Goal: Task Accomplishment & Management: Use online tool/utility

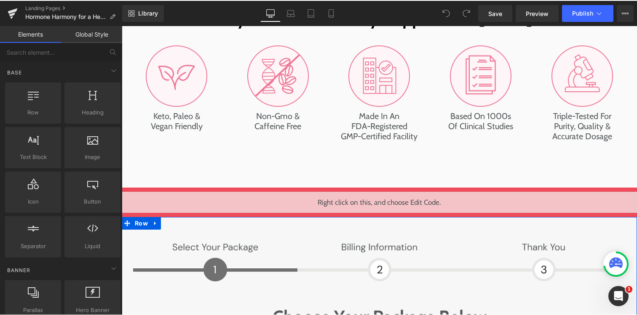
scroll to position [3808, 0]
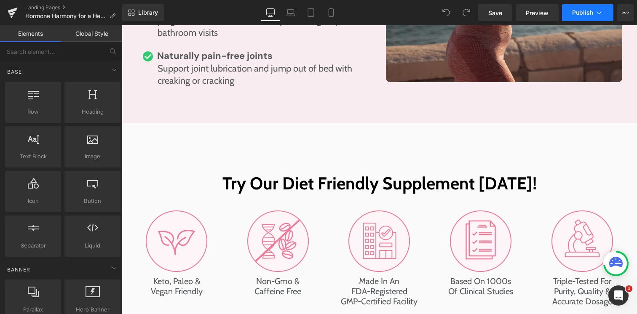
click at [601, 13] on icon at bounding box center [598, 12] width 8 height 8
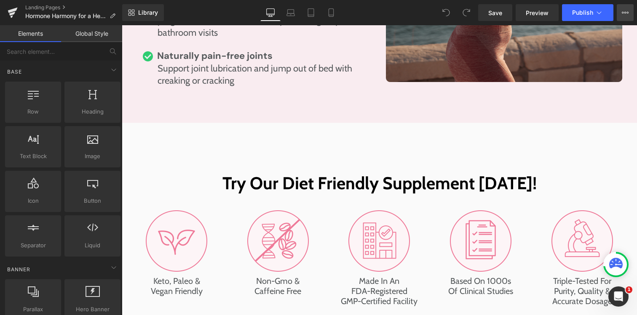
click at [624, 13] on icon at bounding box center [624, 12] width 7 height 7
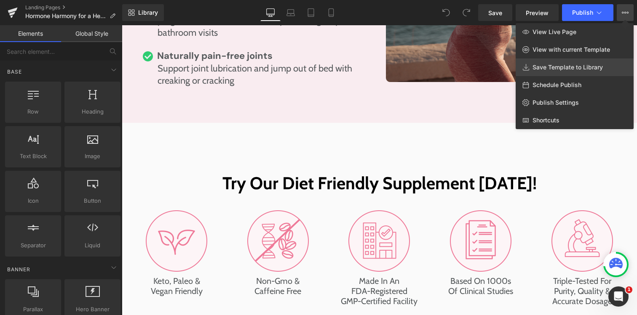
click at [570, 67] on span "Save Template to Library" at bounding box center [567, 68] width 70 height 8
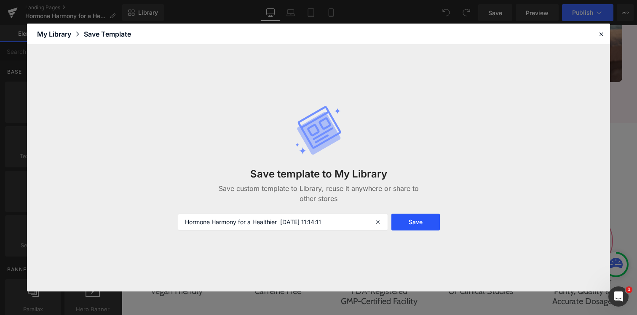
click at [418, 222] on button "Save" at bounding box center [415, 222] width 48 height 17
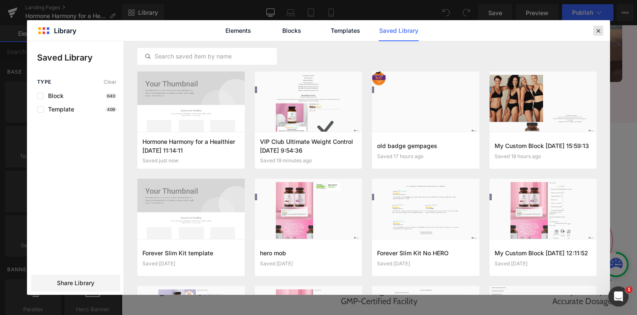
click at [598, 31] on icon at bounding box center [598, 31] width 8 height 8
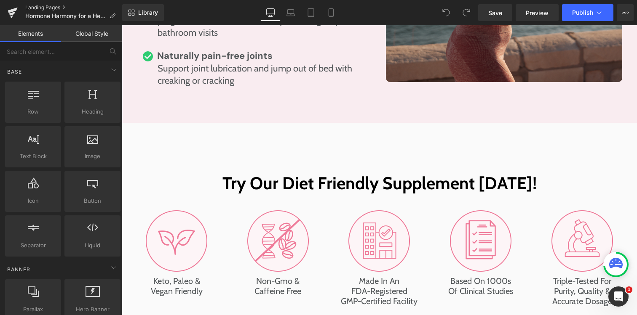
click at [40, 7] on link "Landing Pages" at bounding box center [73, 7] width 97 height 7
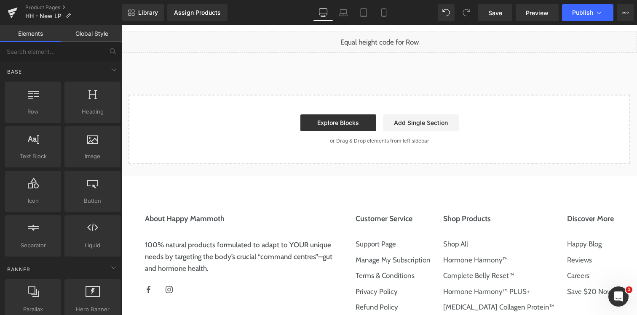
scroll to position [6015, 0]
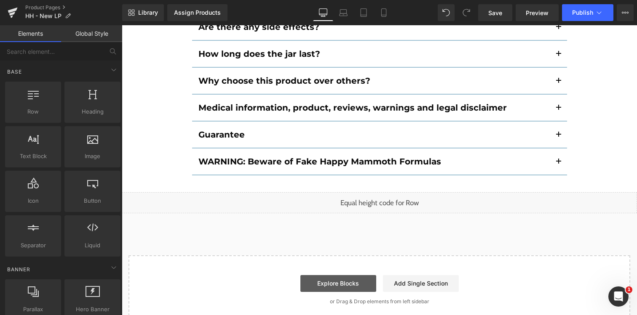
click at [345, 275] on link "Explore Blocks" at bounding box center [338, 283] width 76 height 17
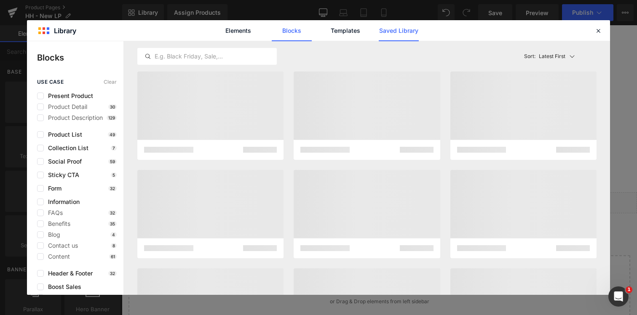
click at [399, 30] on link "Saved Library" at bounding box center [398, 30] width 40 height 21
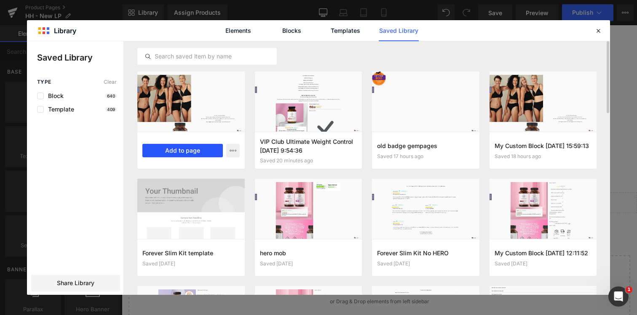
click at [192, 152] on button "Add to page" at bounding box center [182, 150] width 80 height 13
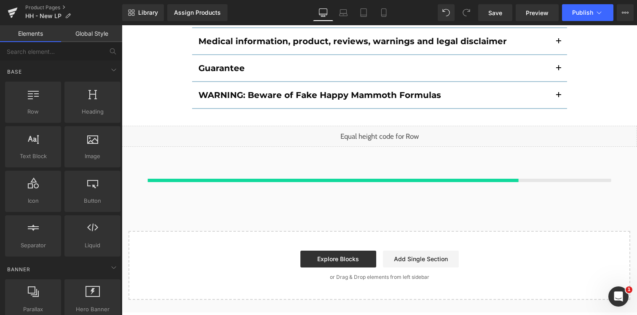
scroll to position [6082, 0]
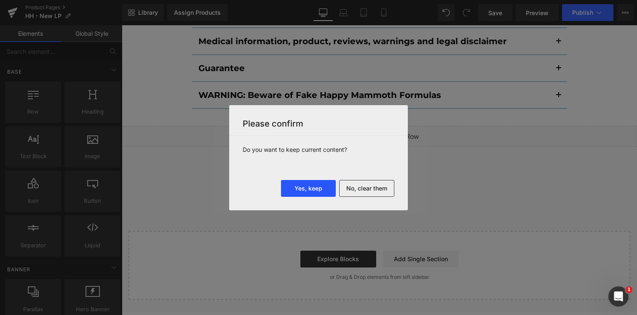
click at [305, 183] on button "Yes, keep" at bounding box center [308, 188] width 55 height 17
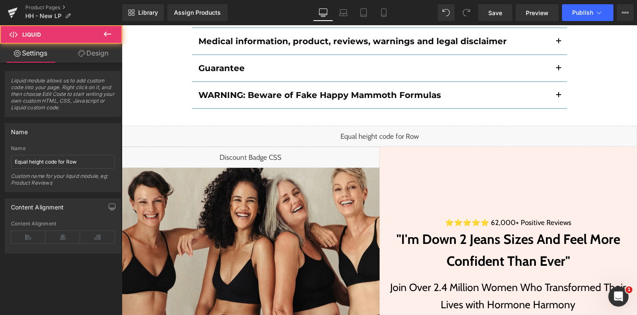
click at [307, 126] on div "Liquid" at bounding box center [379, 136] width 515 height 21
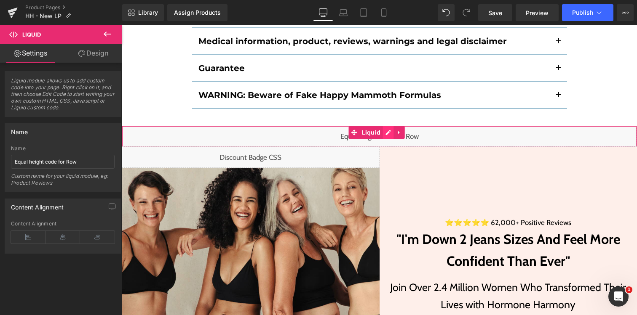
click at [386, 126] on div "Liquid" at bounding box center [379, 136] width 515 height 21
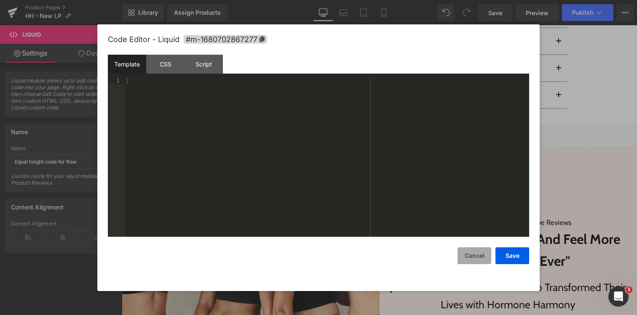
click at [466, 256] on button "Cancel" at bounding box center [474, 256] width 34 height 17
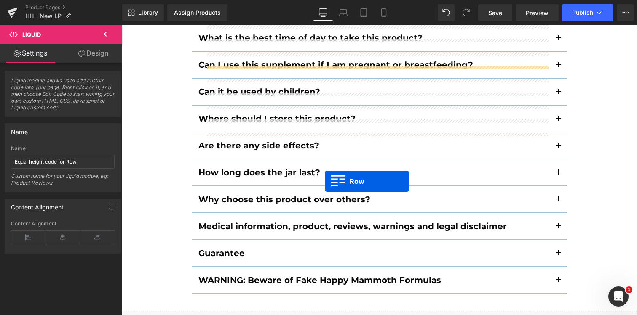
scroll to position [6015, 0]
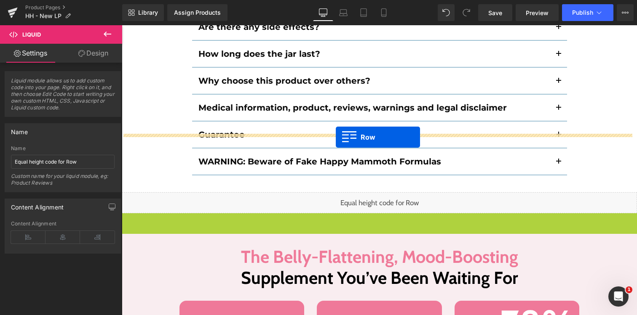
drag, startPoint x: 141, startPoint y: 75, endPoint x: 336, endPoint y: 137, distance: 203.7
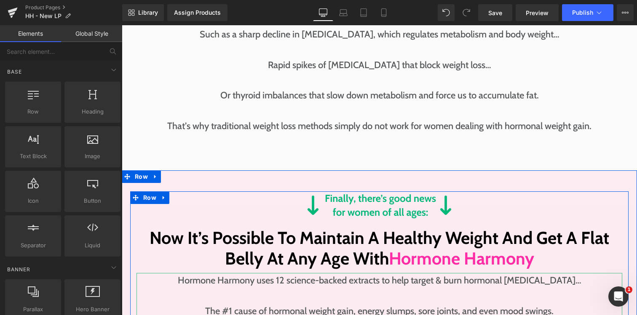
scroll to position [6984, 0]
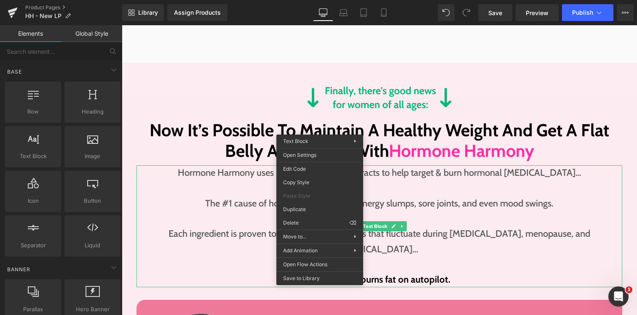
drag, startPoint x: 435, startPoint y: 253, endPoint x: 313, endPoint y: 227, distance: 124.8
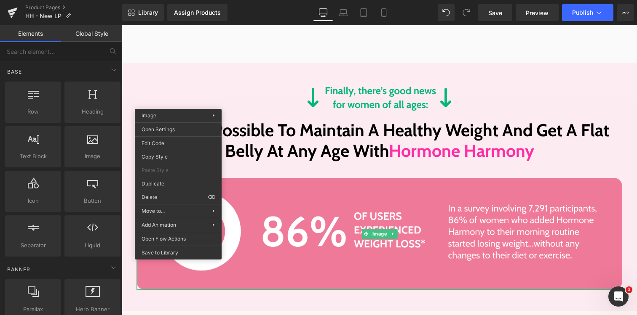
drag, startPoint x: 302, startPoint y: 220, endPoint x: 181, endPoint y: 195, distance: 124.3
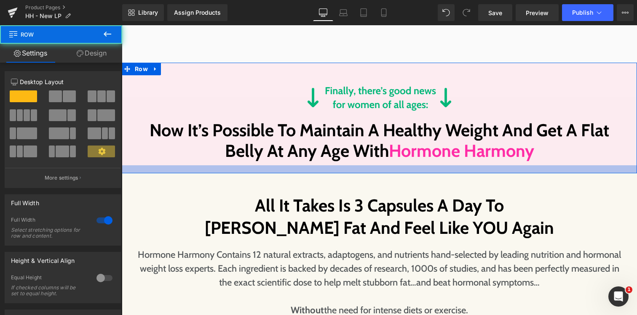
drag, startPoint x: 294, startPoint y: 105, endPoint x: 297, endPoint y: 89, distance: 15.8
click at [297, 165] on div at bounding box center [379, 169] width 515 height 8
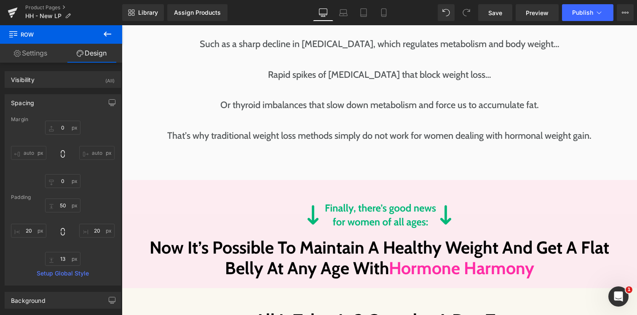
scroll to position [6853, 0]
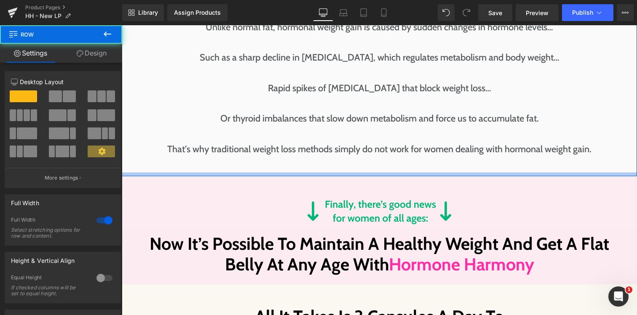
drag, startPoint x: 333, startPoint y: 110, endPoint x: 346, endPoint y: 108, distance: 13.2
click at [331, 173] on div at bounding box center [379, 175] width 515 height 4
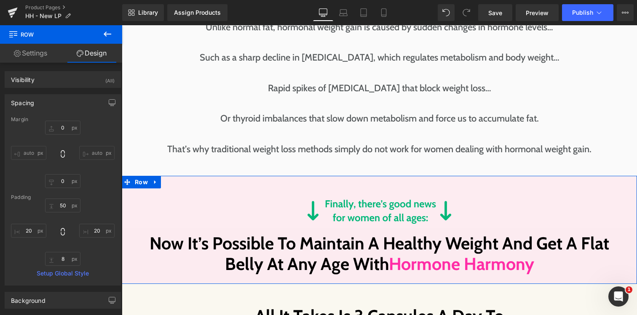
click at [348, 176] on div "Image Now It’s Possible To Maintain A Healthy Weight And Get A Flat Belly At An…" at bounding box center [379, 230] width 515 height 108
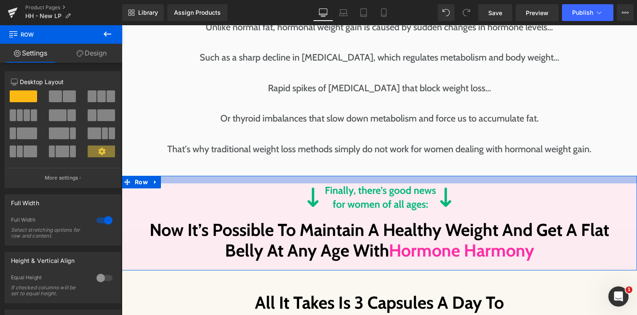
drag, startPoint x: 304, startPoint y: 101, endPoint x: 304, endPoint y: 88, distance: 13.5
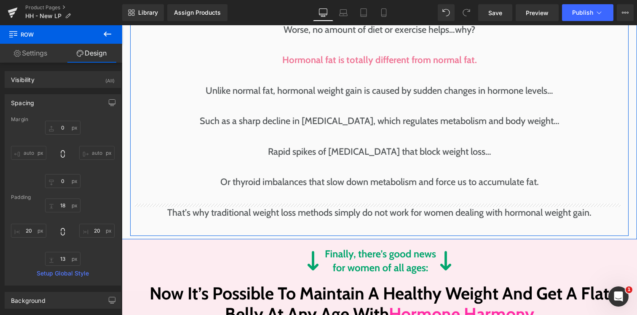
scroll to position [6904, 0]
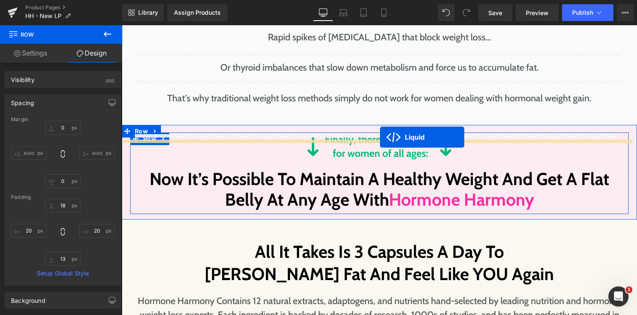
drag, startPoint x: 373, startPoint y: 124, endPoint x: 380, endPoint y: 137, distance: 14.9
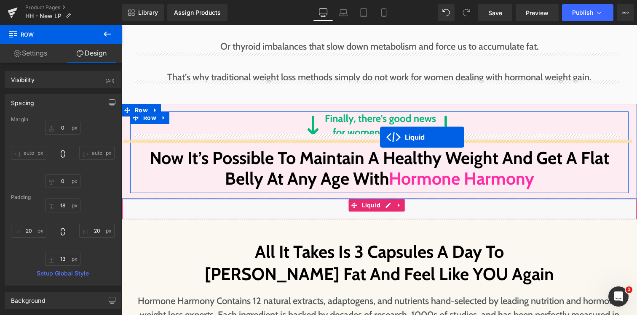
scroll to position [6883, 0]
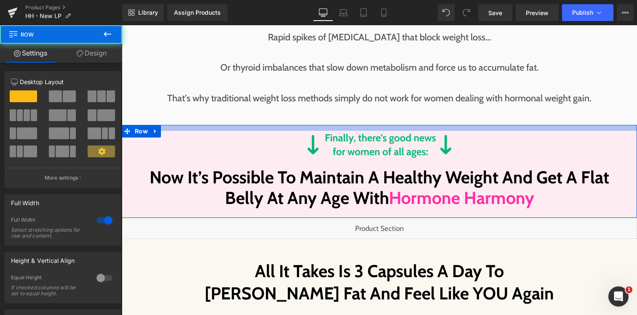
click at [359, 125] on div at bounding box center [379, 128] width 515 height 6
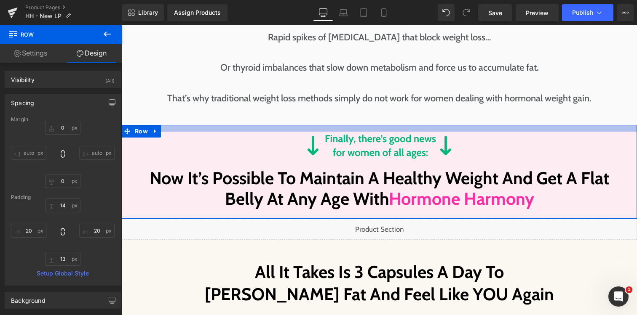
click at [368, 125] on div at bounding box center [379, 128] width 515 height 7
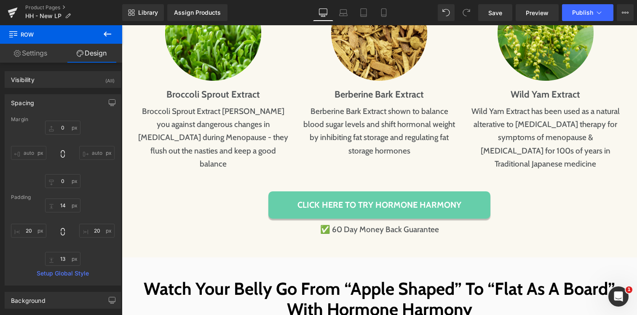
scroll to position [7881, 0]
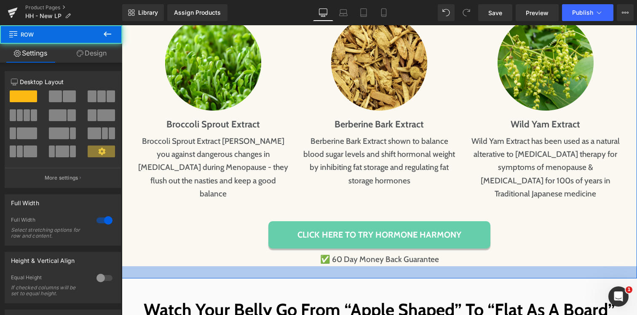
drag, startPoint x: 282, startPoint y: 165, endPoint x: 281, endPoint y: 156, distance: 8.9
click at [281, 266] on div at bounding box center [379, 272] width 515 height 12
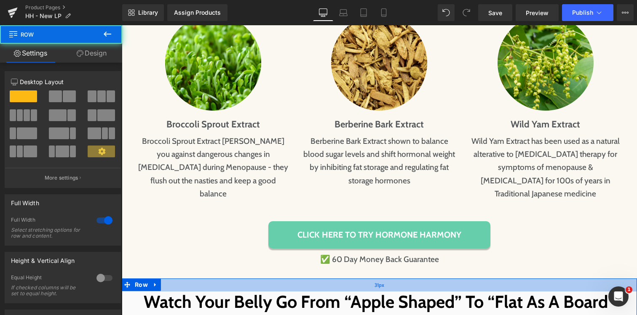
drag, startPoint x: 278, startPoint y: 167, endPoint x: 278, endPoint y: 159, distance: 8.0
click at [278, 279] on div "31px" at bounding box center [379, 285] width 515 height 13
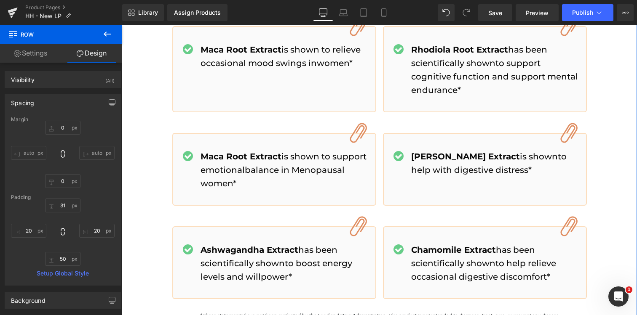
scroll to position [4800, 0]
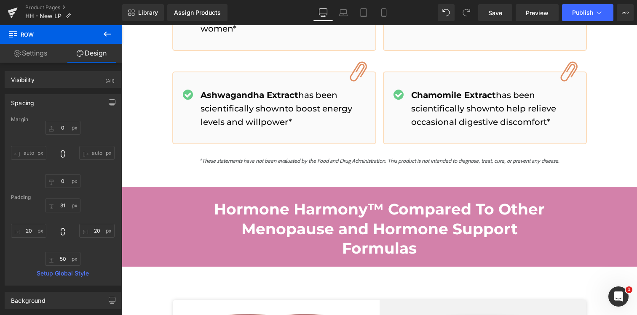
click at [152, 191] on icon at bounding box center [152, 193] width 5 height 5
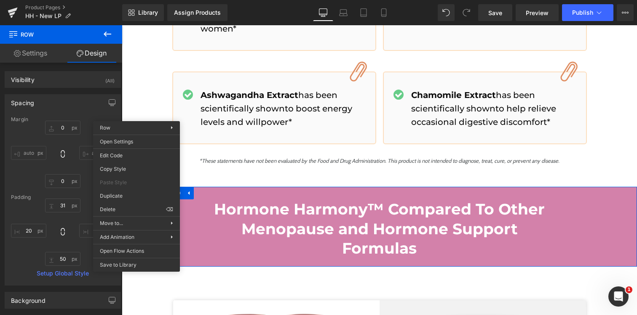
drag, startPoint x: 136, startPoint y: 115, endPoint x: 258, endPoint y: 156, distance: 128.6
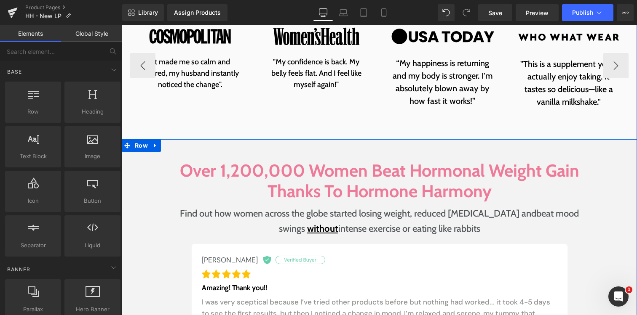
scroll to position [5460, 0]
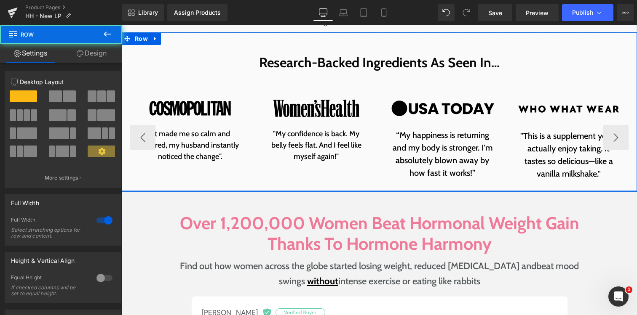
drag, startPoint x: 366, startPoint y: 126, endPoint x: 367, endPoint y: 108, distance: 18.1
click at [367, 107] on div "Research-Backed Ingredients As Seen In… Heading Row Image "It made me so calm a…" at bounding box center [379, 112] width 515 height 160
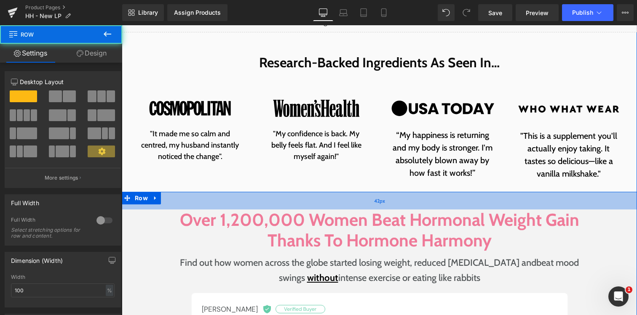
click at [341, 192] on div "42px" at bounding box center [379, 201] width 515 height 18
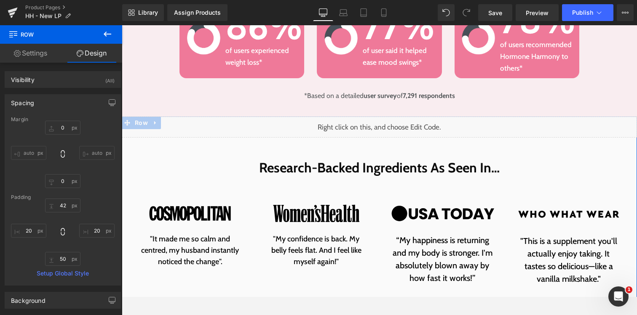
scroll to position [5324, 0]
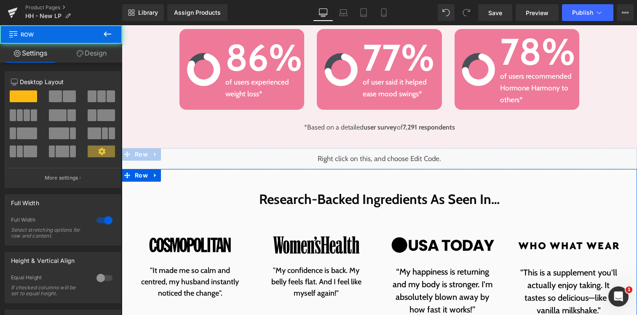
click at [344, 169] on div "Research-Backed Ingredients As Seen In… Heading Row Image "It made me so calm a…" at bounding box center [379, 249] width 515 height 160
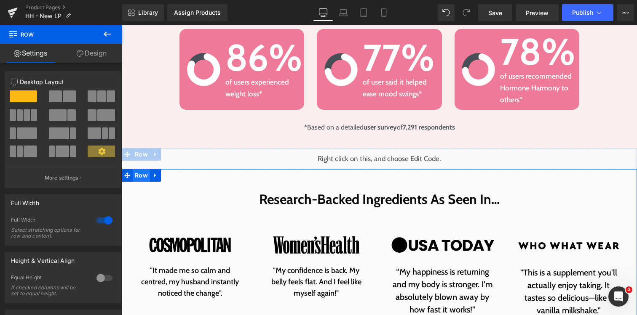
click at [144, 169] on span "Row" at bounding box center [141, 175] width 17 height 13
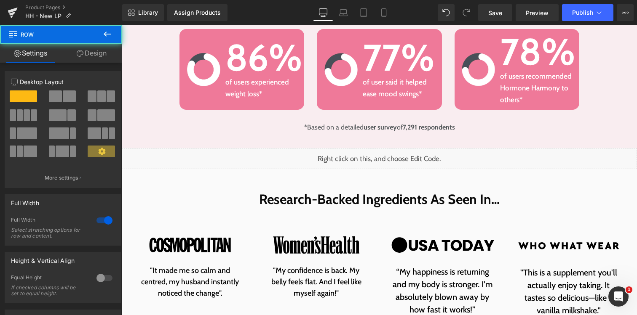
click at [92, 50] on link "Design" at bounding box center [91, 53] width 61 height 19
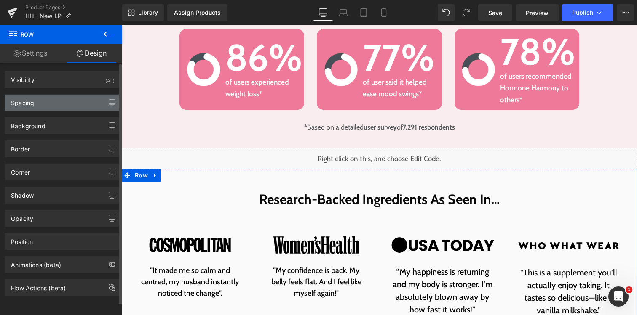
click at [50, 100] on div "Spacing" at bounding box center [62, 103] width 115 height 16
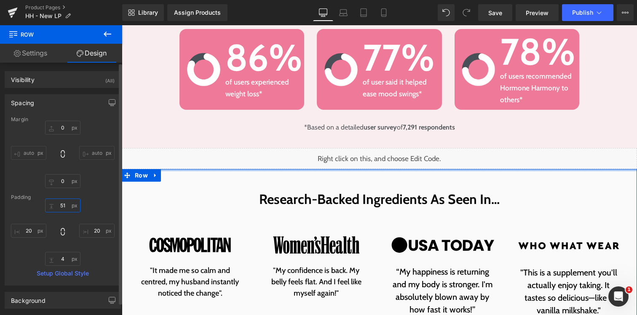
click at [61, 206] on input "51" at bounding box center [62, 206] width 35 height 14
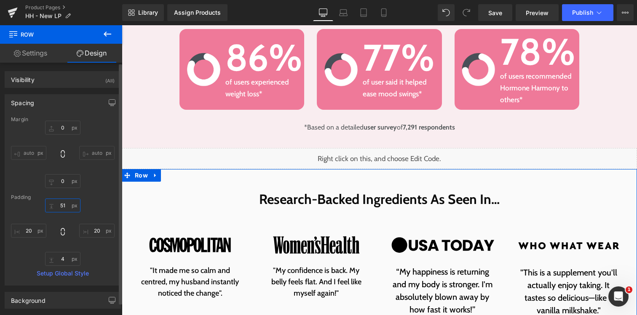
click at [58, 205] on input "51" at bounding box center [62, 206] width 35 height 14
type input "2"
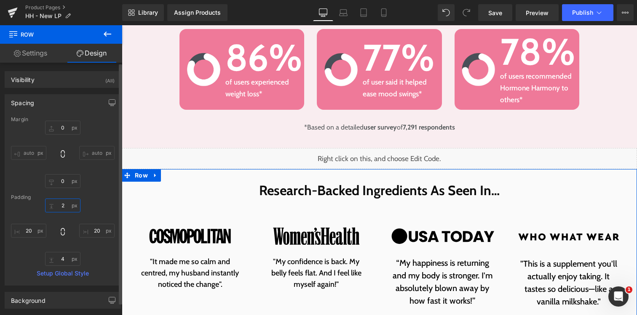
type input "20"
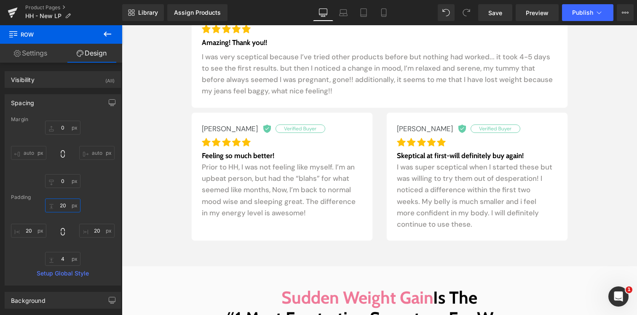
scroll to position [5796, 0]
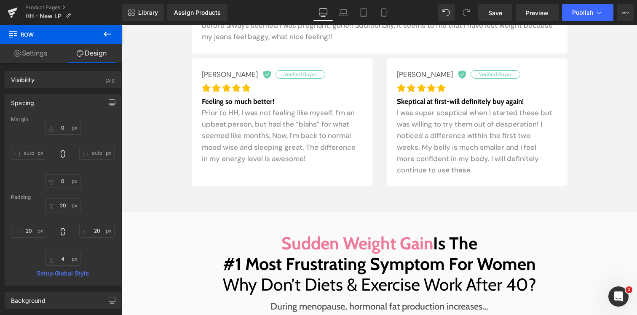
click at [310, 121] on div "Over 1,200,000 Women Beat Hormonal Weight Gain Thanks To Hormone Harmony Headin…" at bounding box center [379, 27] width 515 height 369
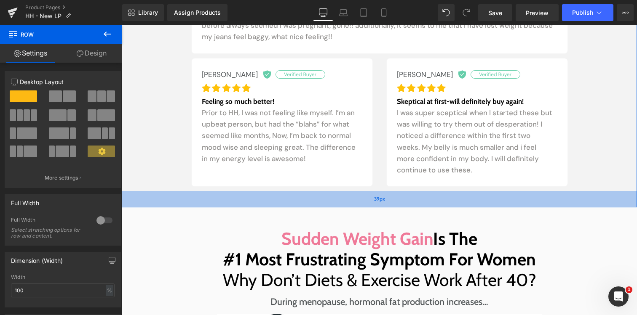
drag, startPoint x: 308, startPoint y: 131, endPoint x: 308, endPoint y: 126, distance: 4.6
click at [308, 191] on div "39px" at bounding box center [379, 199] width 515 height 16
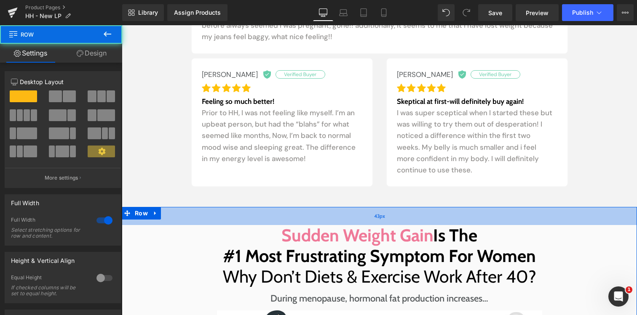
click at [338, 207] on div "43px" at bounding box center [379, 216] width 515 height 18
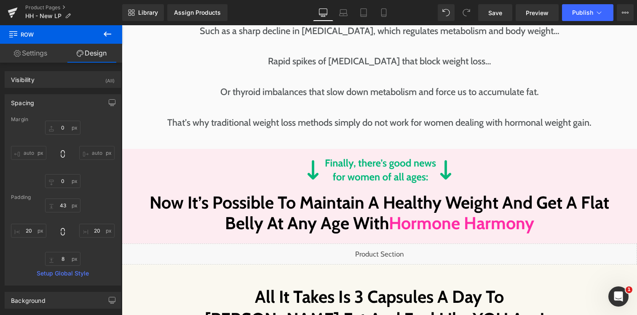
scroll to position [6438, 0]
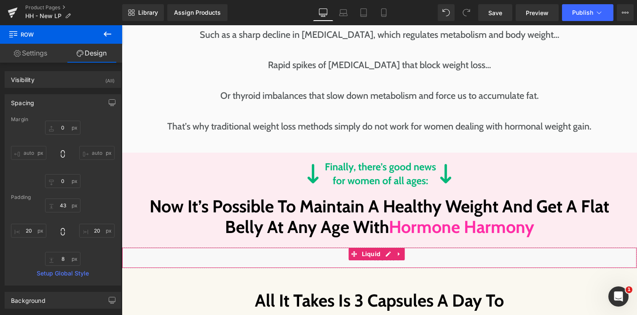
click at [315, 248] on div "Liquid" at bounding box center [379, 258] width 515 height 21
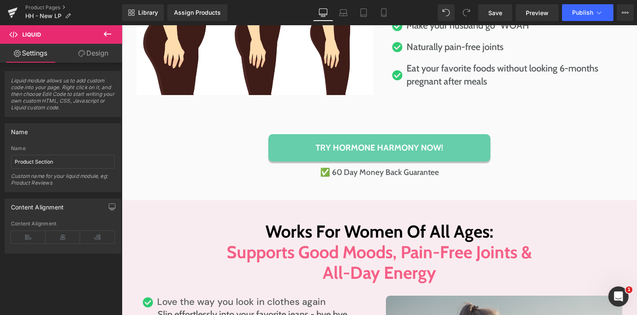
scroll to position [7903, 0]
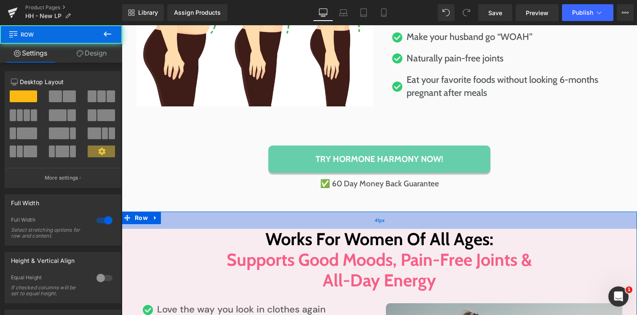
drag, startPoint x: 328, startPoint y: 99, endPoint x: 328, endPoint y: 94, distance: 5.1
click at [328, 212] on div "41px" at bounding box center [379, 220] width 515 height 17
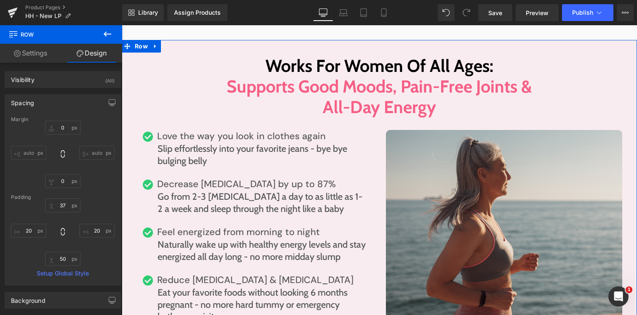
scroll to position [8255, 0]
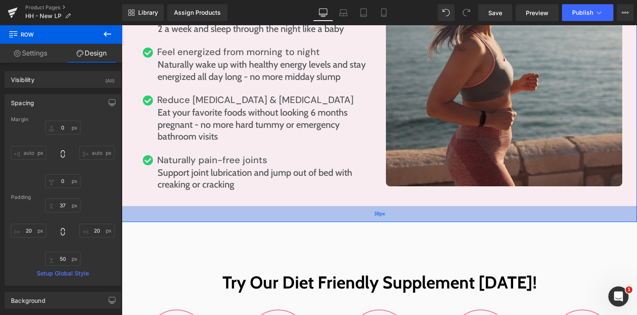
click at [347, 206] on div "38px" at bounding box center [379, 214] width 515 height 16
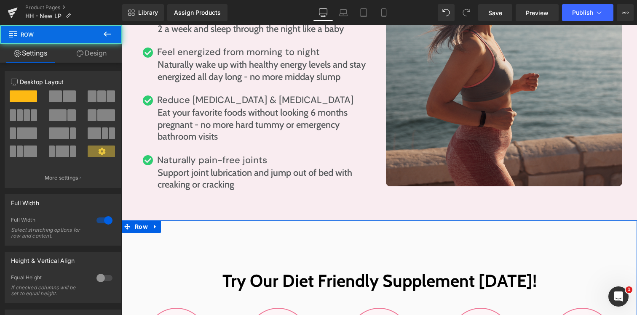
click at [103, 51] on link "Design" at bounding box center [91, 53] width 61 height 19
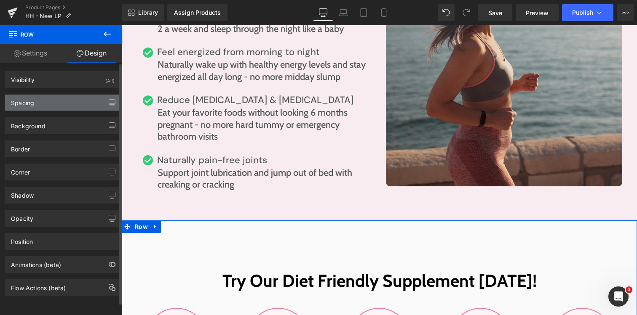
click at [46, 105] on div "Spacing" at bounding box center [62, 103] width 115 height 16
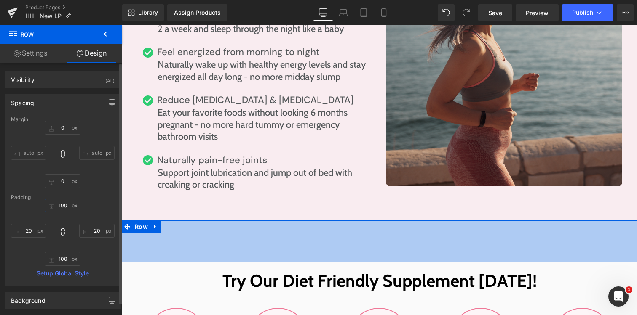
click at [61, 207] on input "100" at bounding box center [62, 206] width 35 height 14
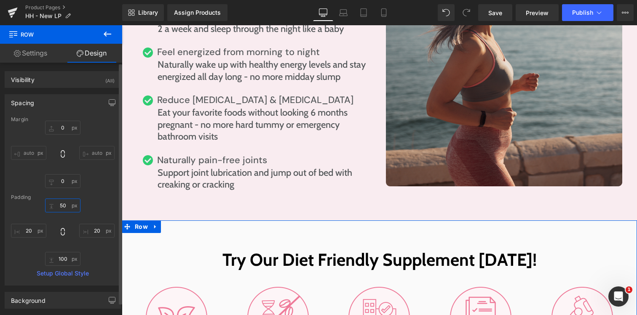
type input "5"
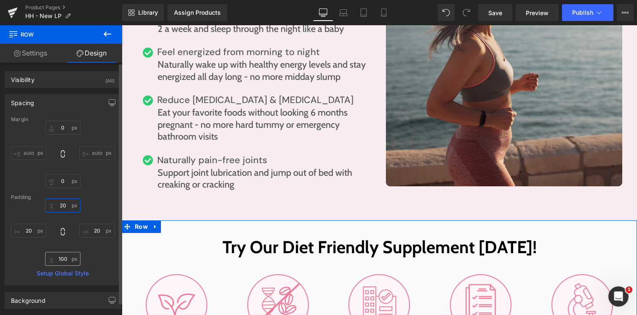
type input "20"
click at [61, 258] on input "100" at bounding box center [62, 259] width 35 height 14
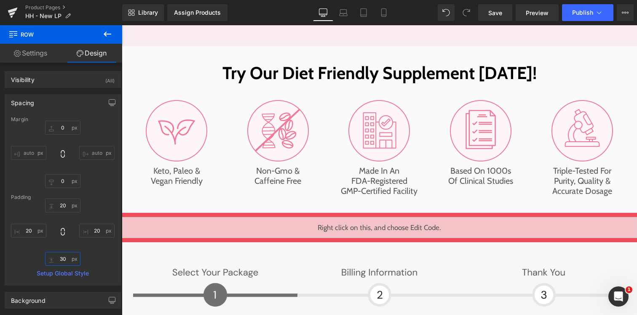
scroll to position [8393, 0]
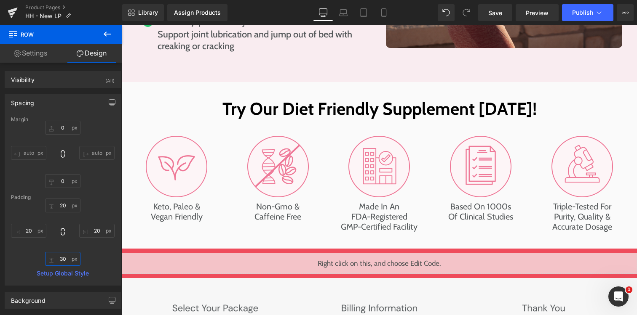
type input "30"
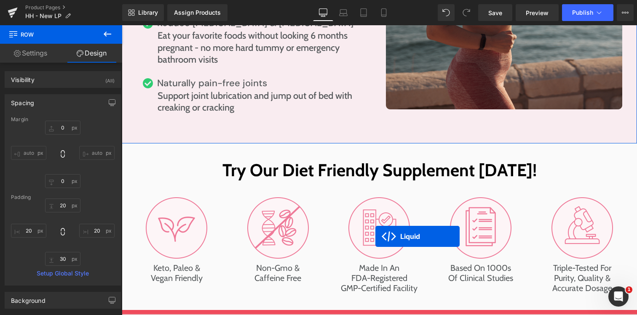
scroll to position [8477, 0]
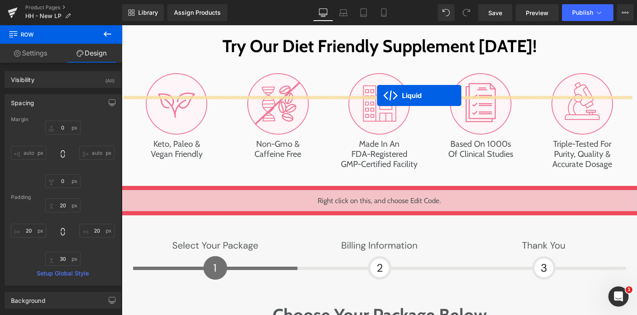
drag, startPoint x: 370, startPoint y: 155, endPoint x: 377, endPoint y: 95, distance: 59.8
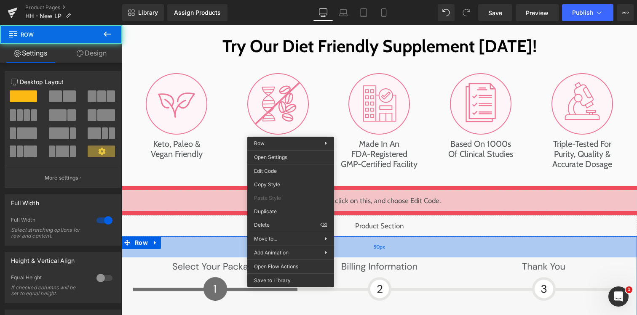
drag, startPoint x: 290, startPoint y: 131, endPoint x: 401, endPoint y: 176, distance: 119.5
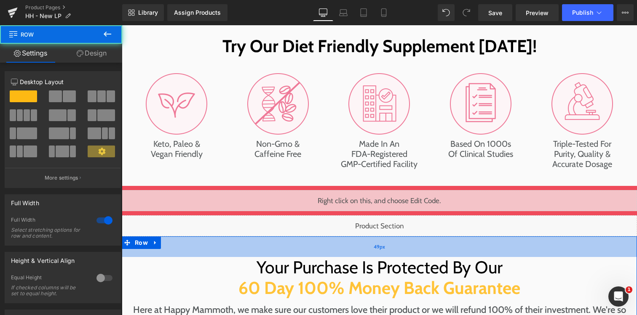
click at [284, 237] on div "49px" at bounding box center [379, 247] width 515 height 21
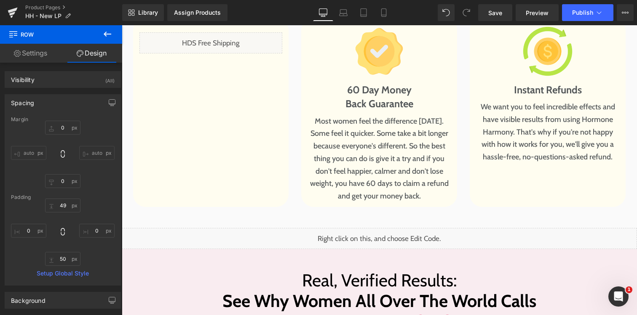
scroll to position [8791, 0]
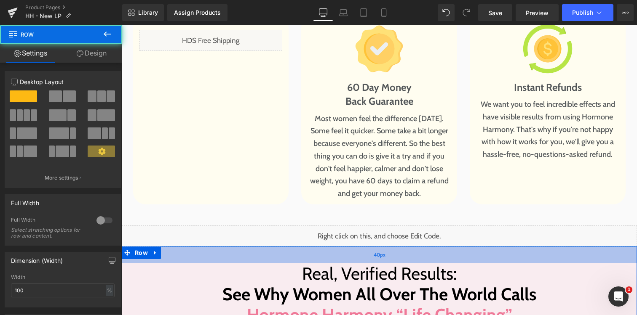
drag, startPoint x: 341, startPoint y: 133, endPoint x: 340, endPoint y: 128, distance: 5.1
click at [340, 247] on div "40px" at bounding box center [379, 255] width 515 height 17
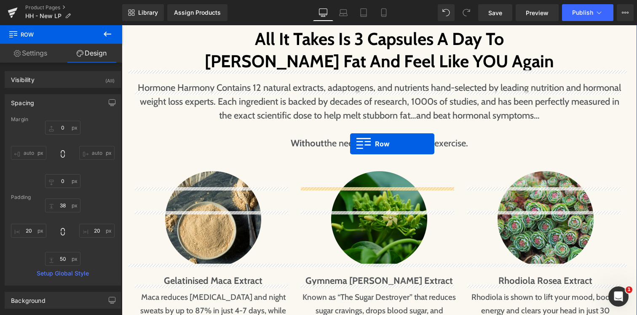
scroll to position [6539, 0]
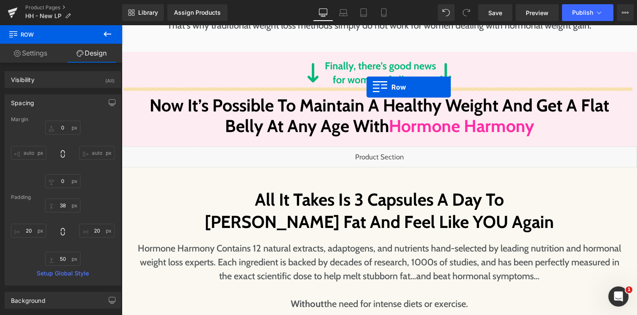
drag, startPoint x: 140, startPoint y: 143, endPoint x: 366, endPoint y: 87, distance: 233.2
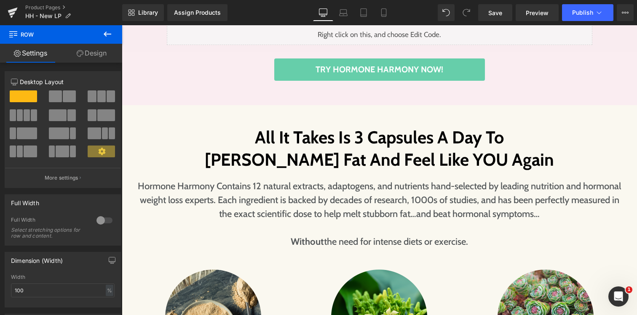
scroll to position [6747, 0]
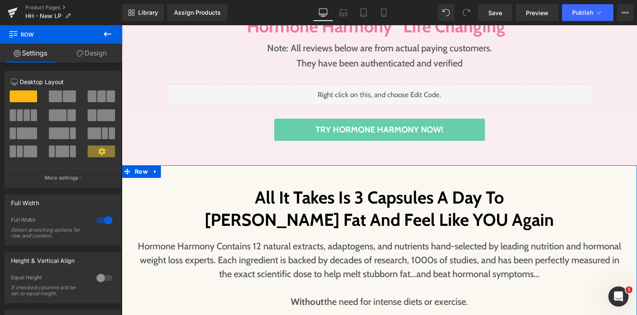
click at [85, 56] on link "Design" at bounding box center [91, 53] width 61 height 19
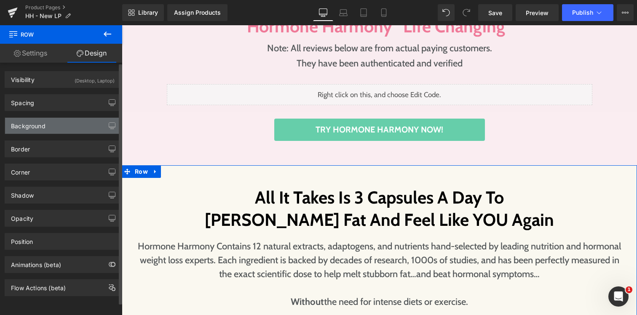
click at [58, 128] on div "Background" at bounding box center [62, 126] width 115 height 16
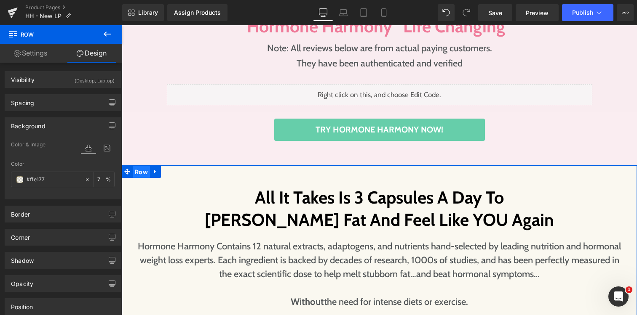
click at [136, 166] on span "Row" at bounding box center [141, 172] width 17 height 13
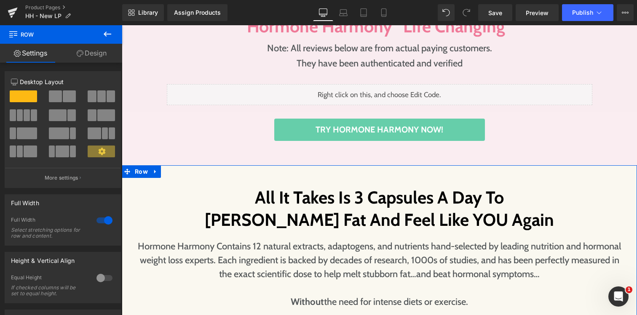
click at [96, 56] on link "Design" at bounding box center [91, 53] width 61 height 19
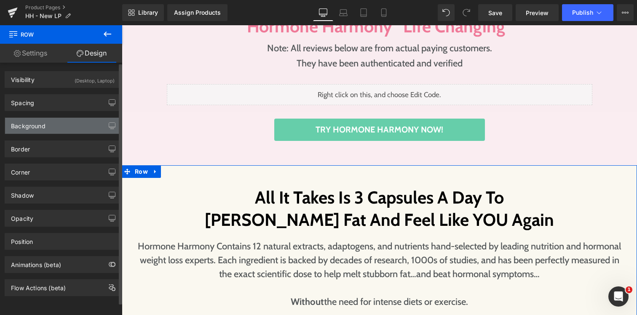
click at [41, 123] on div "Background" at bounding box center [28, 124] width 35 height 12
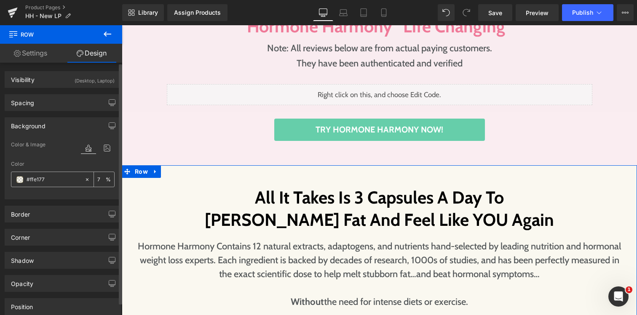
click at [42, 180] on input "#ffe177" at bounding box center [54, 179] width 54 height 9
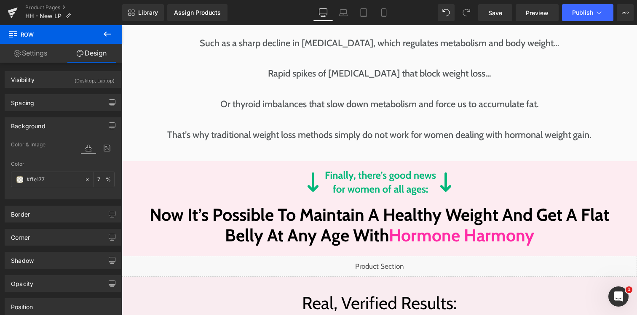
scroll to position [6548, 0]
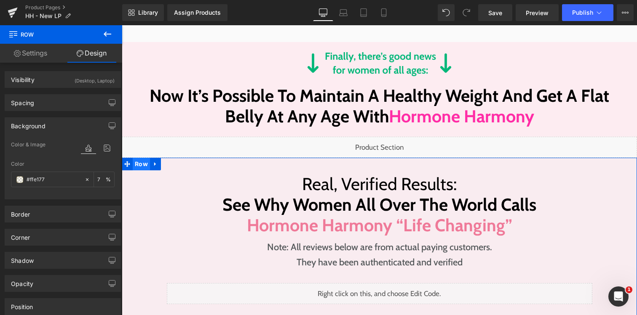
click at [136, 158] on span "Row" at bounding box center [141, 164] width 17 height 13
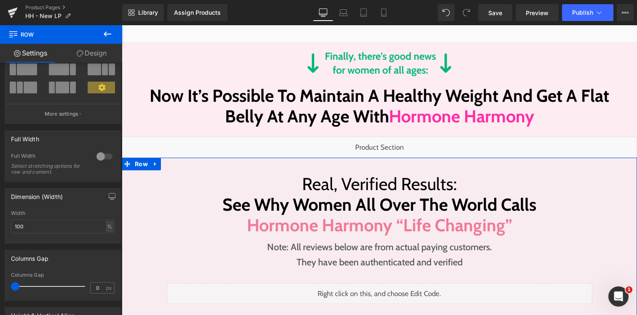
scroll to position [72, 0]
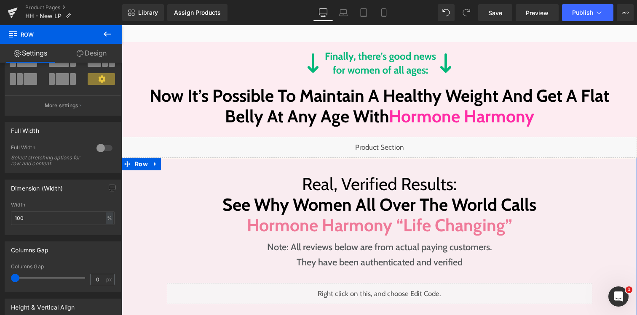
click at [87, 55] on link "Design" at bounding box center [91, 53] width 61 height 19
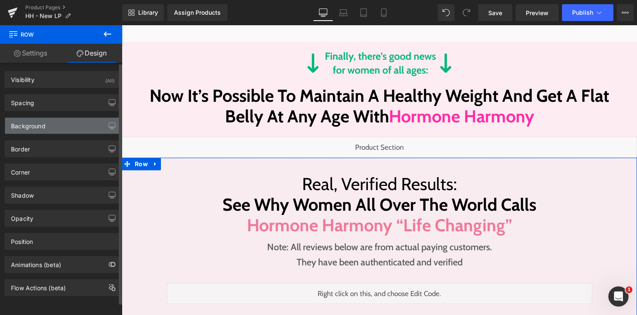
click at [35, 133] on div "Background" at bounding box center [62, 126] width 115 height 16
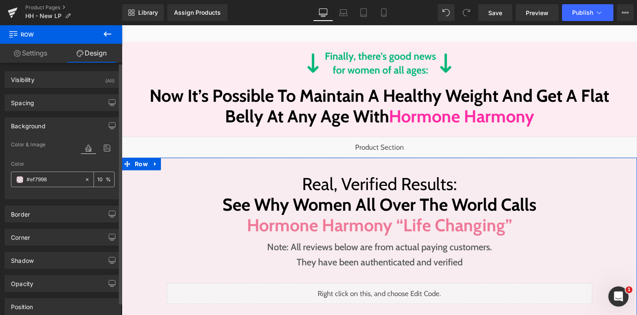
click at [50, 177] on input "#ef7998" at bounding box center [54, 179] width 54 height 9
paste input "ffe177"
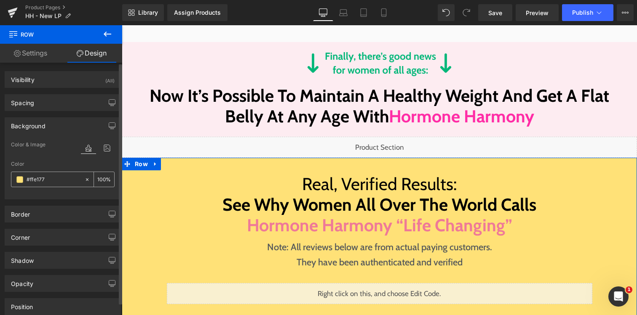
type input "#ffe177"
click at [97, 180] on input "10" at bounding box center [101, 179] width 8 height 9
type input "7"
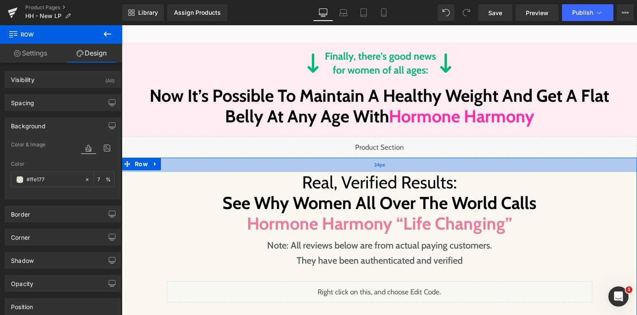
click at [312, 158] on div "34px" at bounding box center [379, 165] width 515 height 14
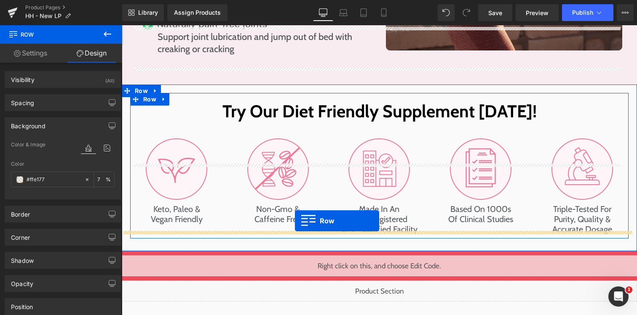
scroll to position [7715, 0]
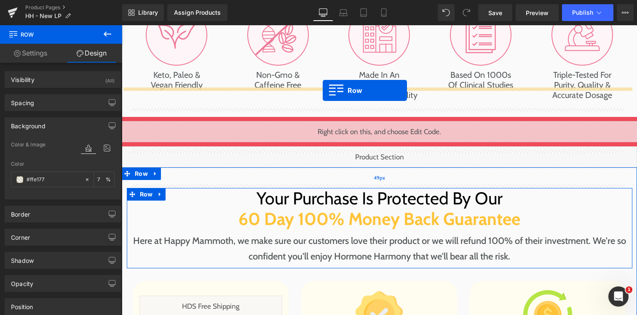
drag, startPoint x: 139, startPoint y: 208, endPoint x: 322, endPoint y: 91, distance: 218.1
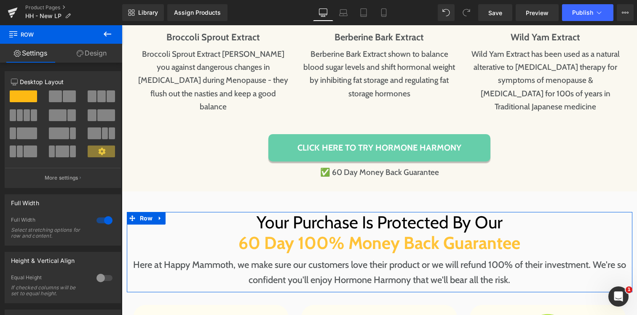
scroll to position [8707, 0]
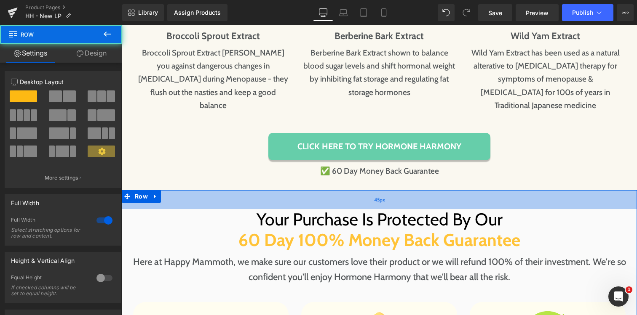
click at [243, 190] on div "45px" at bounding box center [379, 199] width 515 height 19
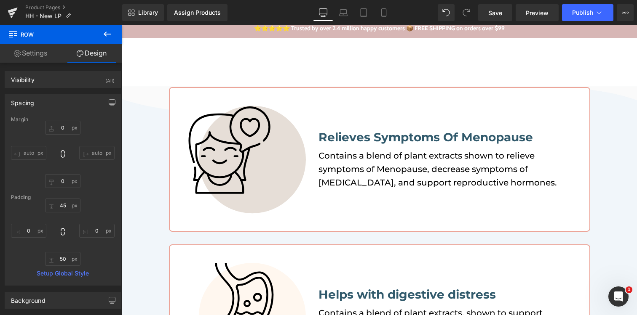
scroll to position [0, 0]
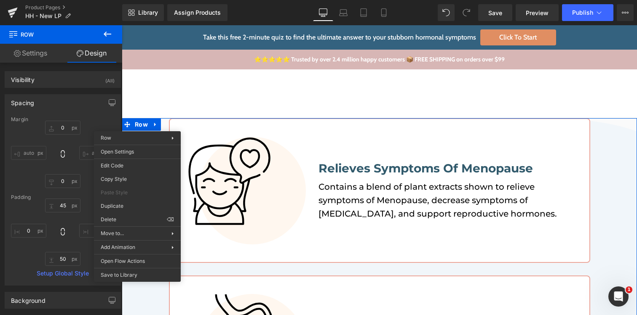
drag, startPoint x: 250, startPoint y: 241, endPoint x: 128, endPoint y: 216, distance: 124.2
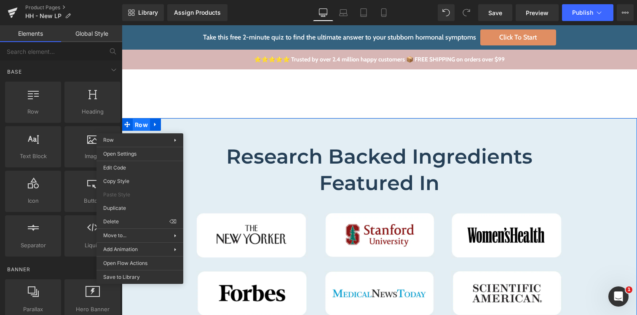
drag, startPoint x: 140, startPoint y: 127, endPoint x: 264, endPoint y: 176, distance: 133.5
drag, startPoint x: 258, startPoint y: 245, endPoint x: 137, endPoint y: 206, distance: 126.6
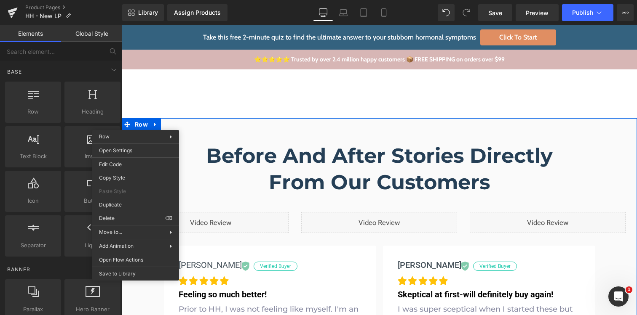
drag, startPoint x: 258, startPoint y: 240, endPoint x: 137, endPoint y: 215, distance: 124.3
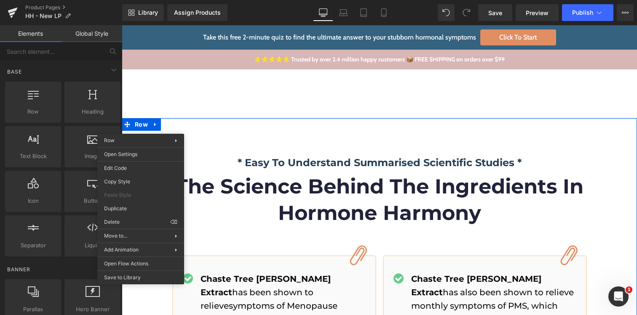
drag, startPoint x: 263, startPoint y: 245, endPoint x: 142, endPoint y: 209, distance: 126.1
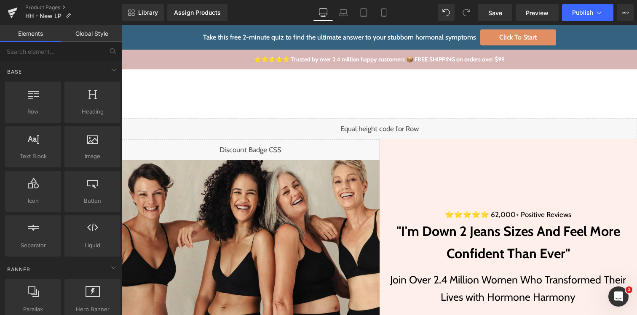
click at [348, 103] on div "Shop Shop Improve Gut Health Hormone Balance Detoxification Anti Ageing & Beaut…" at bounding box center [253, 94] width 220 height 29
click at [345, 88] on ul "Shop Shop Improve Gut Health Hormone Balance Detoxification Anti Ageing & Beaut…" at bounding box center [243, 94] width 213 height 34
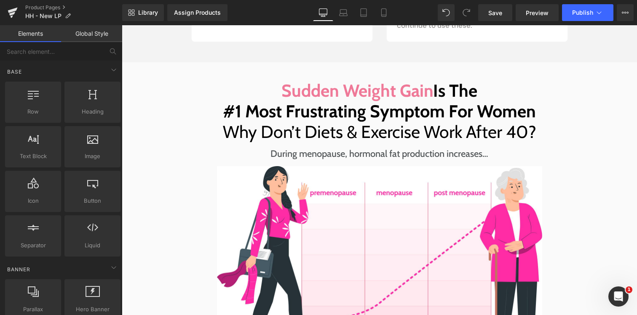
scroll to position [1070, 0]
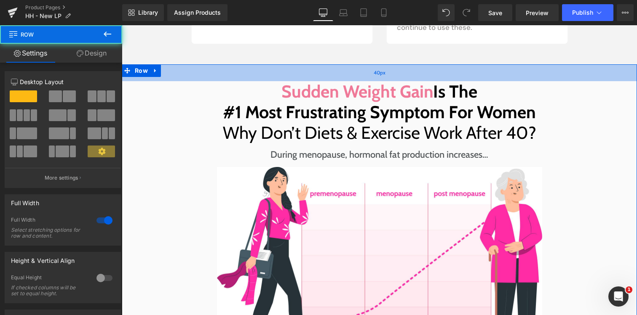
click at [349, 70] on div "40px" at bounding box center [379, 72] width 515 height 17
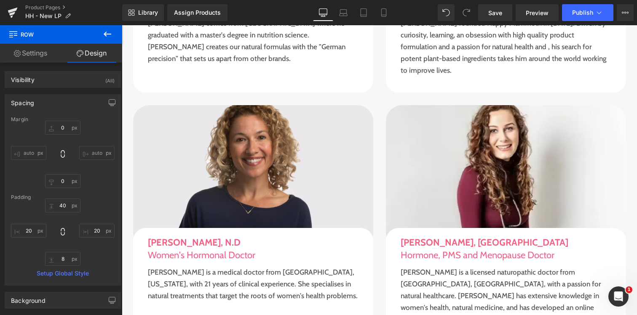
scroll to position [5428, 0]
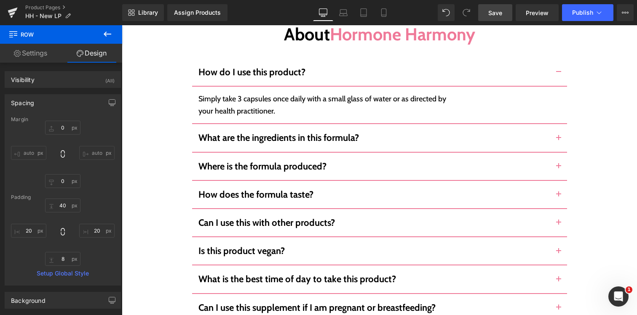
drag, startPoint x: 485, startPoint y: 13, endPoint x: 75, endPoint y: 284, distance: 491.4
click at [485, 13] on link "Save" at bounding box center [495, 12] width 34 height 17
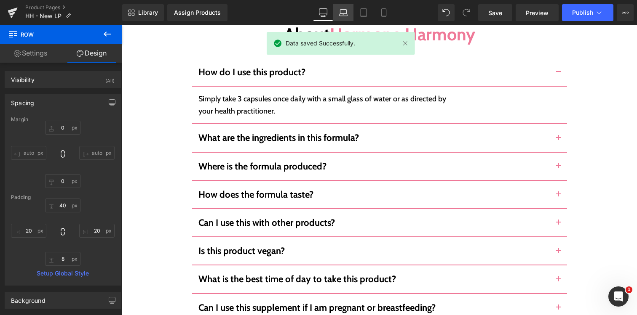
click at [345, 16] on icon at bounding box center [343, 12] width 8 height 8
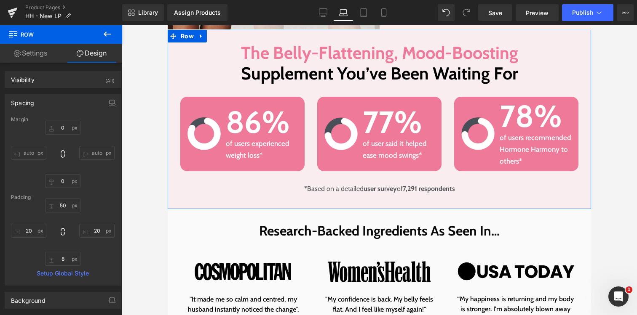
scroll to position [510, 0]
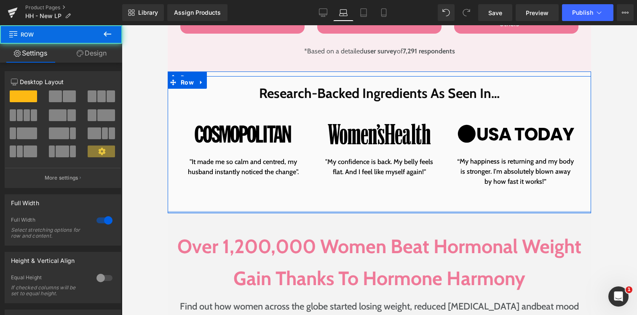
drag, startPoint x: 339, startPoint y: 196, endPoint x: 350, endPoint y: 216, distance: 22.6
click at [340, 174] on div "Research-Backed Ingredients As Seen In… Heading Row Image "It made me so calm a…" at bounding box center [379, 144] width 423 height 137
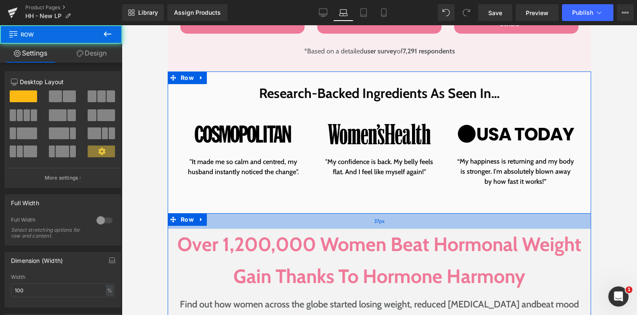
click at [307, 217] on div "37px" at bounding box center [379, 221] width 423 height 16
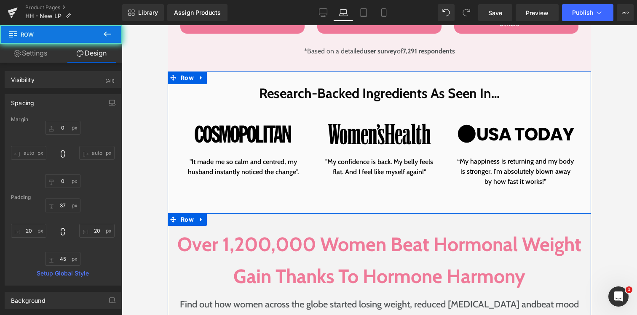
click at [292, 248] on h2 "Over 1,200,000 Women Beat Hormonal Weight Gain Thanks To Hormone Harmony" at bounding box center [379, 261] width 406 height 64
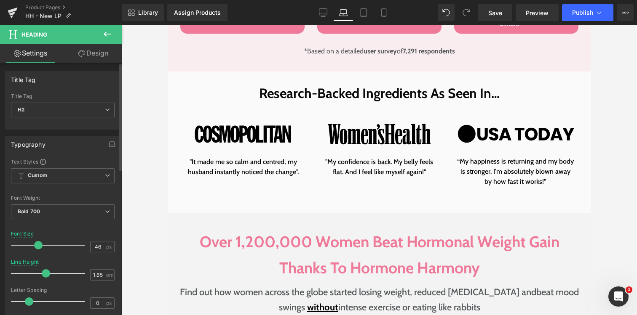
drag, startPoint x: 41, startPoint y: 246, endPoint x: 35, endPoint y: 245, distance: 6.4
click at [35, 245] on span at bounding box center [38, 245] width 8 height 8
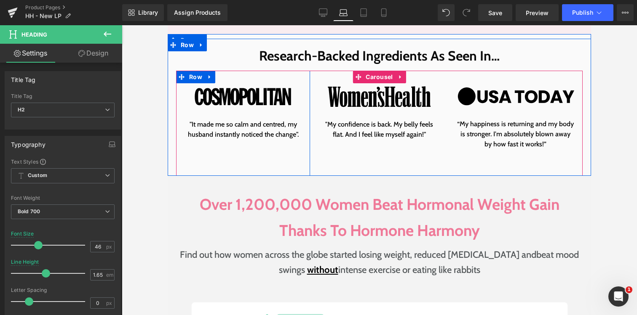
scroll to position [683, 0]
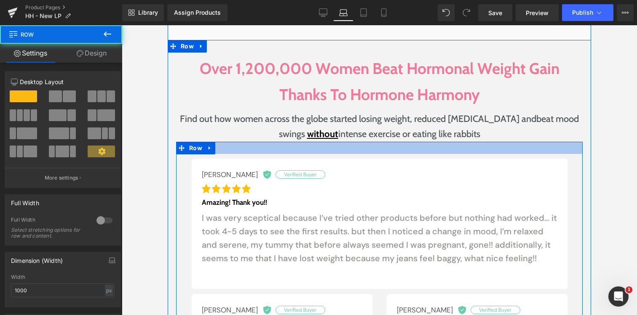
drag, startPoint x: 303, startPoint y: 147, endPoint x: 304, endPoint y: 139, distance: 8.0
click at [304, 139] on div "Over 1,200,000 Women Beat Hormonal Weight Gain Thanks To Hormone Harmony Headin…" at bounding box center [379, 261] width 406 height 410
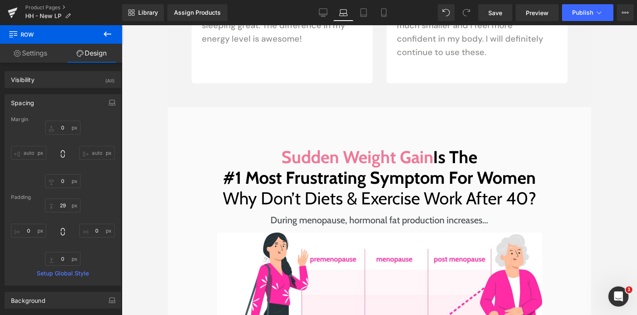
scroll to position [1042, 0]
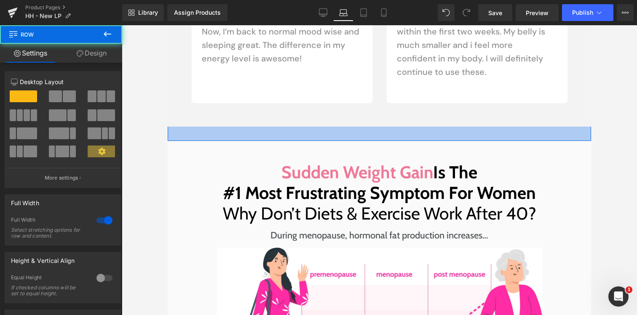
drag, startPoint x: 331, startPoint y: 136, endPoint x: 330, endPoint y: 88, distance: 47.2
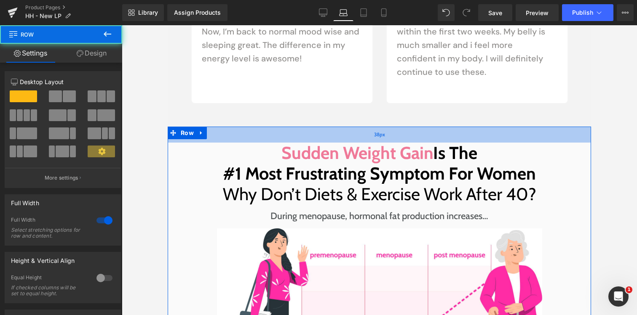
drag, startPoint x: 331, startPoint y: 134, endPoint x: 331, endPoint y: 129, distance: 5.1
click at [331, 129] on div "38px" at bounding box center [379, 135] width 423 height 16
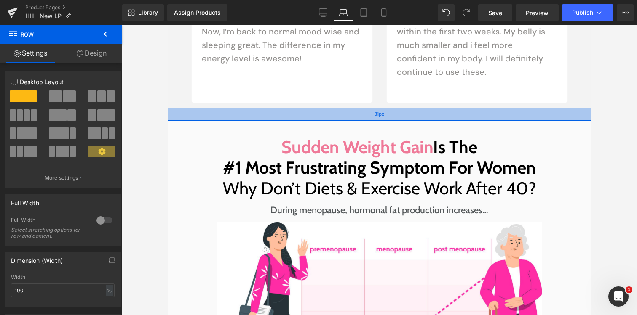
drag, startPoint x: 321, startPoint y: 121, endPoint x: 322, endPoint y: 115, distance: 6.4
click at [322, 115] on div "31px" at bounding box center [379, 114] width 423 height 13
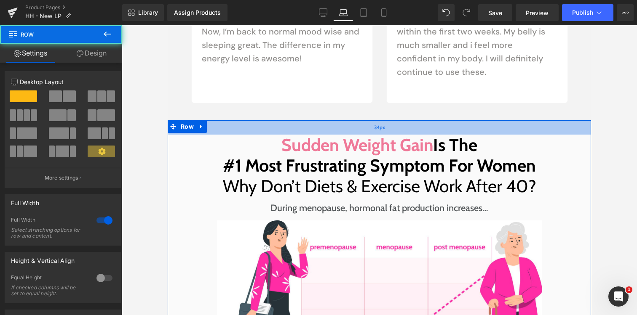
click at [320, 128] on div "34px" at bounding box center [379, 127] width 423 height 14
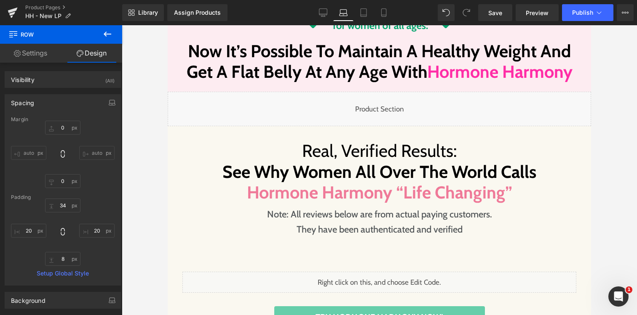
scroll to position [1703, 0]
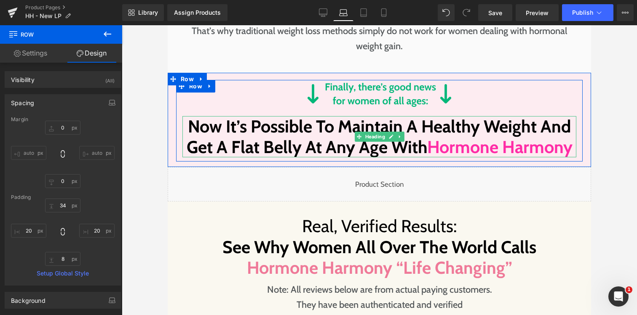
click at [306, 135] on h1 "Now It’s Possible To Maintain A Healthy Weight And Get A Flat Belly At Any Age …" at bounding box center [379, 136] width 394 height 41
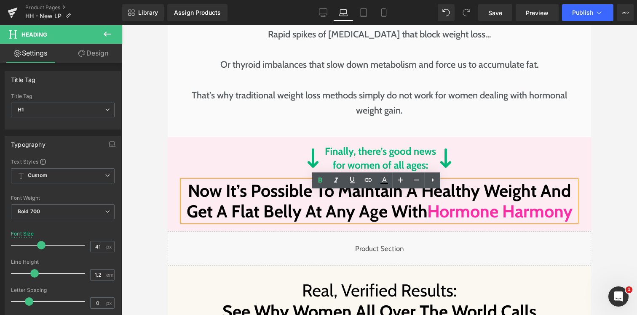
scroll to position [1685, 0]
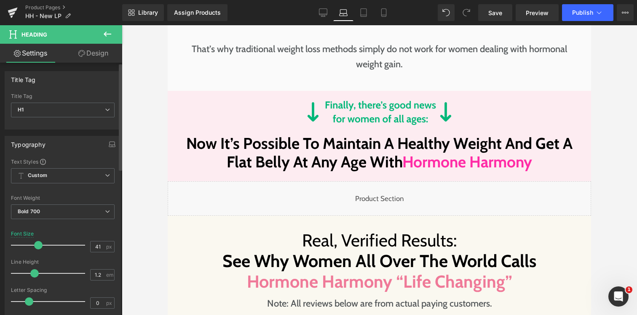
click at [39, 242] on span at bounding box center [38, 245] width 8 height 8
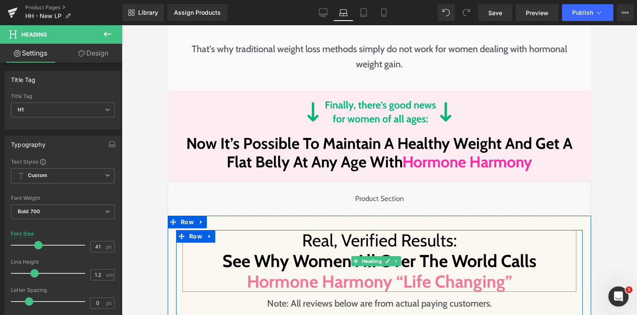
click at [304, 252] on h1 "Real, Verified Results: See Why Women All Over The World Calls" at bounding box center [379, 250] width 394 height 41
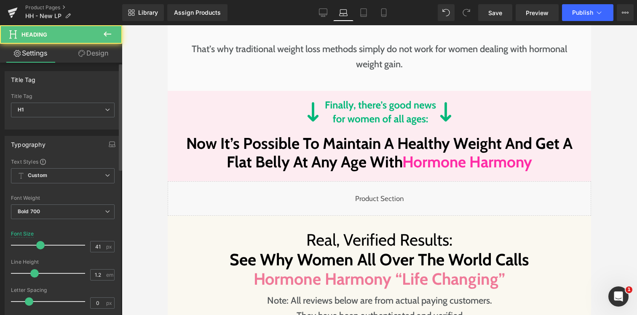
click at [36, 245] on span at bounding box center [40, 245] width 8 height 8
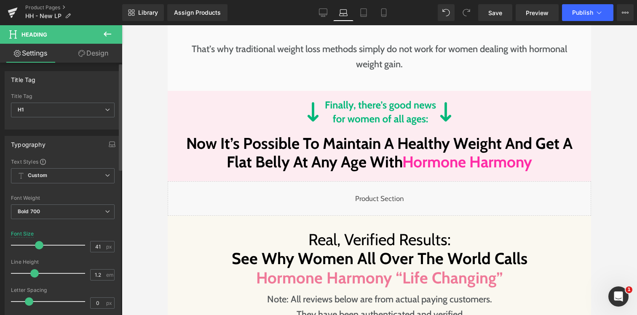
click at [35, 244] on span at bounding box center [39, 245] width 8 height 8
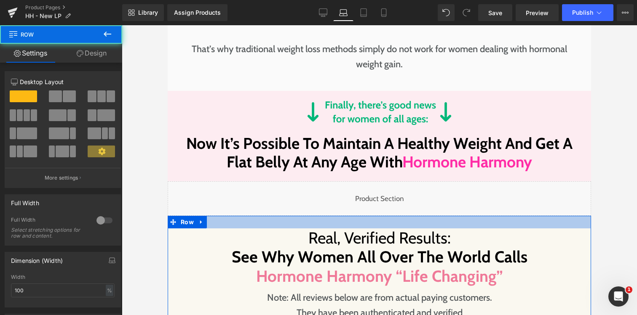
click at [346, 222] on div at bounding box center [379, 222] width 423 height 13
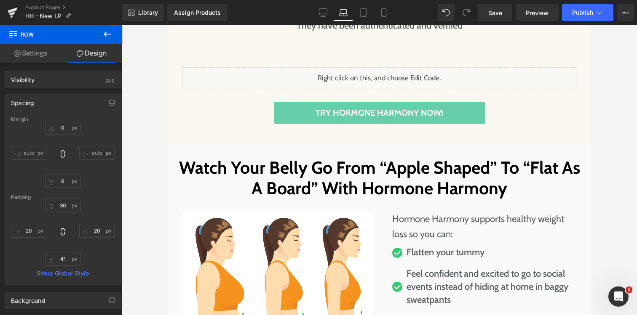
scroll to position [1974, 0]
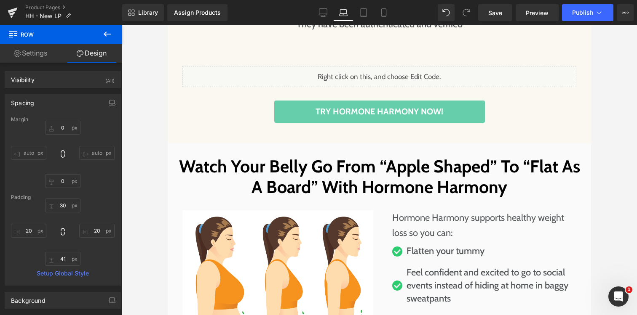
click at [344, 174] on h1 "Watch Your Belly Go From “Apple Shaped” To “Flat As A Board” With Hormone Harmo…" at bounding box center [379, 176] width 406 height 41
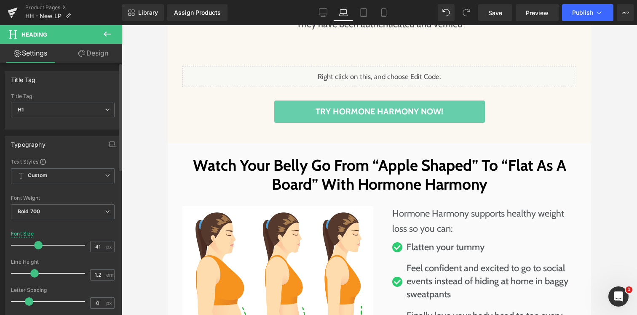
click at [37, 245] on span at bounding box center [38, 245] width 8 height 8
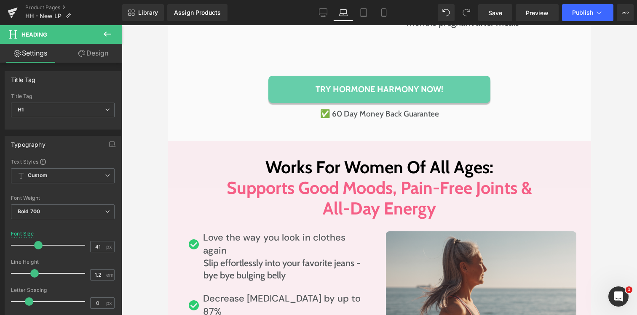
scroll to position [2197, 0]
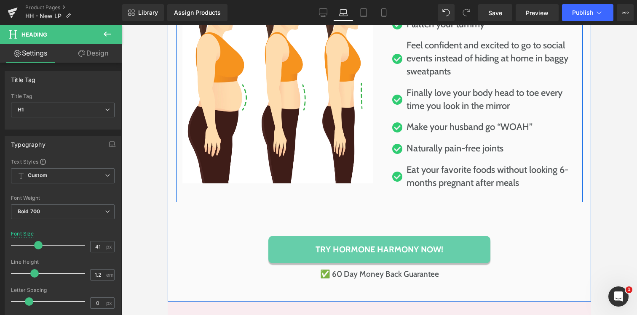
click at [344, 189] on div "Image Hormone Harmony supports healthy weight loss so you can: Heading Flatten …" at bounding box center [379, 87] width 406 height 232
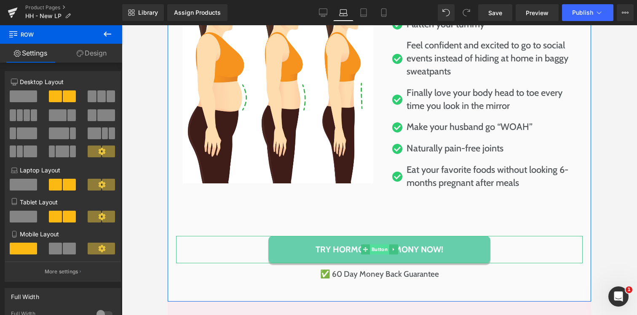
click at [374, 250] on span "Button" at bounding box center [378, 250] width 19 height 10
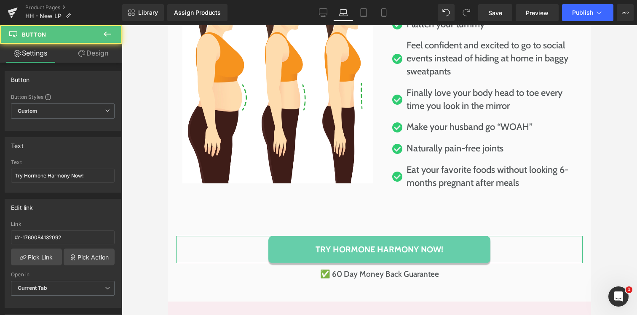
click at [96, 56] on link "Design" at bounding box center [93, 53] width 61 height 19
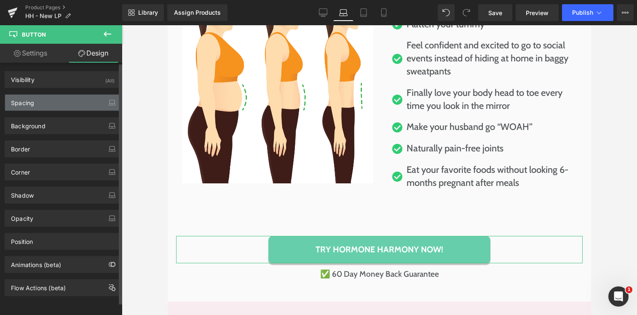
click at [45, 102] on div "Spacing" at bounding box center [62, 103] width 115 height 16
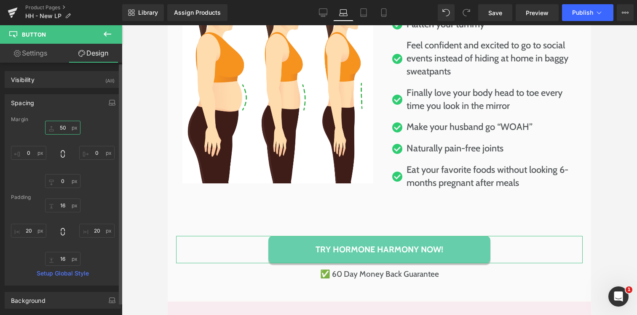
click at [63, 132] on input "50" at bounding box center [62, 128] width 35 height 14
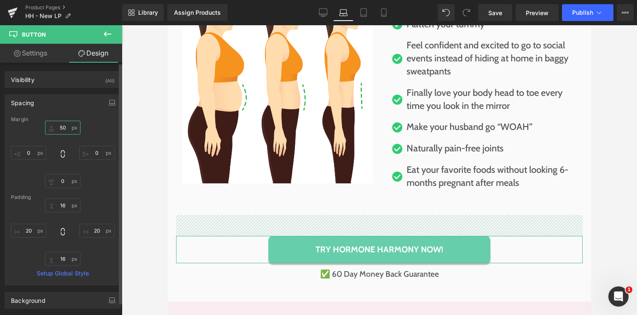
type input "0"
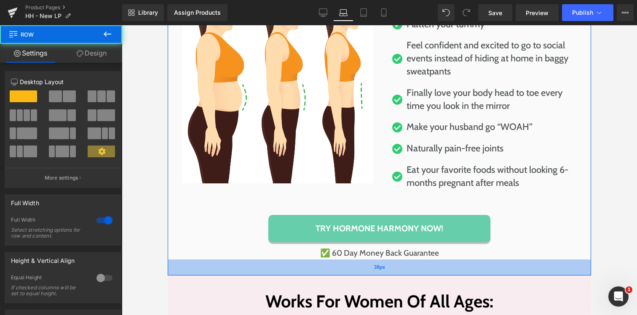
drag, startPoint x: 351, startPoint y: 277, endPoint x: 352, endPoint y: 272, distance: 5.1
click at [352, 272] on div "38px" at bounding box center [379, 268] width 423 height 16
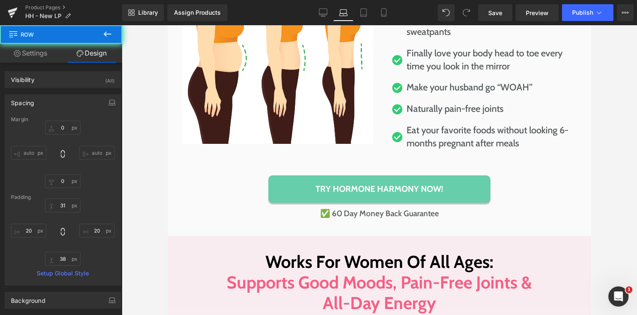
scroll to position [2273, 0]
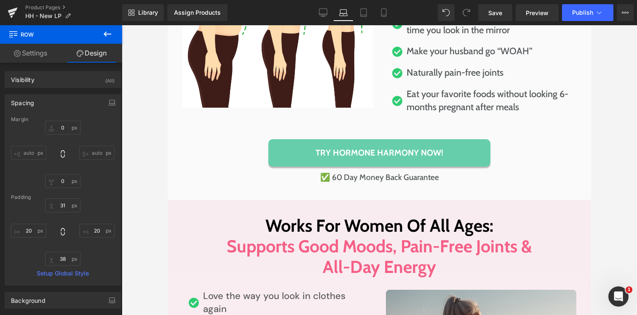
click at [340, 228] on h1 "Works For Women Of All Ages:" at bounding box center [379, 226] width 337 height 21
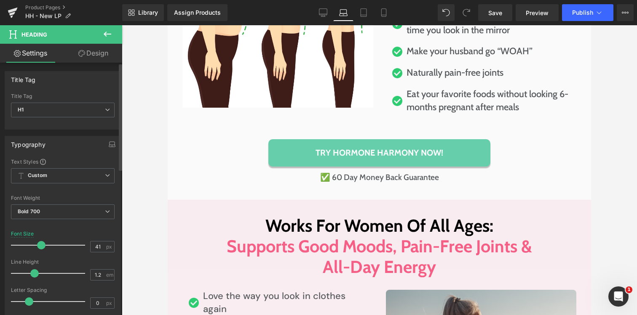
click at [37, 245] on span at bounding box center [41, 245] width 8 height 8
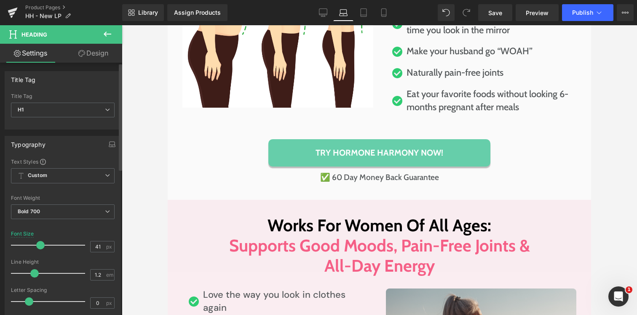
click at [35, 245] on div at bounding box center [50, 245] width 70 height 17
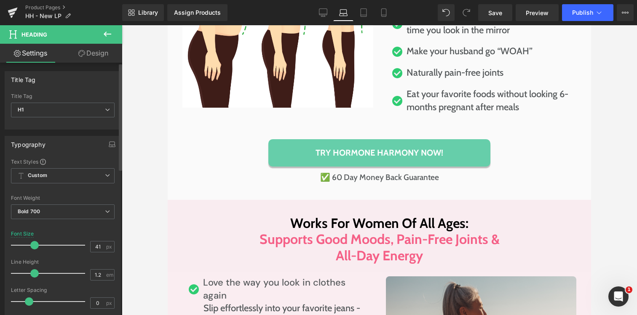
click at [33, 244] on div at bounding box center [50, 245] width 70 height 17
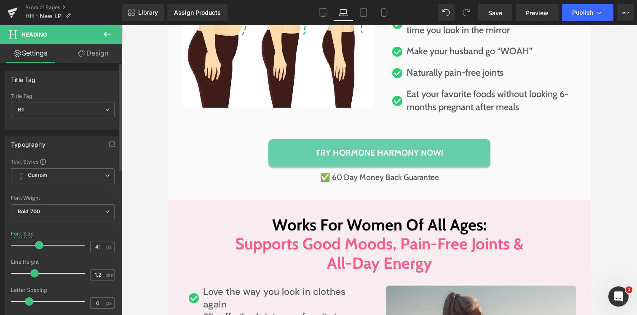
drag, startPoint x: 35, startPoint y: 246, endPoint x: 39, endPoint y: 247, distance: 4.8
click at [39, 247] on span at bounding box center [39, 245] width 8 height 8
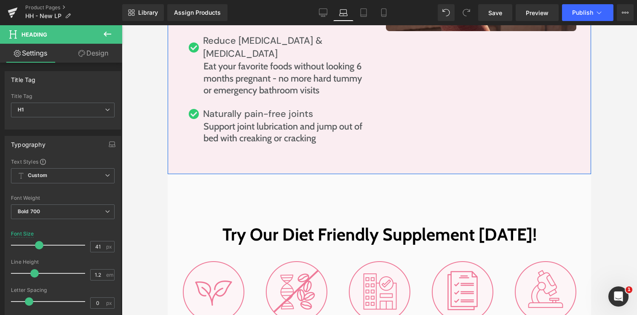
scroll to position [2725, 0]
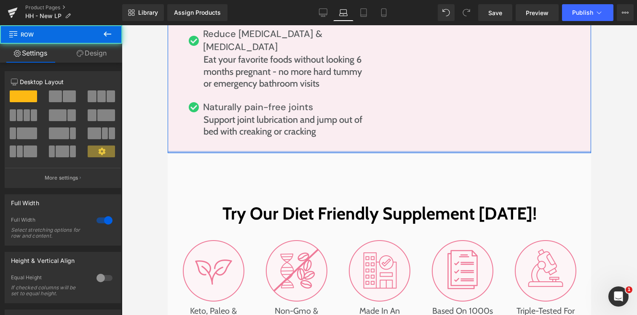
drag, startPoint x: 317, startPoint y: 136, endPoint x: 327, endPoint y: 155, distance: 20.7
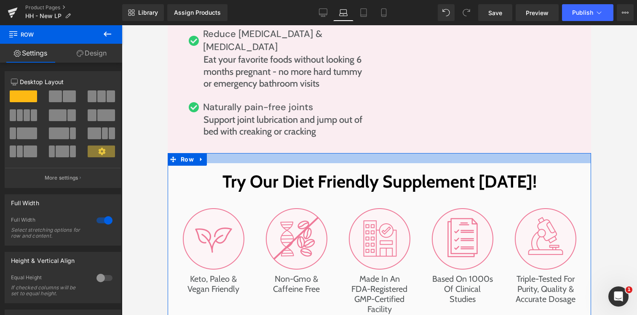
drag, startPoint x: 322, startPoint y: 147, endPoint x: 327, endPoint y: 115, distance: 32.3
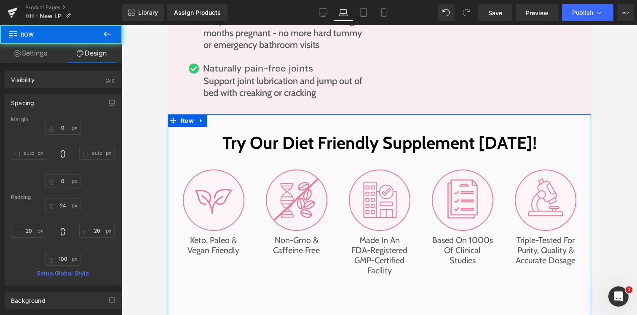
scroll to position [2892, 0]
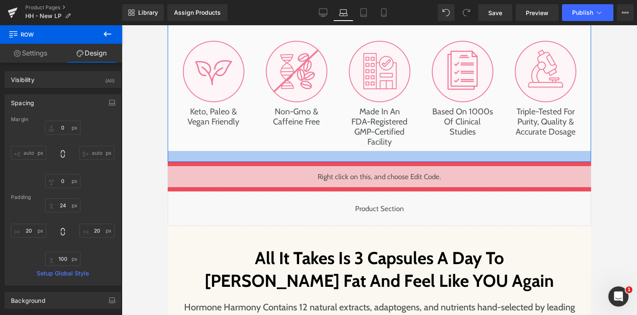
drag, startPoint x: 325, startPoint y: 157, endPoint x: 333, endPoint y: 125, distance: 32.7
click at [333, 151] on div at bounding box center [379, 156] width 423 height 11
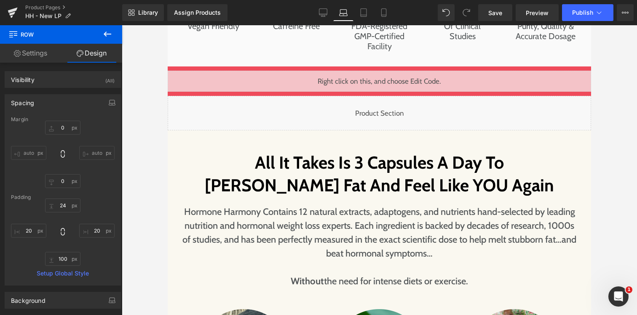
scroll to position [3021, 0]
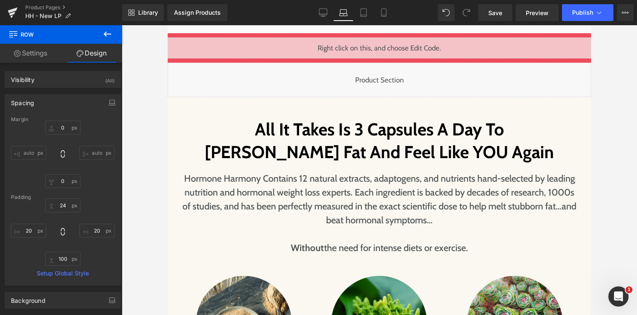
click at [329, 118] on h1 "All It Takes Is 3 Capsules A Day To" at bounding box center [379, 129] width 394 height 22
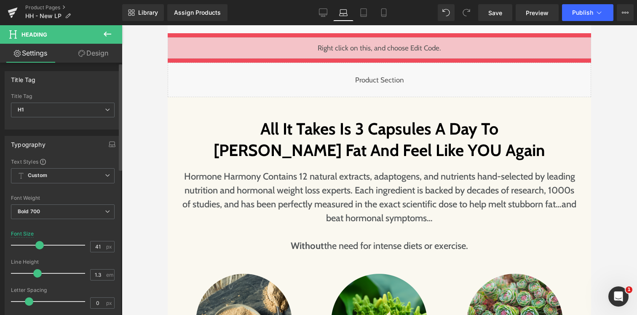
click at [37, 242] on span at bounding box center [39, 245] width 8 height 8
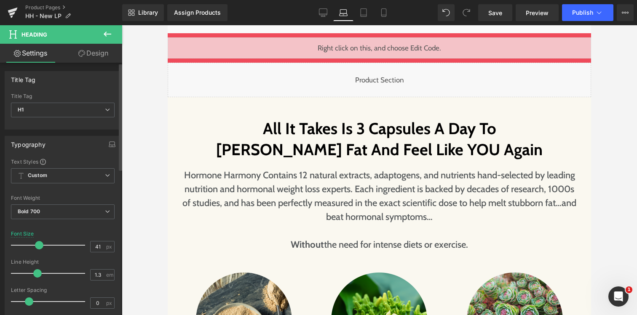
click at [37, 242] on span at bounding box center [39, 245] width 8 height 8
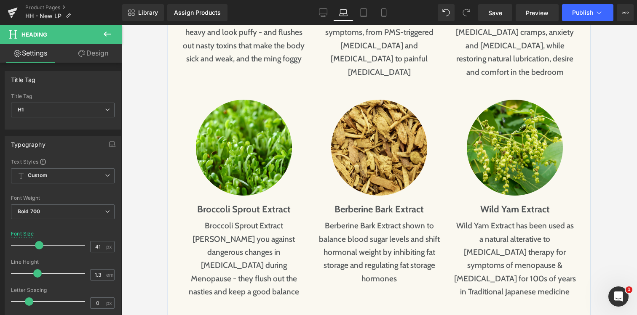
scroll to position [4104, 0]
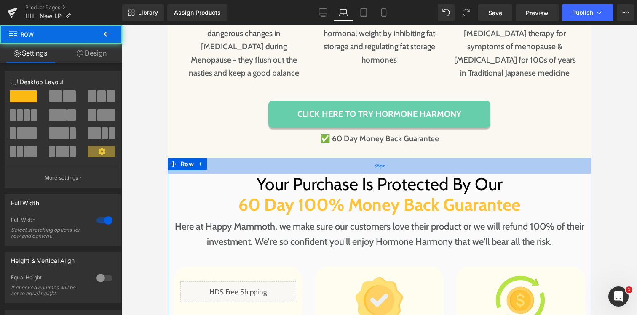
click at [313, 158] on div "38px" at bounding box center [379, 166] width 423 height 16
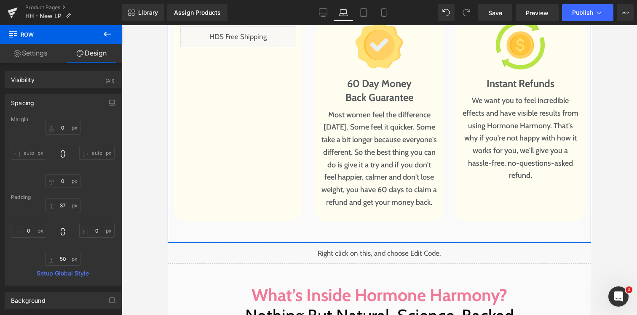
scroll to position [4359, 0]
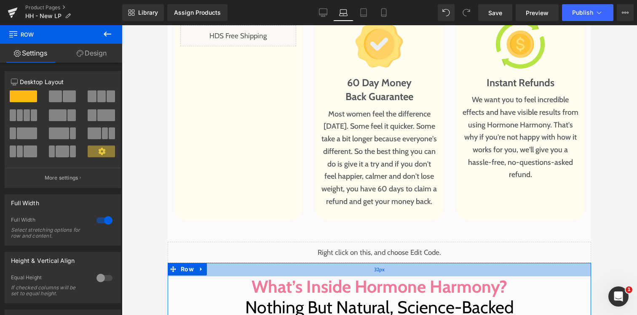
drag, startPoint x: 282, startPoint y: 175, endPoint x: 284, endPoint y: 167, distance: 8.8
click at [284, 263] on div "32px" at bounding box center [379, 269] width 423 height 13
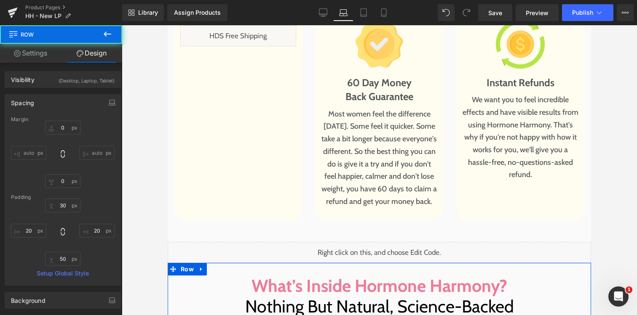
click at [290, 275] on span "What’s Inside Hormone Harmony?" at bounding box center [379, 285] width 256 height 21
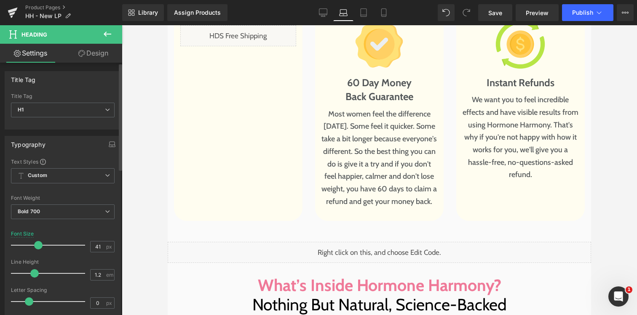
click at [39, 244] on span at bounding box center [38, 245] width 8 height 8
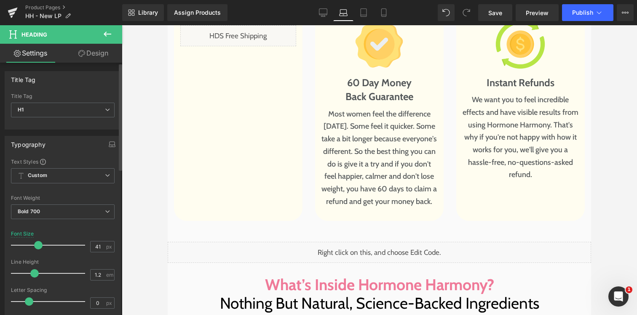
click at [40, 244] on span at bounding box center [38, 245] width 8 height 8
click at [41, 245] on span at bounding box center [39, 245] width 8 height 8
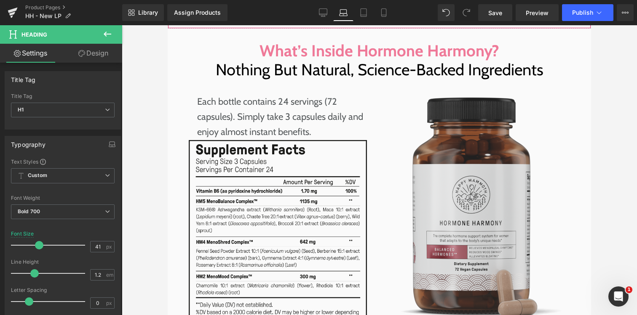
scroll to position [4619, 0]
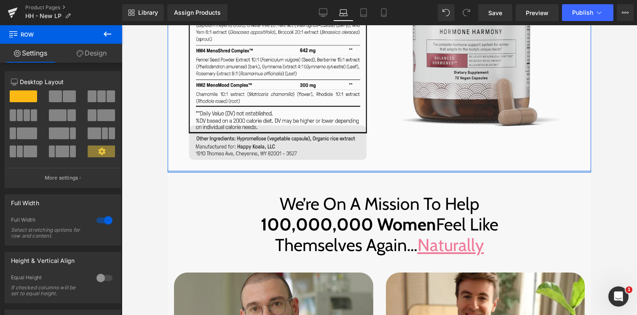
drag, startPoint x: 334, startPoint y: 92, endPoint x: 342, endPoint y: 52, distance: 40.8
click at [342, 52] on div "What’s Inside Hormone Harmony? Nothing But Natural, Science-Backed Ingredients …" at bounding box center [379, 5] width 423 height 336
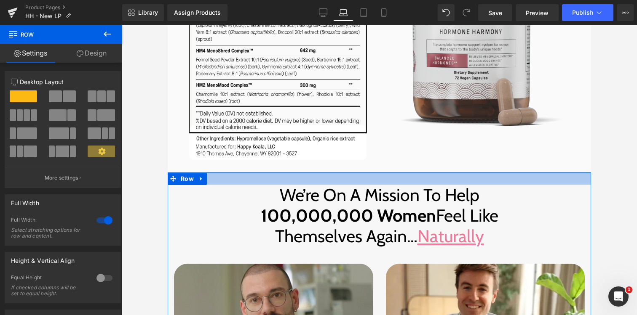
drag, startPoint x: 337, startPoint y: 86, endPoint x: 338, endPoint y: 77, distance: 8.9
click at [338, 173] on div at bounding box center [379, 179] width 423 height 12
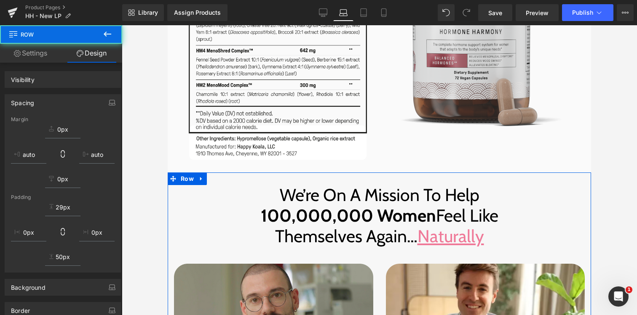
click at [325, 205] on h1 "100,000,000 Women Feel Like" at bounding box center [379, 215] width 410 height 21
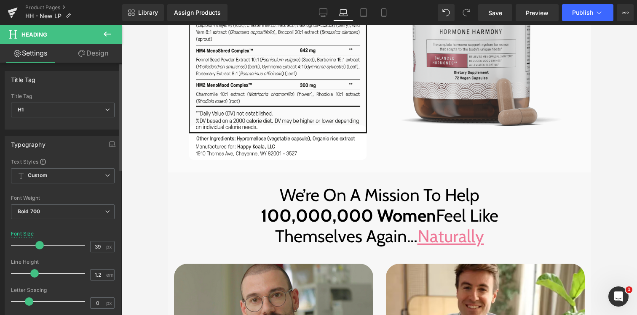
click at [36, 245] on span at bounding box center [39, 245] width 8 height 8
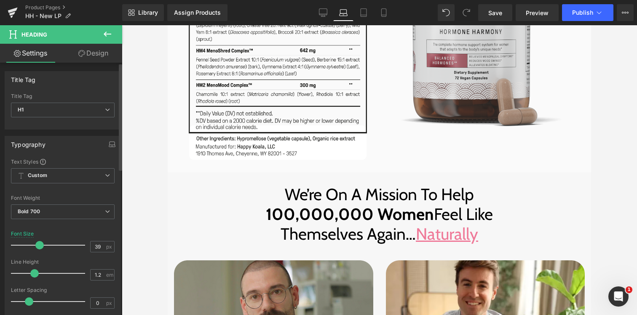
type input "38"
click at [35, 244] on span at bounding box center [39, 245] width 8 height 8
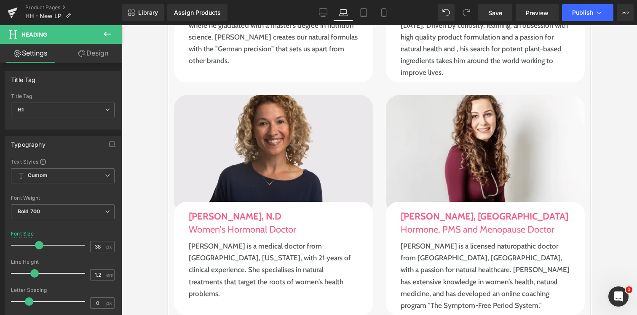
scroll to position [5348, 0]
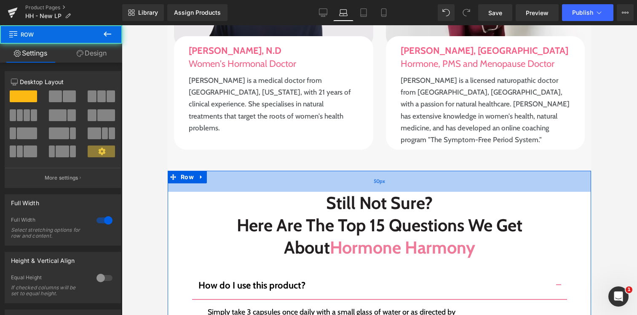
drag, startPoint x: 334, startPoint y: 85, endPoint x: 336, endPoint y: 75, distance: 9.4
click at [333, 215] on span "Here Are The Top 15 Questions We Get" at bounding box center [379, 225] width 285 height 21
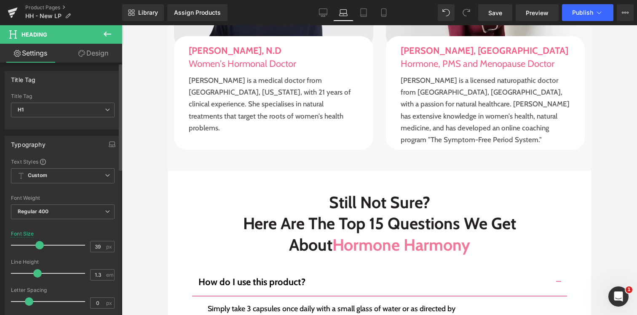
click at [35, 244] on span at bounding box center [39, 245] width 8 height 8
click at [34, 244] on div at bounding box center [50, 245] width 70 height 17
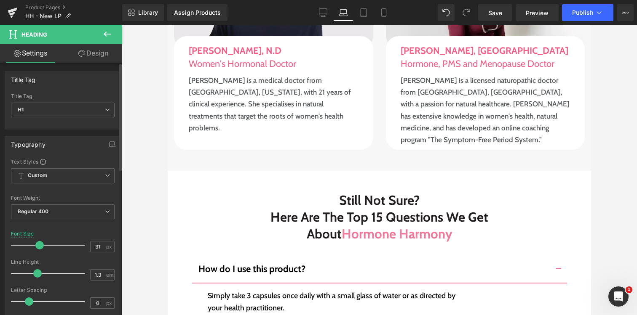
click at [33, 243] on div at bounding box center [50, 245] width 70 height 17
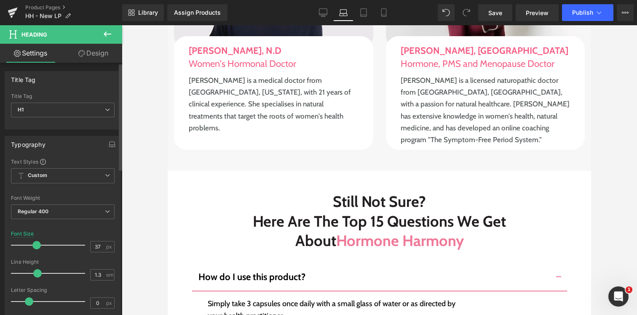
type input "38"
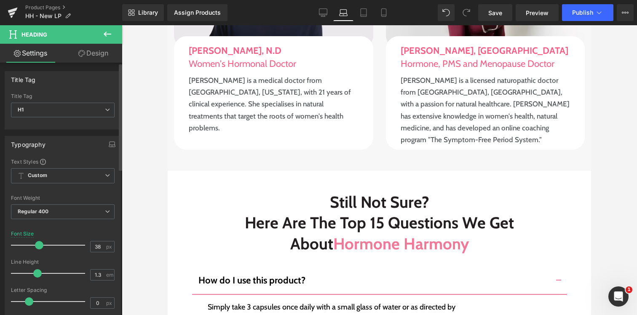
drag, startPoint x: 34, startPoint y: 244, endPoint x: 38, endPoint y: 246, distance: 5.1
click at [38, 246] on span at bounding box center [39, 245] width 8 height 8
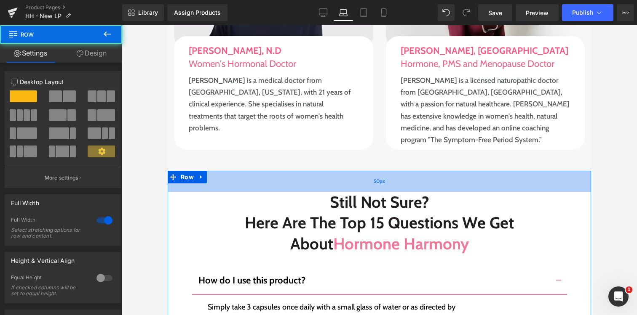
drag, startPoint x: 380, startPoint y: 80, endPoint x: 380, endPoint y: 75, distance: 5.1
click at [380, 171] on div "50px" at bounding box center [379, 181] width 423 height 21
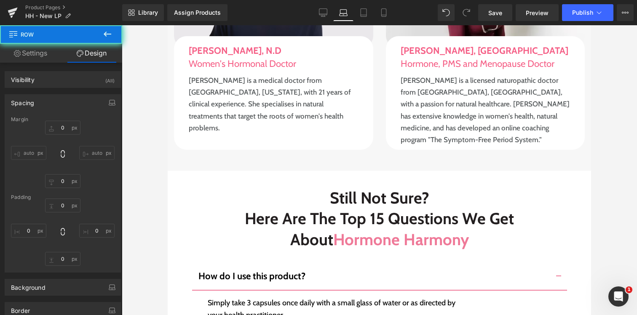
type input "0"
type input "40"
type input "20"
type input "50"
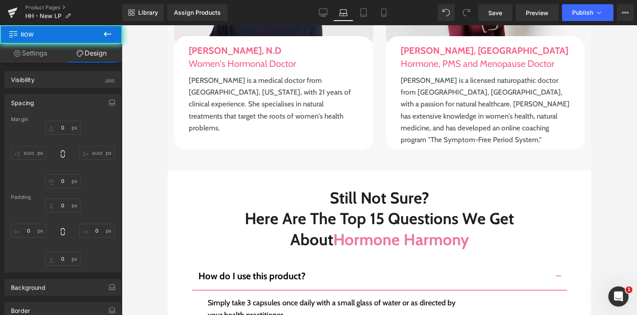
type input "20"
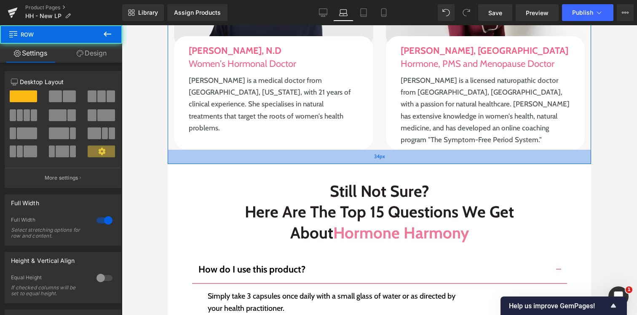
drag, startPoint x: 373, startPoint y: 69, endPoint x: 375, endPoint y: 63, distance: 6.9
click at [375, 150] on div "34px" at bounding box center [379, 157] width 423 height 14
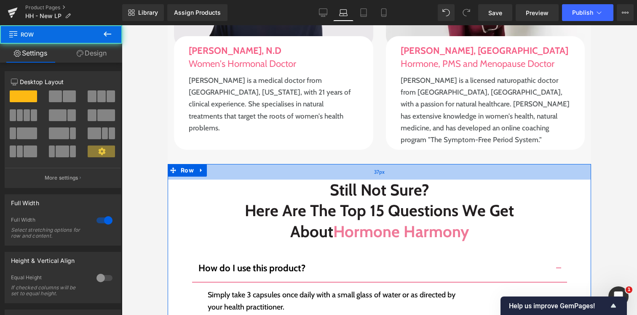
click at [374, 168] on span "37px" at bounding box center [379, 172] width 11 height 8
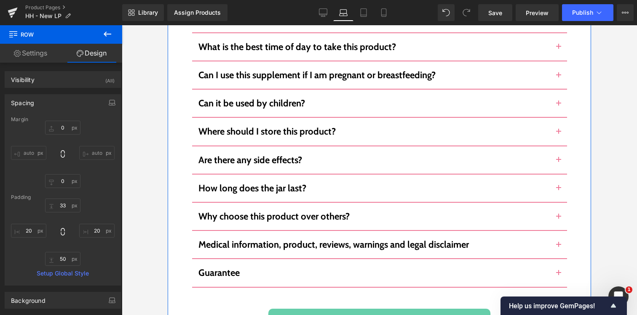
scroll to position [6030, 0]
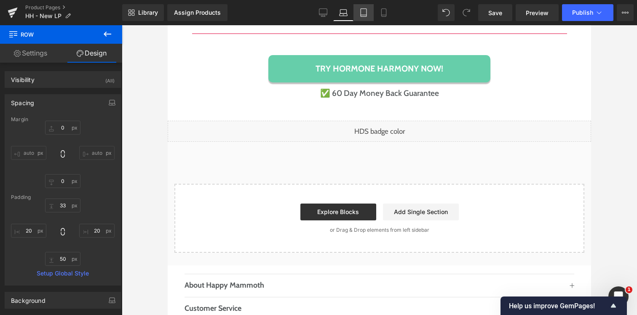
click at [364, 16] on icon at bounding box center [363, 12] width 8 height 8
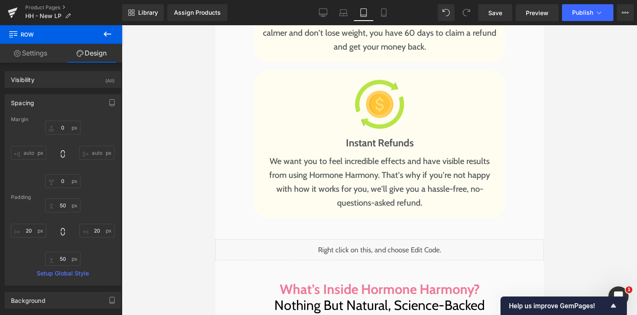
type input "0"
type input "50"
type input "20"
type input "50"
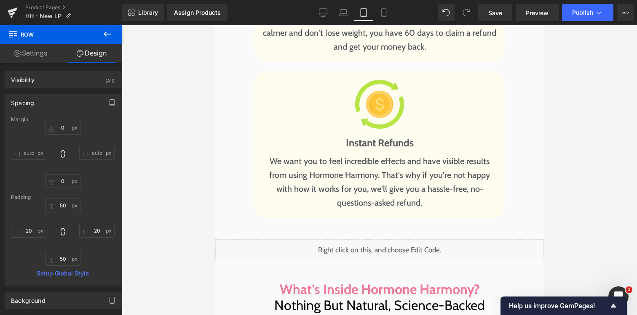
type input "20"
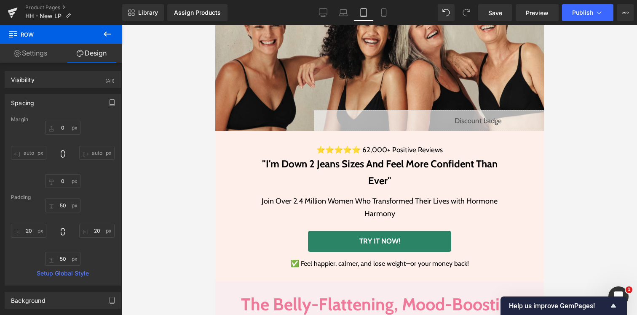
scroll to position [179, 0]
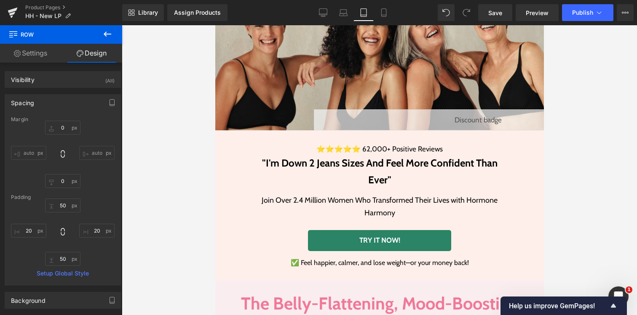
click at [325, 164] on h2 ""I'm Down 2 Jeans Sizes And Feel More Confident Than Ever"" at bounding box center [379, 171] width 236 height 33
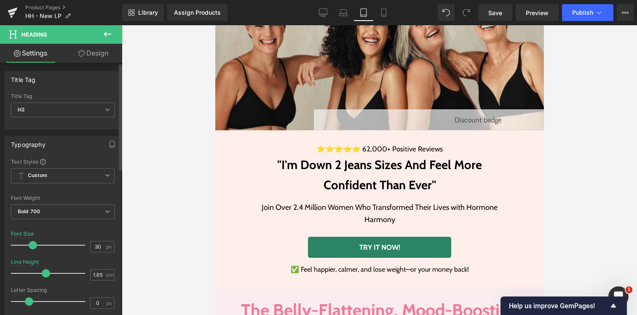
type input "31"
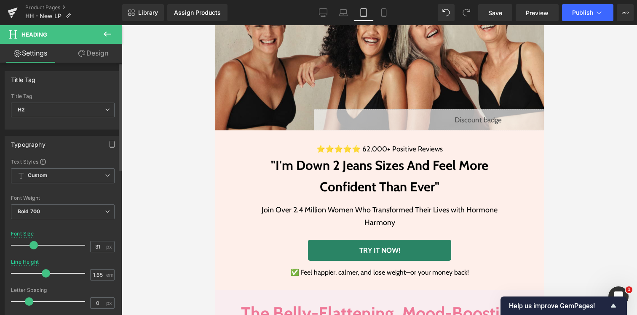
click at [36, 247] on span at bounding box center [33, 245] width 8 height 8
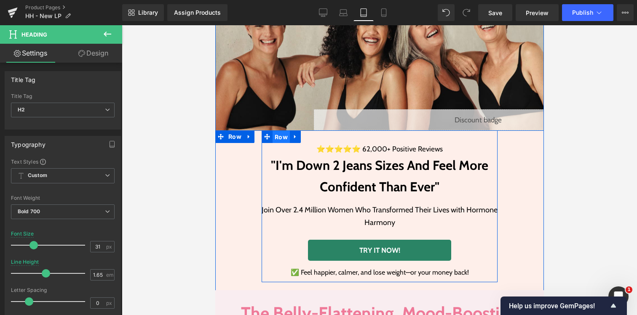
click at [277, 135] on span "Row" at bounding box center [280, 137] width 17 height 13
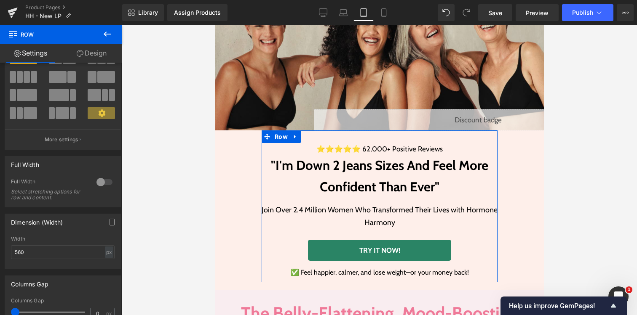
scroll to position [56, 0]
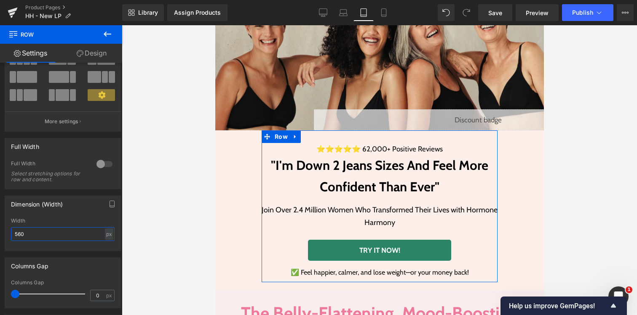
click at [33, 235] on input "560" at bounding box center [63, 234] width 104 height 14
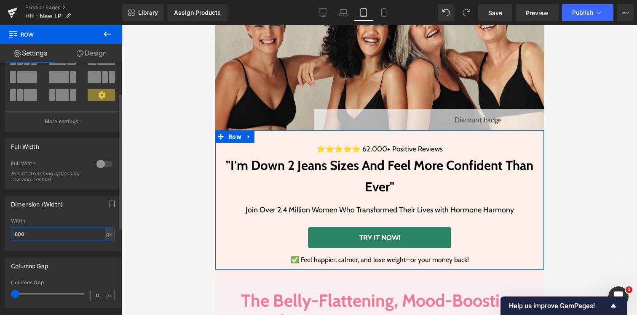
click at [13, 234] on input "800" at bounding box center [63, 234] width 104 height 14
click at [19, 236] on input "900" at bounding box center [63, 234] width 104 height 14
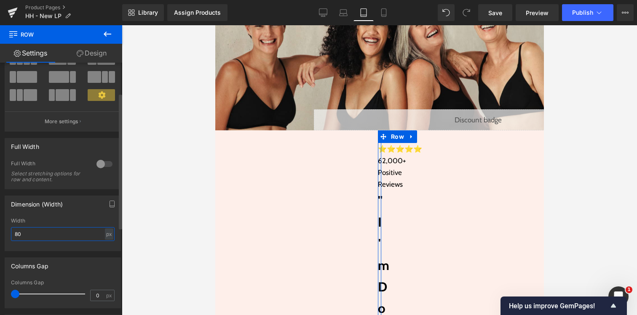
type input "800"
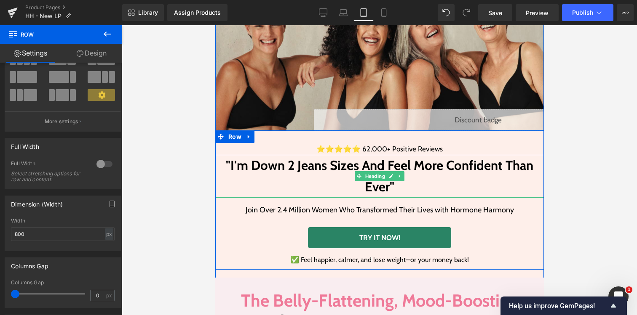
click at [301, 181] on h2 ""I'm Down 2 Jeans Sizes And Feel More Confident Than Ever"" at bounding box center [379, 176] width 328 height 43
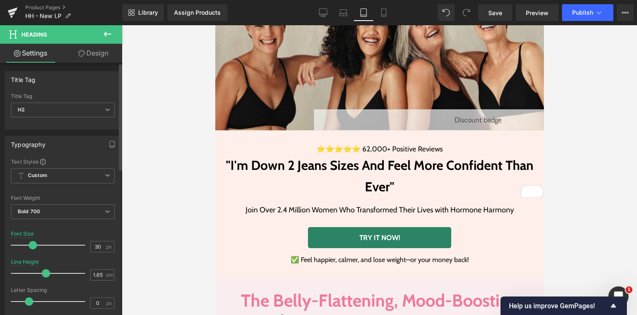
click at [34, 244] on span at bounding box center [33, 245] width 8 height 8
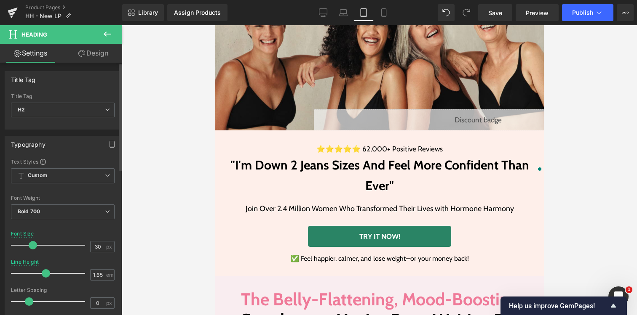
click at [32, 242] on span at bounding box center [33, 245] width 8 height 8
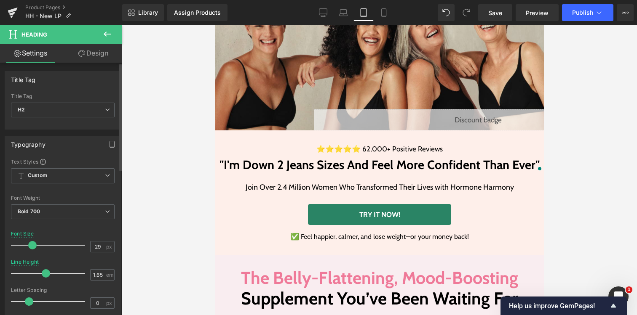
click at [30, 242] on span at bounding box center [32, 245] width 8 height 8
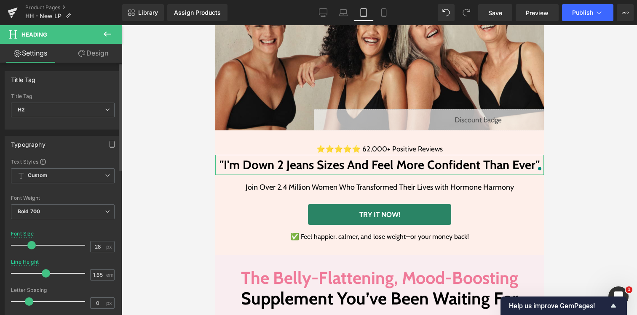
click at [31, 242] on span at bounding box center [31, 245] width 8 height 8
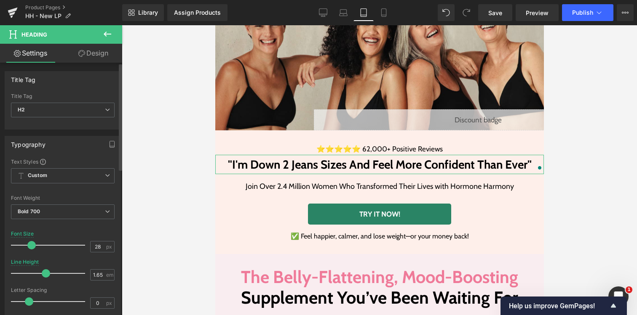
type input "27"
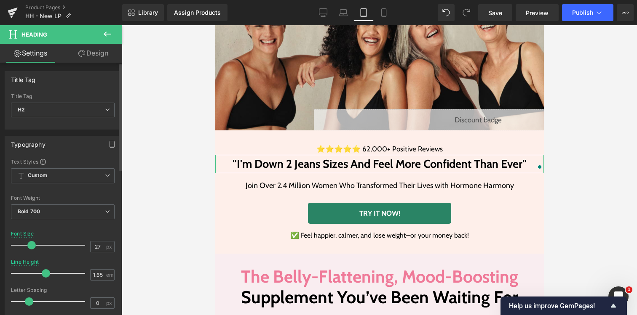
click at [30, 242] on span at bounding box center [31, 245] width 8 height 8
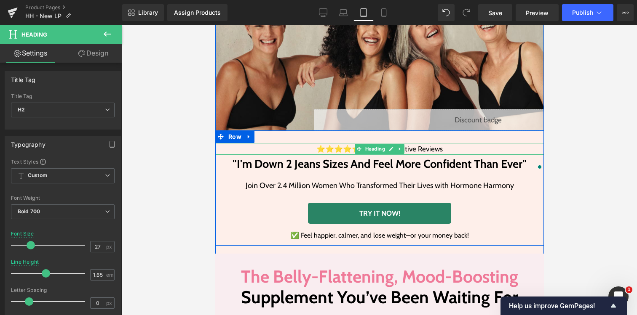
click at [333, 148] on h3 "⭐⭐⭐⭐⭐ 62,000+ Positive Reviews" at bounding box center [379, 149] width 328 height 12
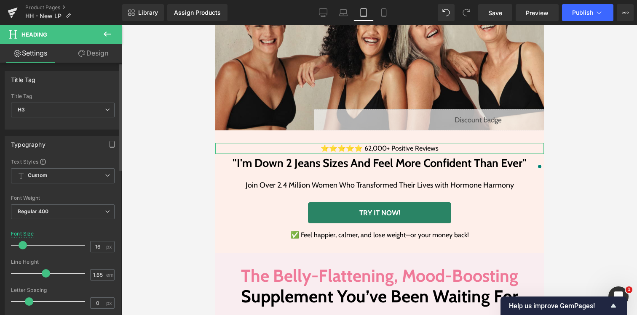
click at [24, 243] on span at bounding box center [23, 245] width 8 height 8
type input "15"
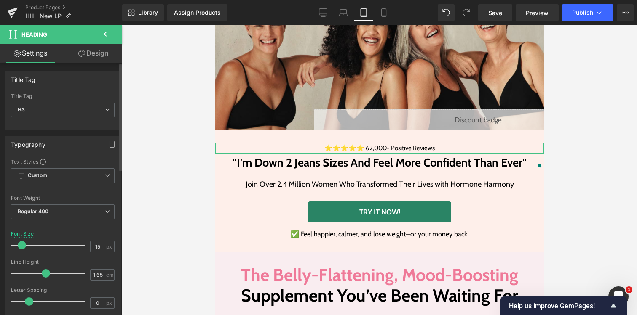
click at [23, 243] on span at bounding box center [22, 245] width 8 height 8
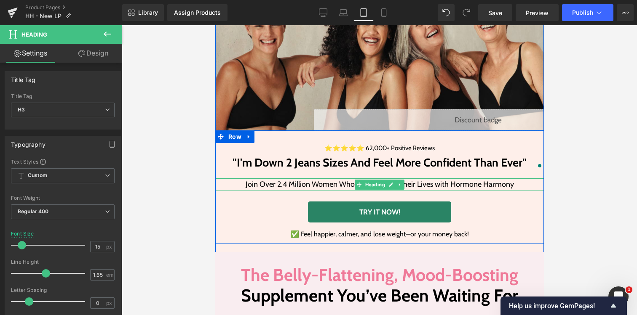
click at [278, 182] on h3 "Join Over 2.4 Million Women Who Transformed Their Lives with Hormone Harmony" at bounding box center [379, 185] width 328 height 13
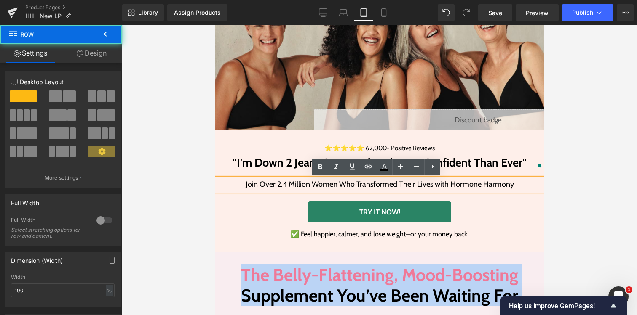
drag, startPoint x: 325, startPoint y: 255, endPoint x: 325, endPoint y: 251, distance: 4.2
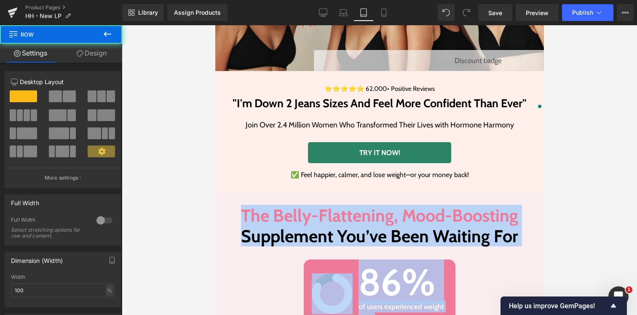
scroll to position [351, 0]
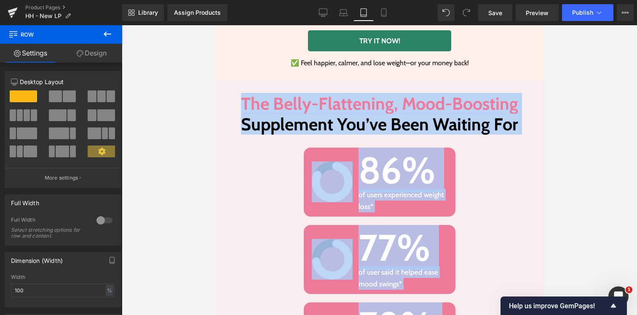
click at [319, 118] on h2 "Supplement You’ve Been Waiting For" at bounding box center [379, 124] width 316 height 21
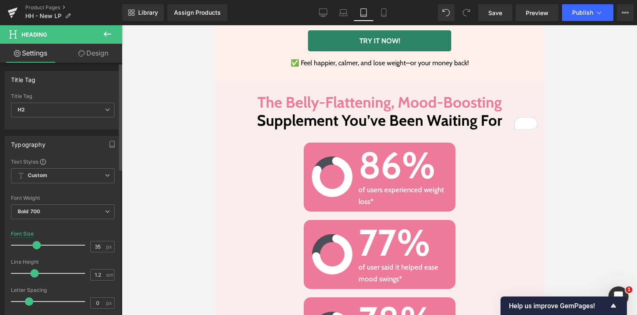
type input "36"
click at [37, 242] on span at bounding box center [36, 245] width 8 height 8
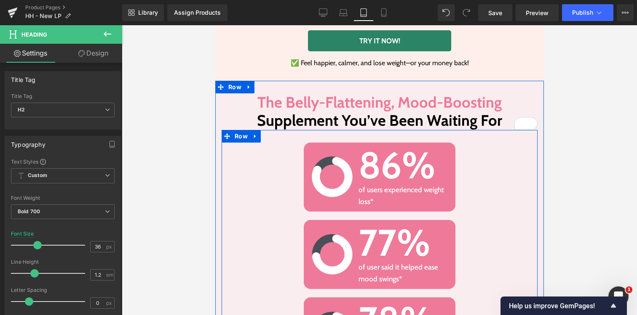
click at [297, 145] on div "Image 86% Heading of users experienced weight loss* Text Block Row" at bounding box center [379, 177] width 316 height 69
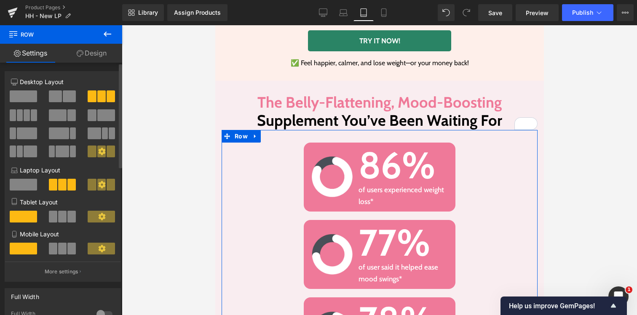
click at [58, 218] on span at bounding box center [62, 217] width 8 height 12
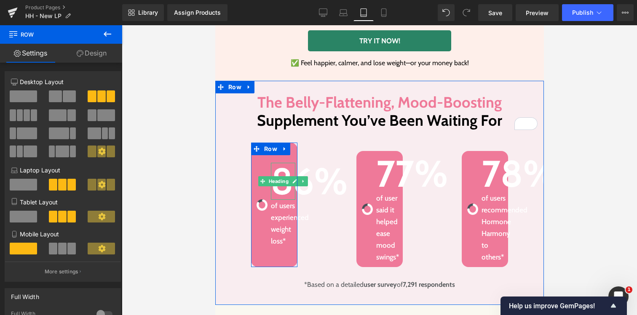
click at [295, 176] on h2 "86%" at bounding box center [282, 181] width 24 height 37
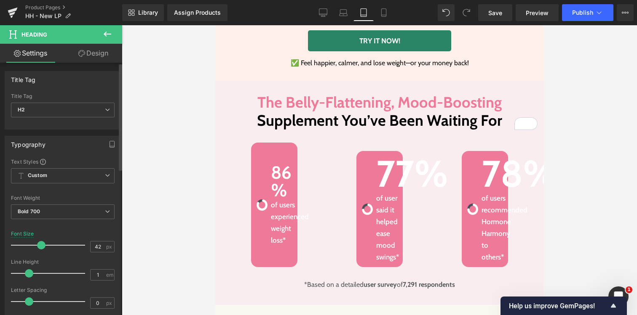
type input "43"
drag, startPoint x: 72, startPoint y: 242, endPoint x: 40, endPoint y: 241, distance: 31.2
click at [40, 241] on span at bounding box center [42, 245] width 8 height 8
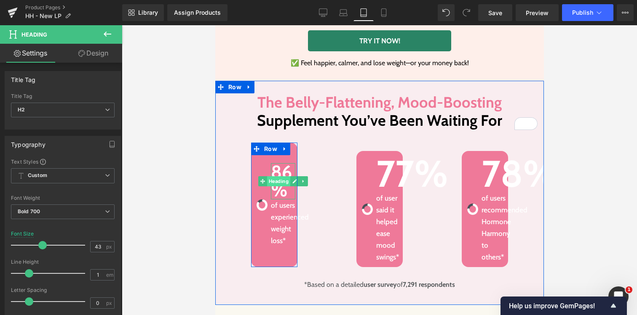
click at [274, 179] on span "Heading" at bounding box center [277, 181] width 23 height 10
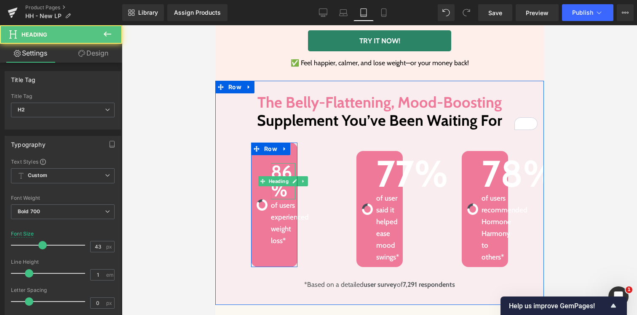
click at [276, 172] on h2 "86%" at bounding box center [282, 181] width 24 height 36
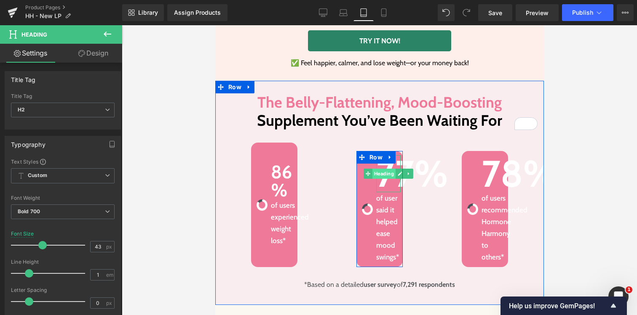
click at [385, 176] on span "Heading" at bounding box center [383, 174] width 23 height 10
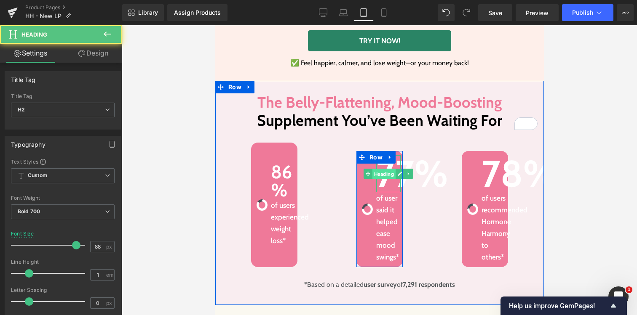
click at [385, 176] on span "Heading" at bounding box center [383, 174] width 23 height 10
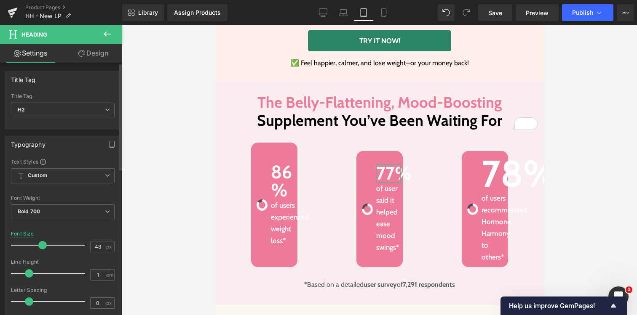
type input "42"
drag, startPoint x: 72, startPoint y: 246, endPoint x: 40, endPoint y: 245, distance: 31.6
click at [40, 245] on span at bounding box center [42, 245] width 8 height 8
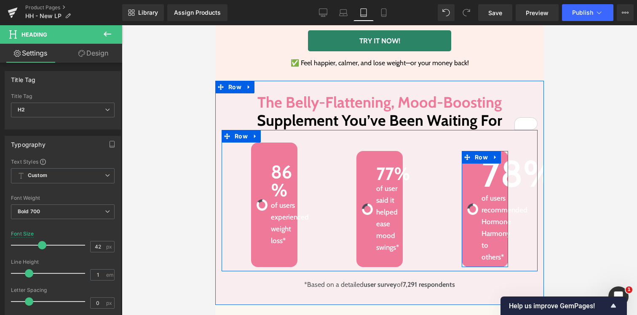
click at [487, 178] on span "Heading" at bounding box center [488, 174] width 23 height 10
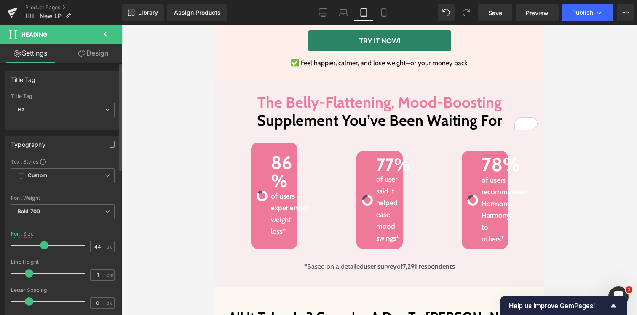
type input "43"
drag, startPoint x: 72, startPoint y: 244, endPoint x: 40, endPoint y: 242, distance: 32.1
click at [40, 242] on span at bounding box center [42, 245] width 8 height 8
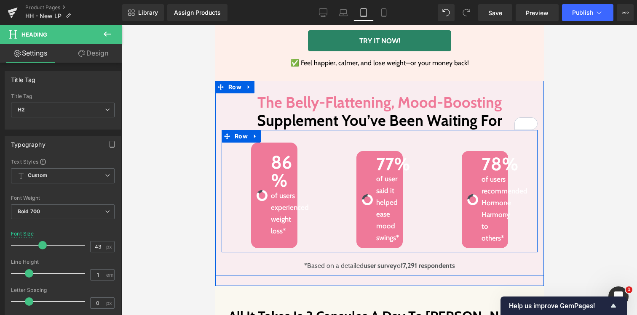
click at [317, 143] on div "Image 86% Heading of users experienced weight loss* Text Block Row" at bounding box center [273, 196] width 105 height 106
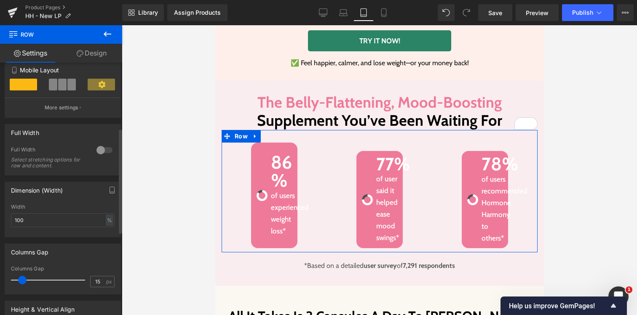
scroll to position [217, 0]
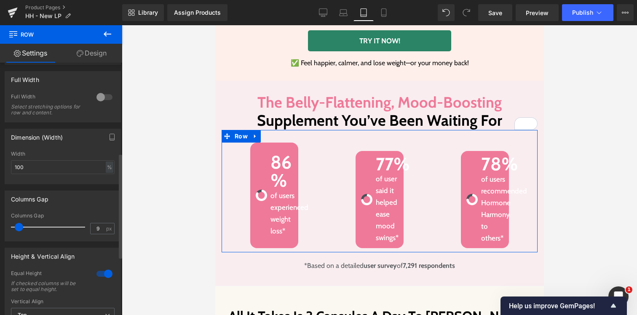
type input "8"
click at [17, 227] on span at bounding box center [19, 227] width 8 height 8
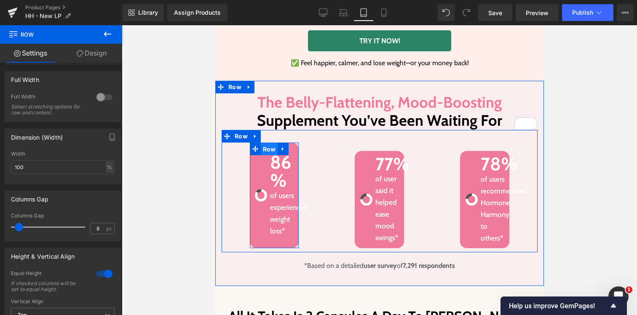
click at [261, 149] on span "Row" at bounding box center [268, 149] width 17 height 13
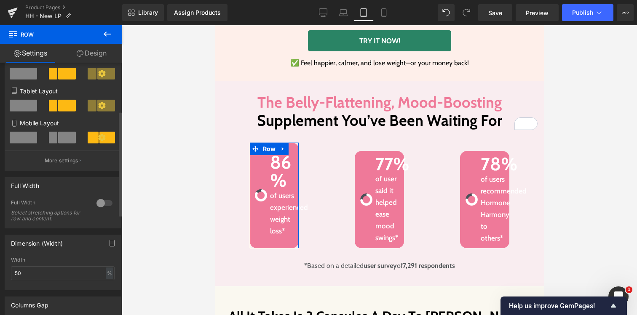
scroll to position [180, 0]
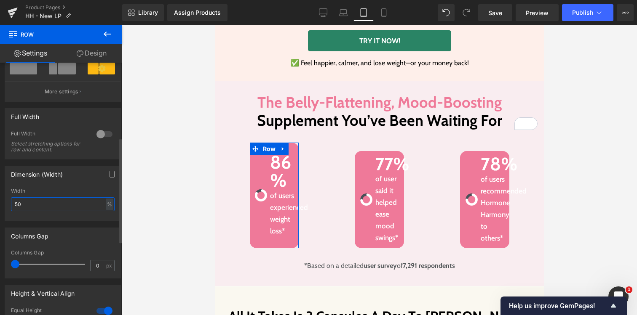
click at [83, 208] on input "50" at bounding box center [63, 204] width 104 height 14
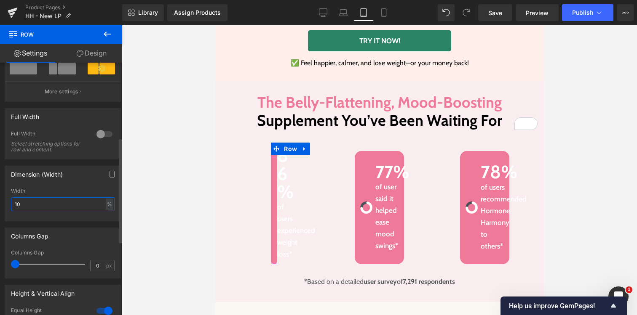
type input "100"
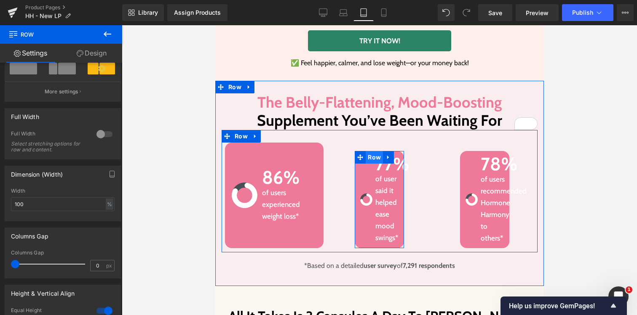
click at [372, 155] on span "Row" at bounding box center [373, 157] width 17 height 13
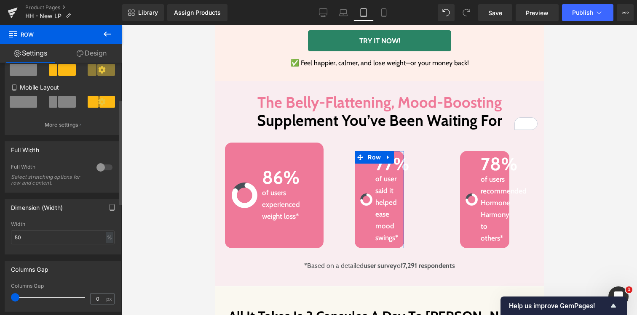
scroll to position [151, 0]
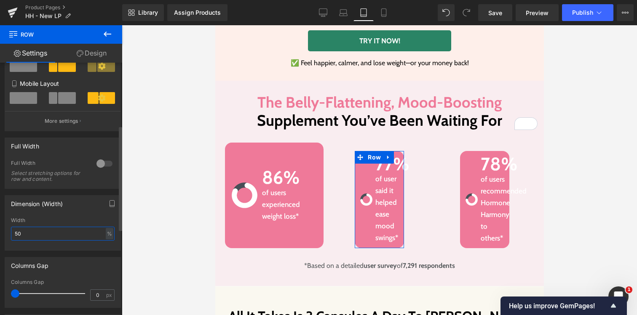
click at [53, 237] on input "50" at bounding box center [63, 234] width 104 height 14
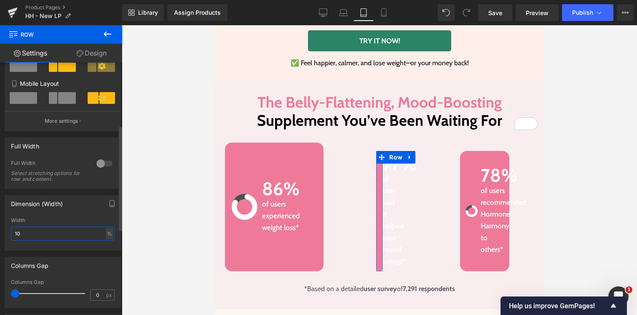
type input "100"
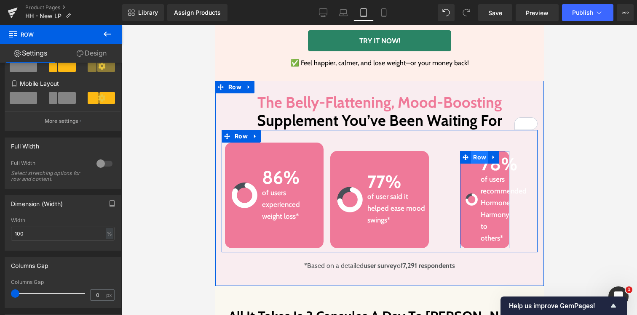
click at [474, 156] on span "Row" at bounding box center [478, 157] width 17 height 13
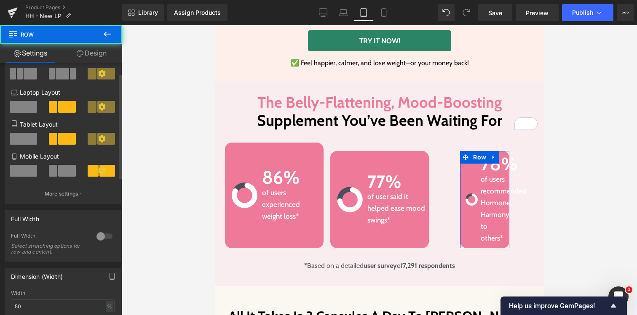
scroll to position [175, 0]
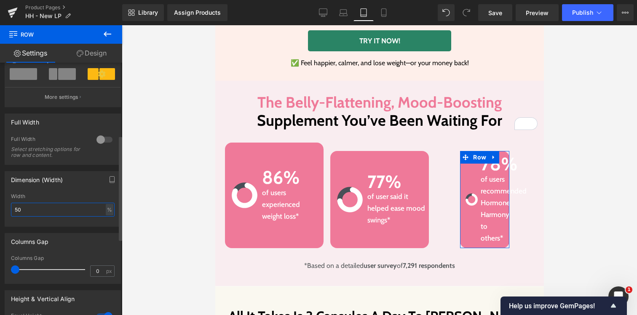
click at [47, 211] on input "50" at bounding box center [63, 210] width 104 height 14
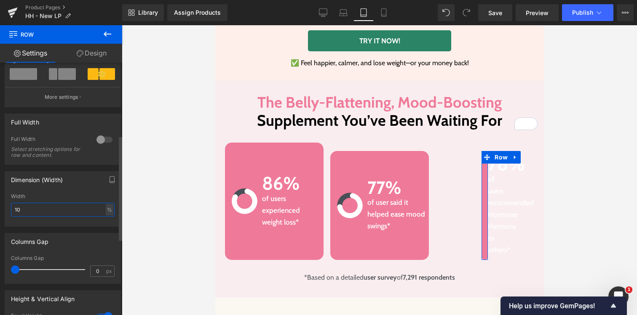
type input "100"
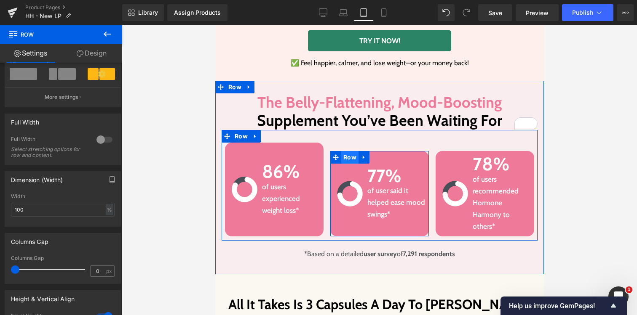
click at [348, 155] on span "Row" at bounding box center [349, 157] width 17 height 13
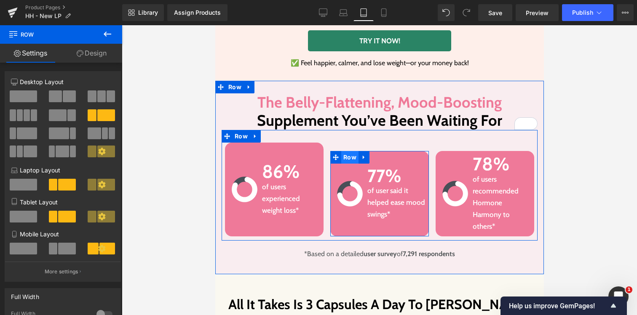
click at [348, 155] on span "Row" at bounding box center [349, 157] width 17 height 13
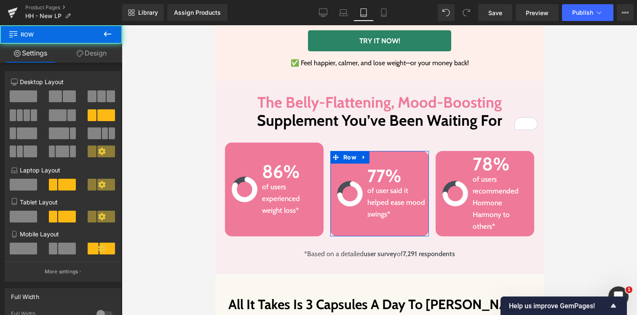
drag, startPoint x: 100, startPoint y: 48, endPoint x: 96, endPoint y: 54, distance: 6.8
click at [100, 48] on link "Design" at bounding box center [91, 53] width 61 height 19
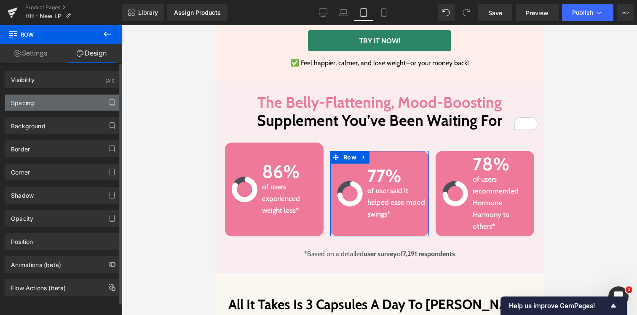
click at [45, 96] on div "Spacing" at bounding box center [62, 103] width 115 height 16
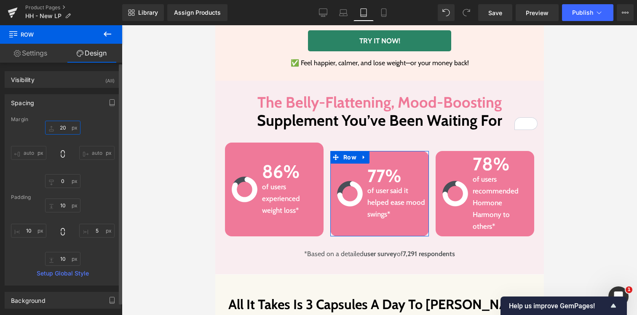
click at [60, 123] on input "20" at bounding box center [62, 128] width 35 height 14
type input "0"
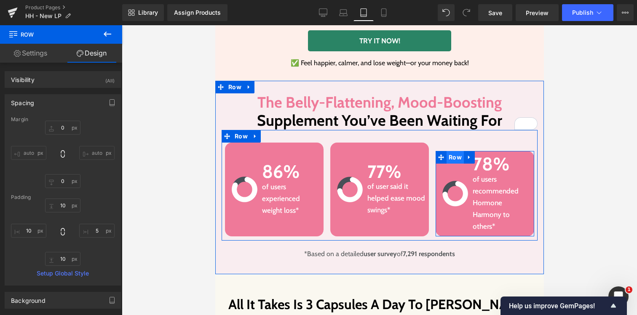
click at [453, 154] on span "Row" at bounding box center [454, 157] width 17 height 13
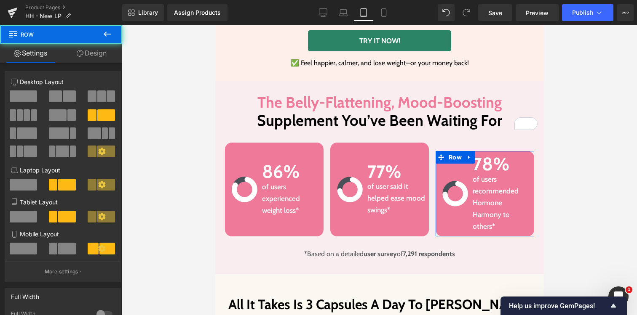
click at [101, 52] on link "Design" at bounding box center [91, 53] width 61 height 19
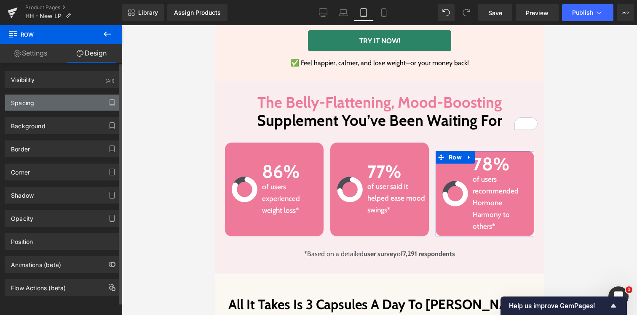
click at [39, 103] on div "Spacing" at bounding box center [62, 103] width 115 height 16
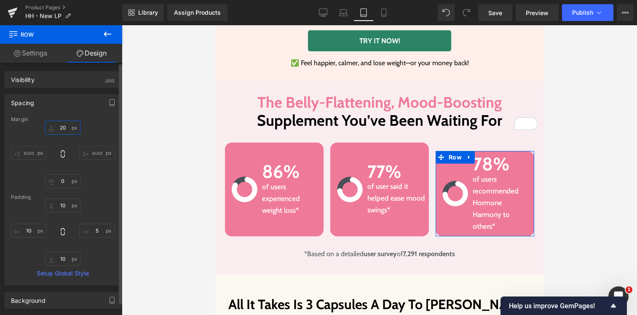
click at [59, 129] on input "20" at bounding box center [62, 128] width 35 height 14
click at [60, 128] on input "20" at bounding box center [62, 128] width 35 height 14
type input "0"
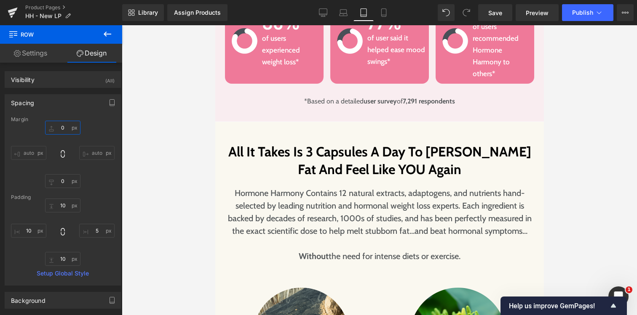
scroll to position [482, 0]
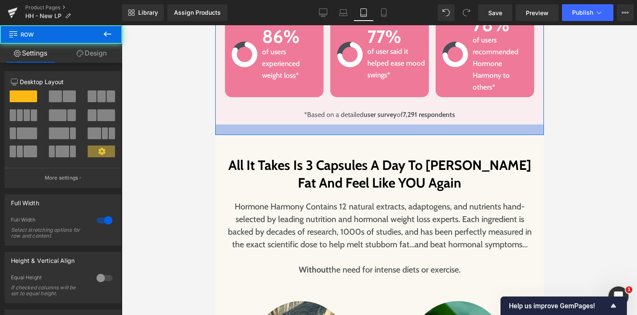
click at [310, 130] on div at bounding box center [379, 130] width 328 height 11
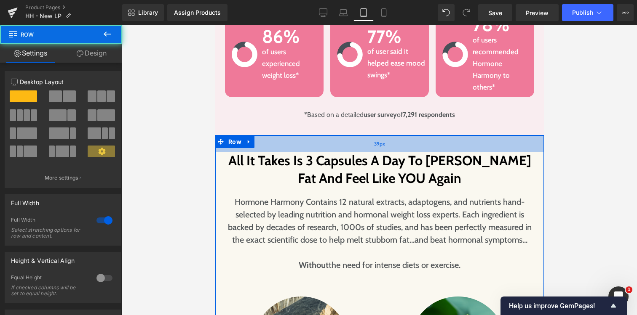
drag, startPoint x: 302, startPoint y: 141, endPoint x: 302, endPoint y: 136, distance: 4.6
click at [302, 136] on div "39px" at bounding box center [379, 144] width 328 height 16
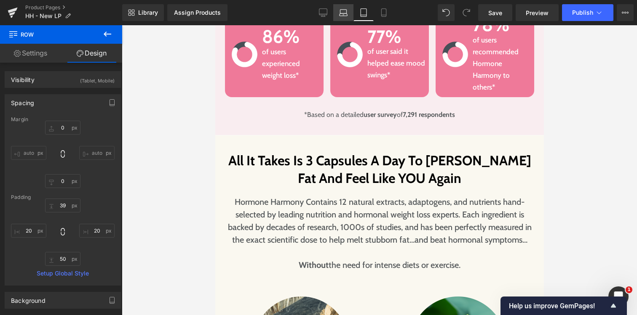
click at [341, 15] on icon at bounding box center [343, 12] width 8 height 8
type input "0"
type input "50"
type input "20"
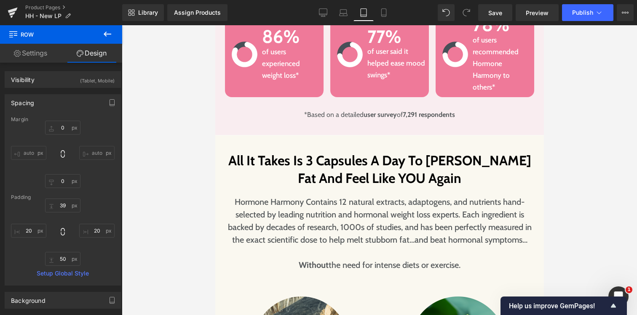
type input "50"
type input "20"
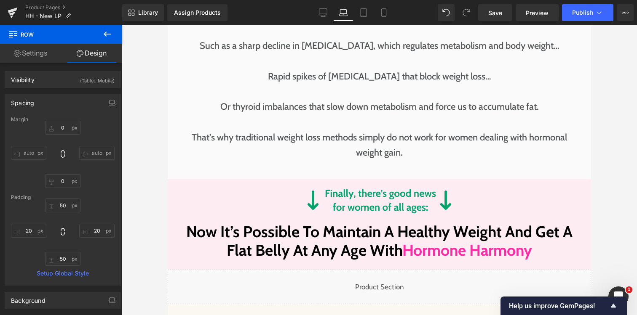
scroll to position [1692, 0]
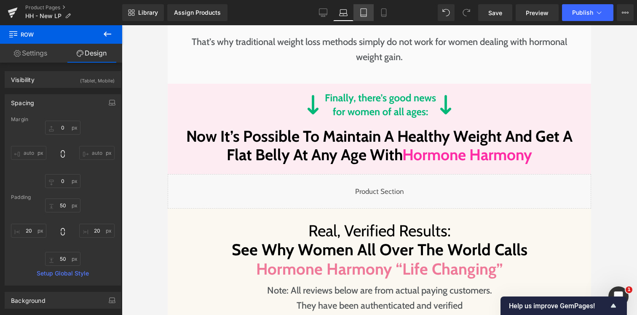
click at [358, 16] on link "Tablet" at bounding box center [363, 12] width 20 height 17
type input "0"
type input "39"
type input "20"
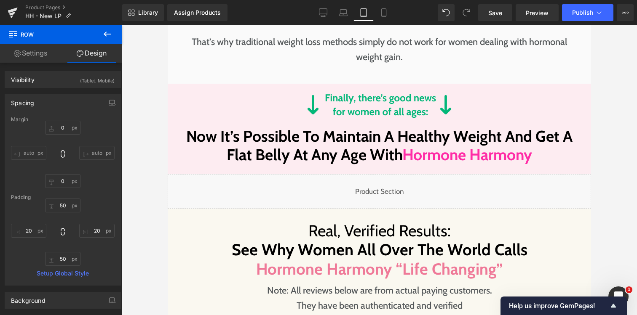
type input "50"
type input "20"
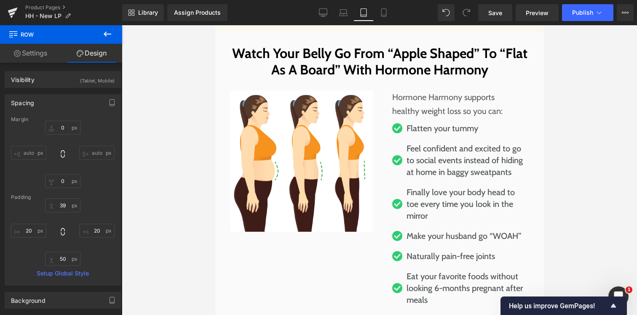
scroll to position [2224, 0]
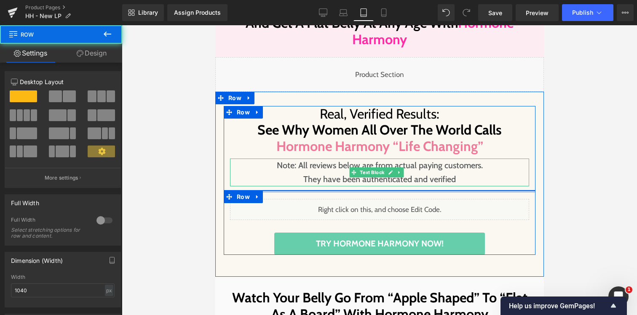
drag, startPoint x: 341, startPoint y: 141, endPoint x: 340, endPoint y: 129, distance: 12.7
click at [340, 129] on div "Real, Verified Results: See Why Women All Over The World Calls Hormone Harmony …" at bounding box center [379, 180] width 312 height 149
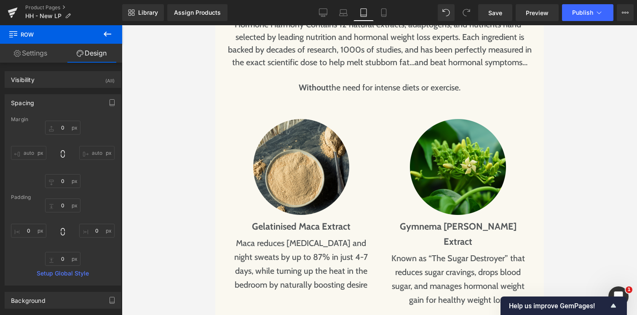
scroll to position [501, 0]
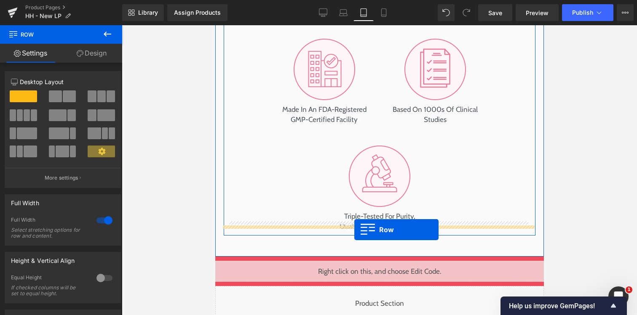
scroll to position [3165, 0]
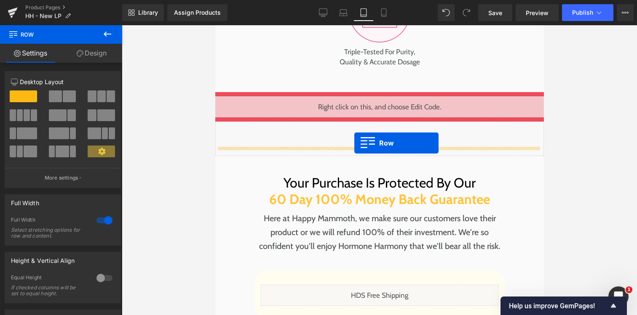
drag, startPoint x: 232, startPoint y: 121, endPoint x: 354, endPoint y: 143, distance: 124.1
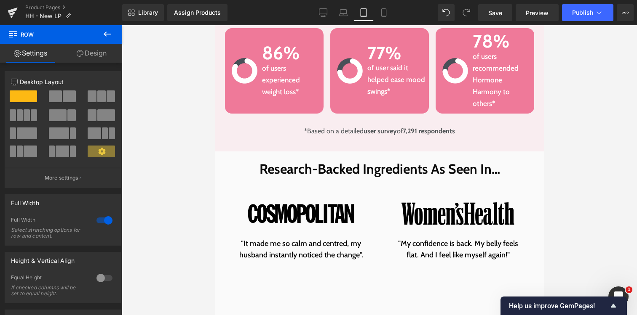
scroll to position [578, 0]
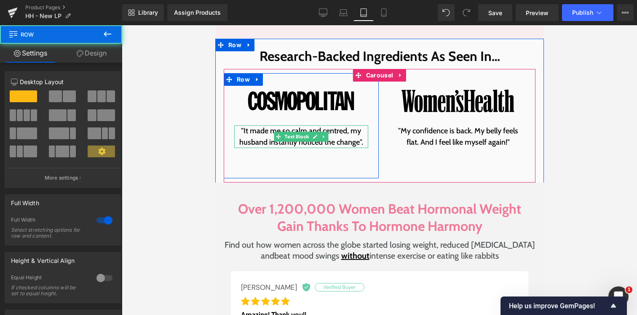
drag, startPoint x: 337, startPoint y: 162, endPoint x: 341, endPoint y: 135, distance: 27.6
click at [341, 135] on div "Research-Backed Ingredients As Seen In… Heading Row Image "It made me so calm a…" at bounding box center [379, 110] width 328 height 143
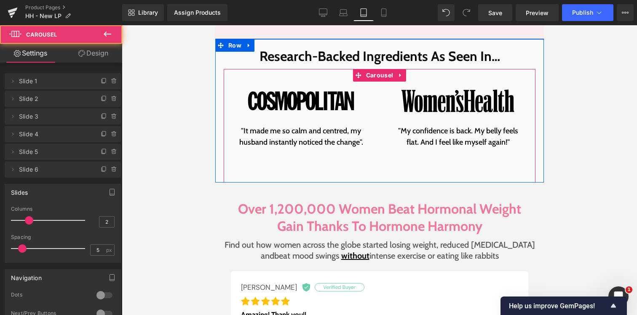
drag, startPoint x: 355, startPoint y: 180, endPoint x: 354, endPoint y: 172, distance: 8.0
click at [354, 172] on div "Image "It made me so calm and centred, my husband instantly noticed the change"…" at bounding box center [300, 126] width 155 height 114
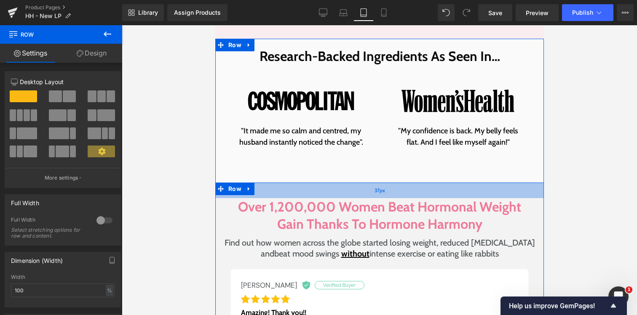
click at [341, 191] on div "37px" at bounding box center [379, 191] width 328 height 16
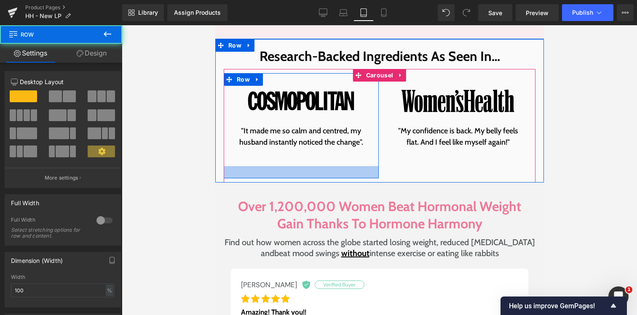
drag, startPoint x: 340, startPoint y: 172, endPoint x: 340, endPoint y: 165, distance: 6.7
click at [340, 165] on div "Image "It made me so calm and centred, my husband instantly noticed the change"…" at bounding box center [300, 125] width 155 height 105
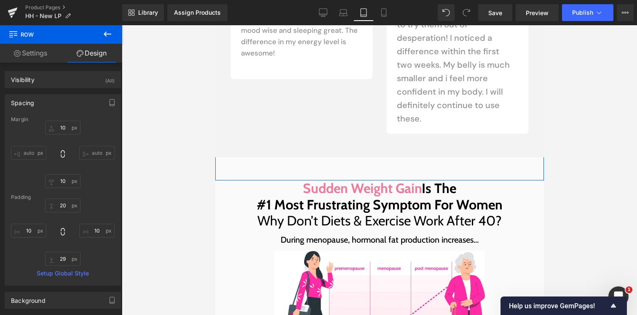
scroll to position [1065, 0]
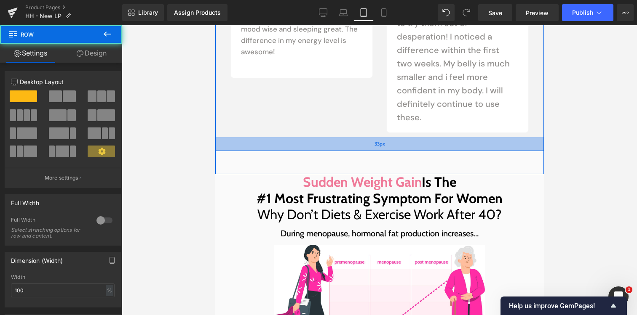
drag, startPoint x: 354, startPoint y: 153, endPoint x: 353, endPoint y: 147, distance: 6.7
click at [354, 147] on div "33px" at bounding box center [379, 144] width 328 height 14
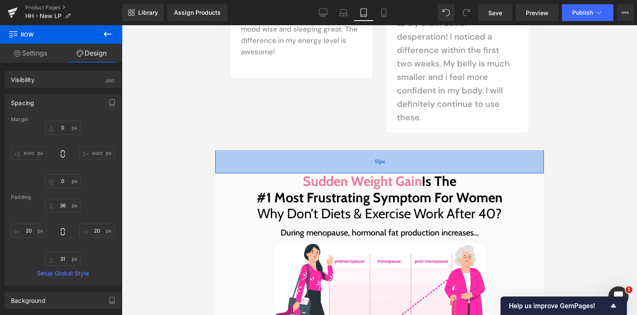
click at [352, 172] on div "55px" at bounding box center [379, 161] width 328 height 23
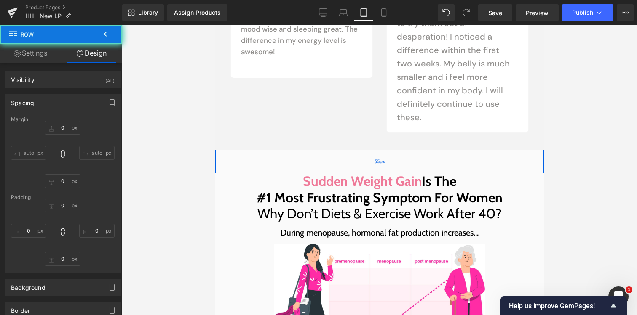
type input "0"
type input "55"
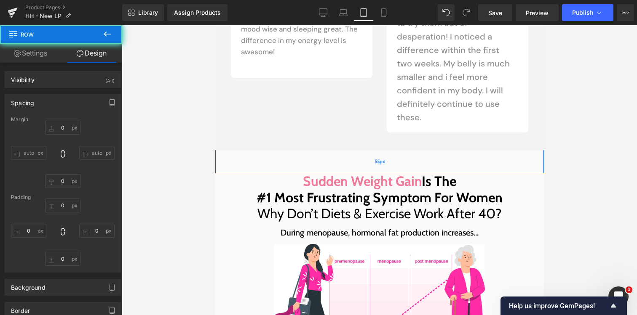
type input "0"
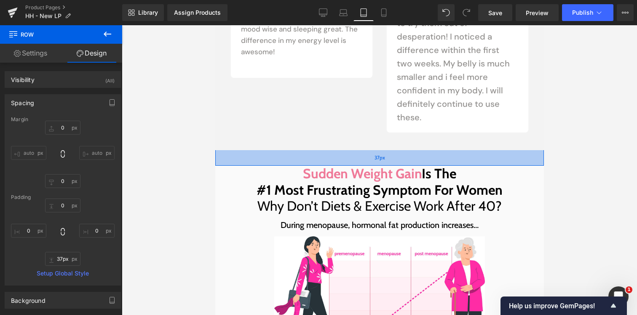
type input "36px"
drag, startPoint x: 350, startPoint y: 170, endPoint x: 351, endPoint y: 162, distance: 8.0
click at [351, 162] on div "37px" at bounding box center [379, 158] width 328 height 16
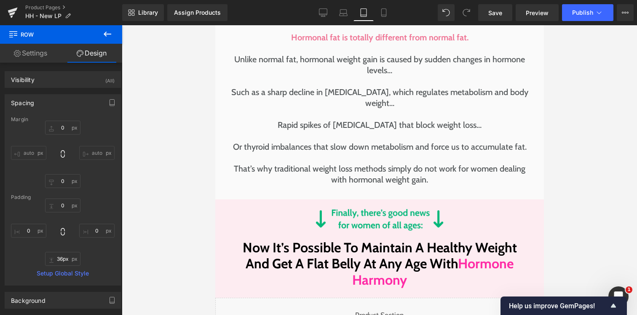
scroll to position [1634, 0]
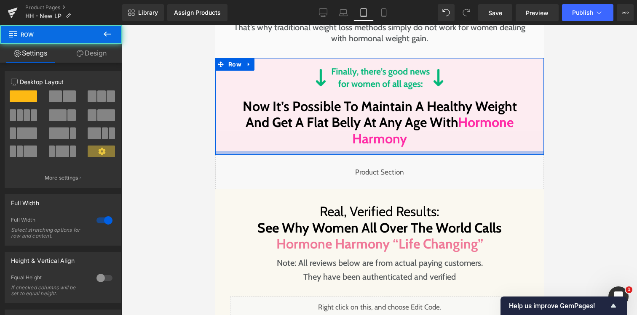
click at [349, 151] on div at bounding box center [379, 153] width 328 height 4
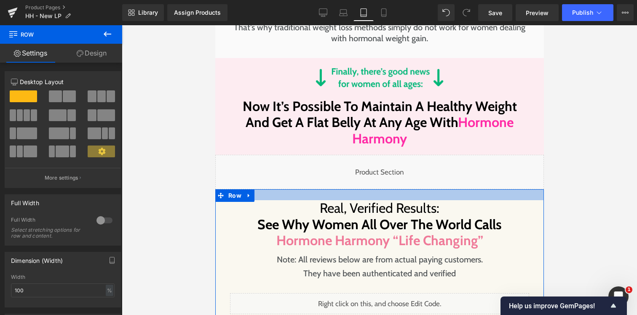
click at [346, 189] on div at bounding box center [379, 194] width 328 height 11
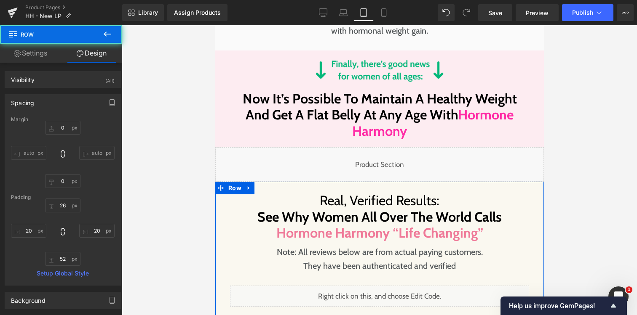
scroll to position [1701, 0]
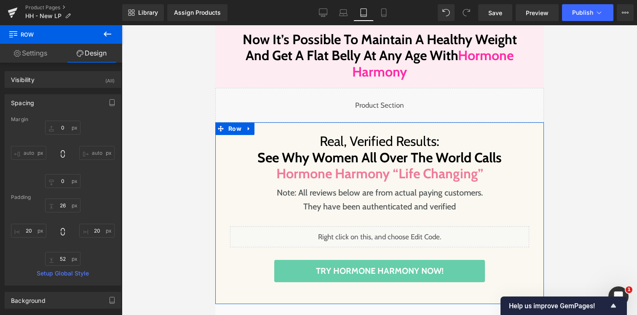
click at [215, 25] on div at bounding box center [215, 25] width 0 height 0
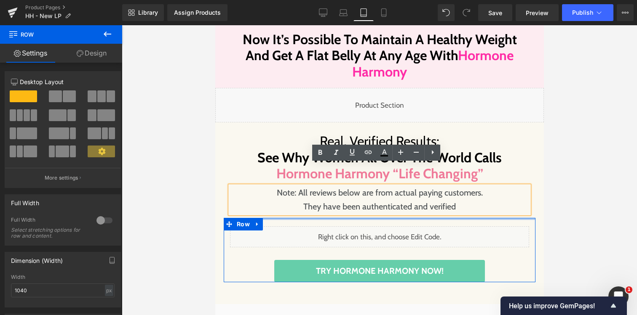
click at [341, 195] on div "Real, Verified Results: See Why Women All Over The World Calls Hormone Harmony …" at bounding box center [379, 207] width 312 height 149
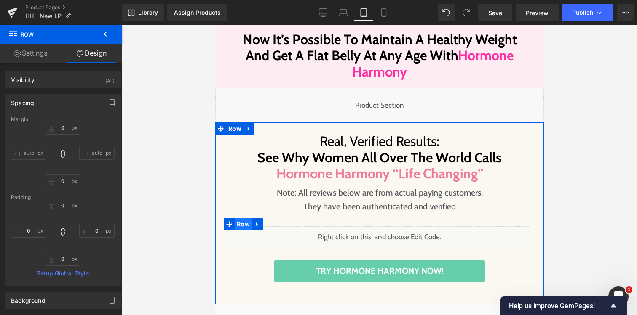
click at [245, 218] on span "Row" at bounding box center [242, 224] width 17 height 13
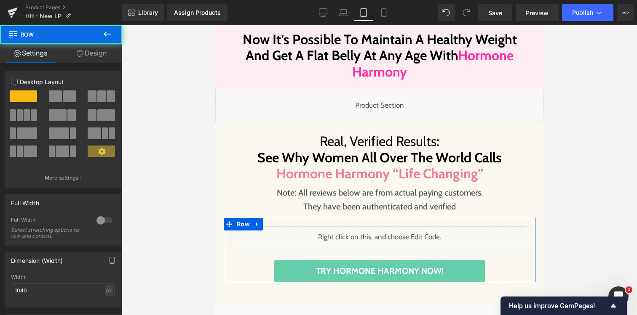
click at [97, 60] on link "Design" at bounding box center [91, 53] width 61 height 19
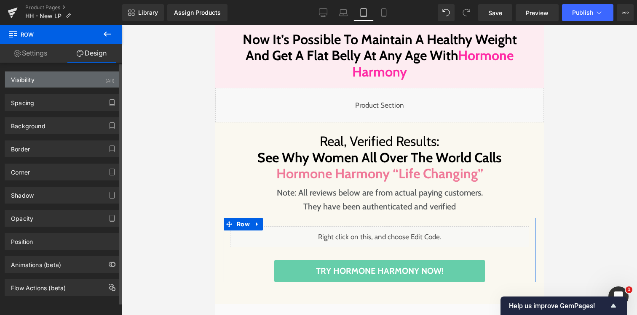
type input "0"
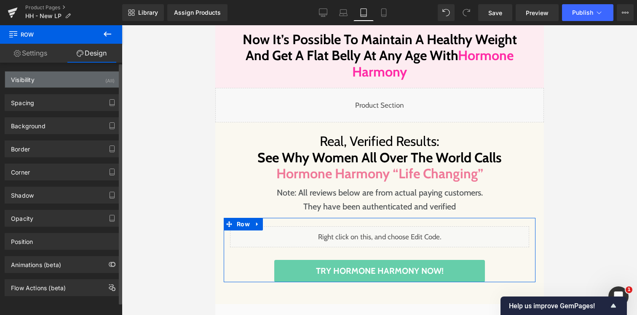
type input "0"
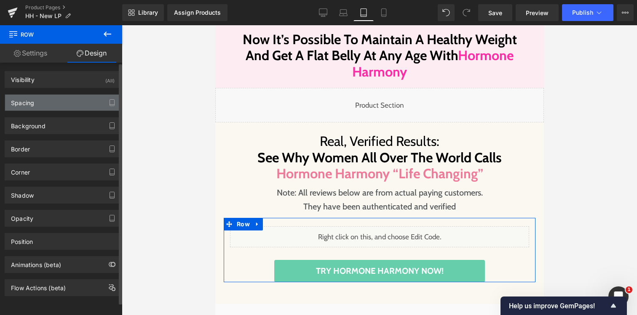
click at [63, 101] on div "Spacing" at bounding box center [62, 103] width 115 height 16
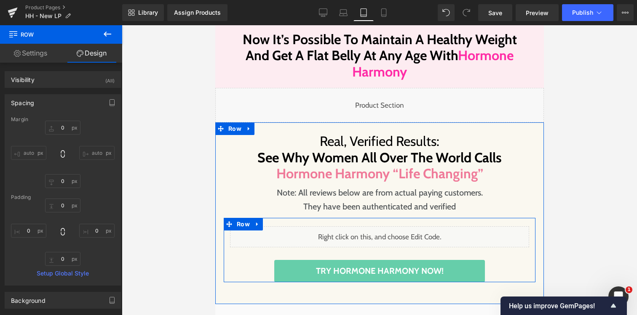
scroll to position [1871, 0]
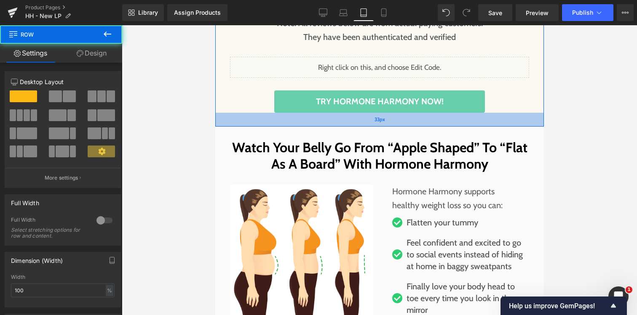
drag, startPoint x: 321, startPoint y: 104, endPoint x: 322, endPoint y: 100, distance: 4.7
click at [322, 113] on div "33px" at bounding box center [379, 120] width 328 height 14
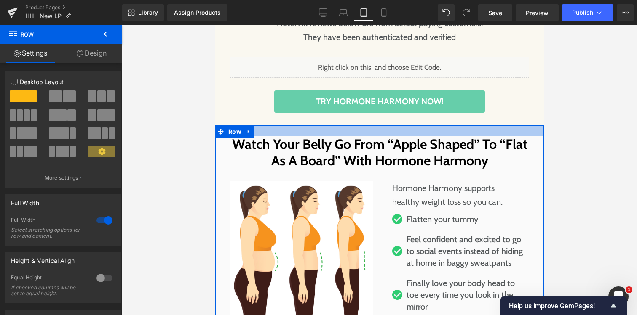
click at [317, 125] on div at bounding box center [379, 130] width 328 height 11
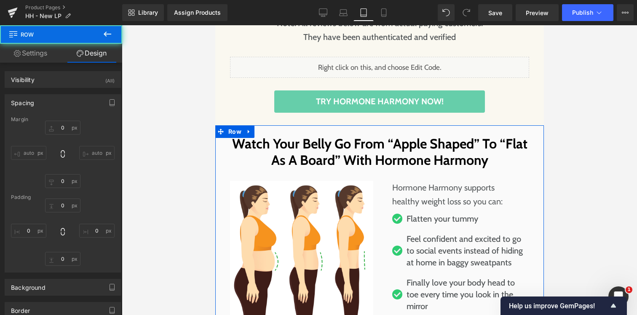
type input "0"
type input "25"
type input "20"
type input "50"
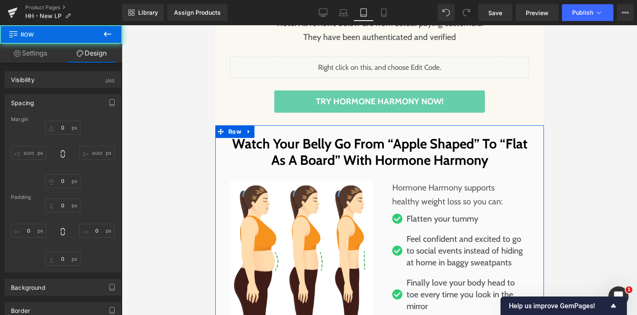
type input "20"
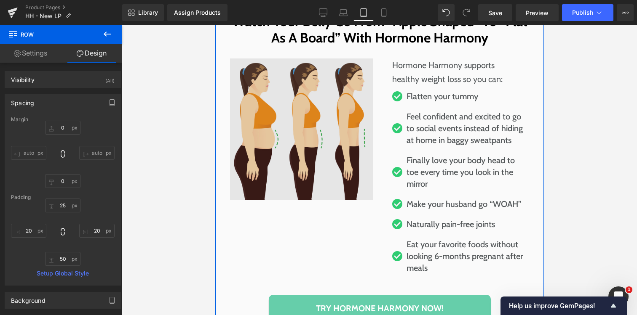
scroll to position [2068, 0]
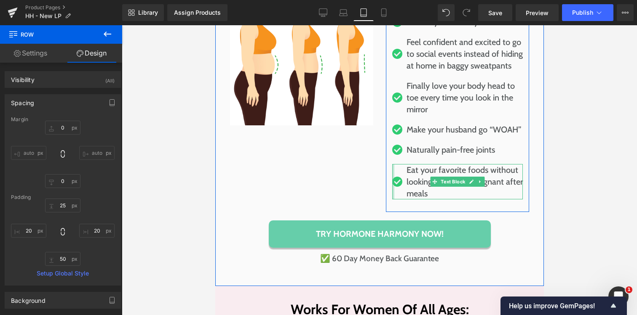
drag, startPoint x: 389, startPoint y: 198, endPoint x: 381, endPoint y: 213, distance: 16.6
click at [392, 198] on div at bounding box center [393, 181] width 2 height 35
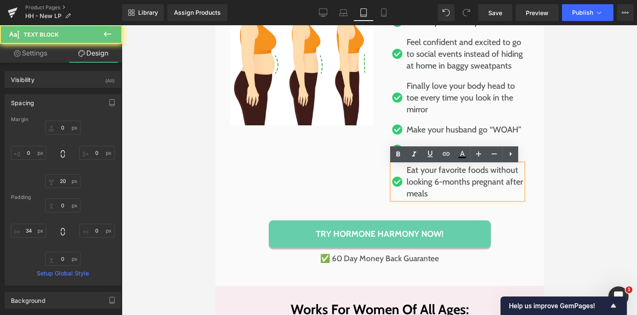
click at [339, 216] on div "Watch Your Belly Go From “Apple Shaped” To “Flat As A Board” With Hormone Harmo…" at bounding box center [379, 102] width 312 height 326
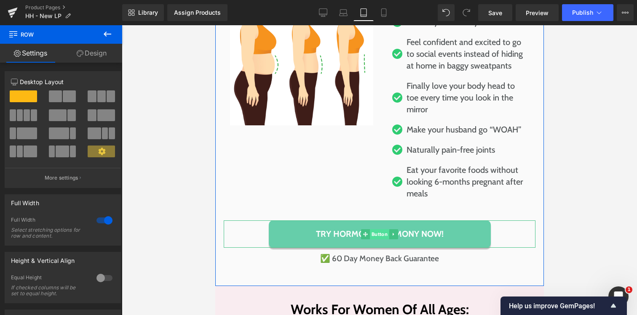
click at [369, 237] on span "Button" at bounding box center [378, 234] width 19 height 10
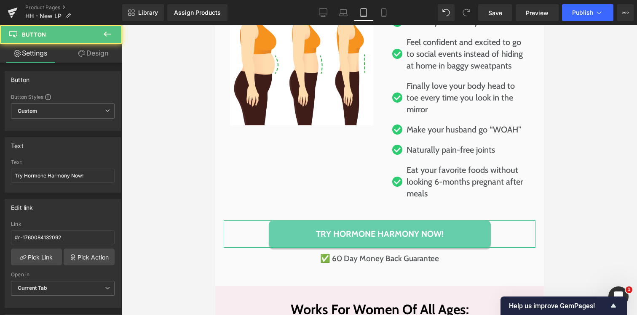
drag, startPoint x: 86, startPoint y: 58, endPoint x: 86, endPoint y: 82, distance: 24.0
click at [86, 58] on link "Design" at bounding box center [93, 53] width 61 height 19
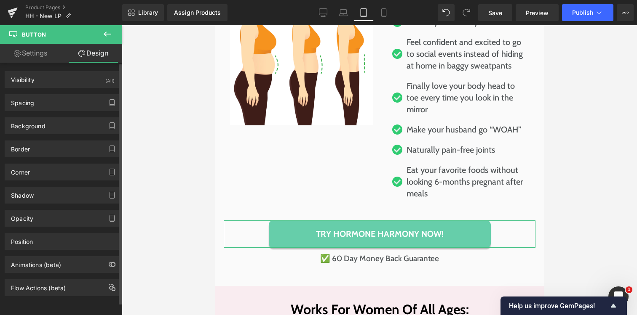
click at [68, 113] on div "Background Color & Image color #66ceaa Color #66ceaa 100 % Image Replace Image …" at bounding box center [63, 122] width 126 height 23
click at [68, 109] on div "Spacing" at bounding box center [62, 103] width 115 height 16
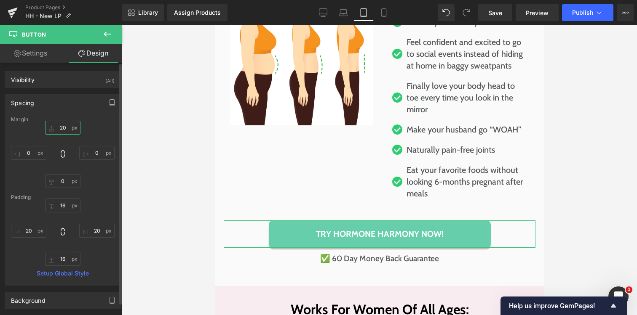
click at [59, 129] on input "20" at bounding box center [62, 128] width 35 height 14
type input "0"
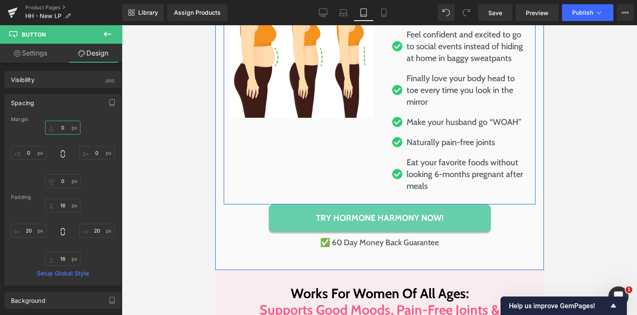
scroll to position [2204, 0]
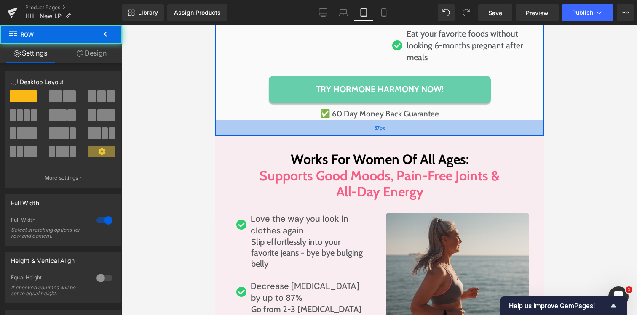
drag, startPoint x: 329, startPoint y: 139, endPoint x: 329, endPoint y: 133, distance: 5.5
click at [329, 133] on div "37px" at bounding box center [379, 128] width 328 height 16
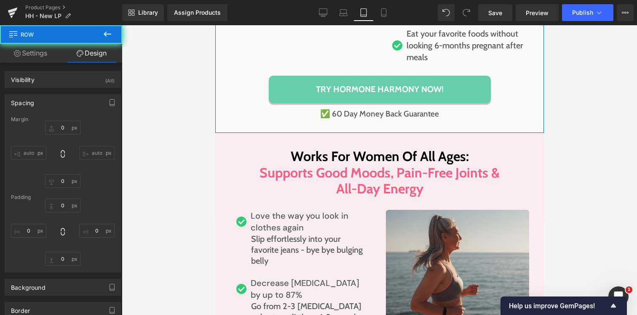
type input "0"
type input "25"
type input "20"
type input "30"
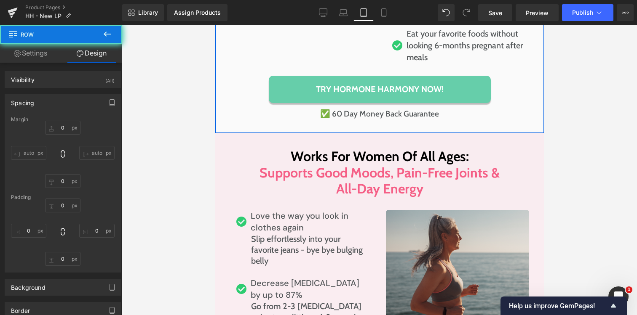
type input "20"
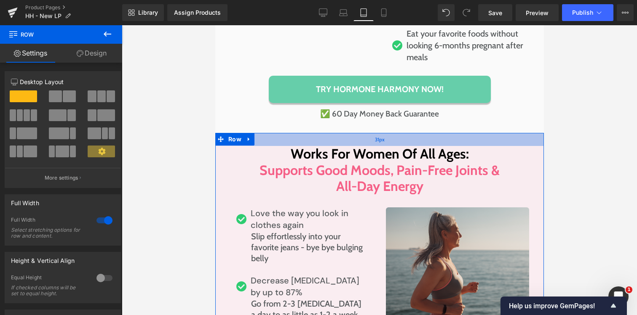
click at [326, 136] on div "31px" at bounding box center [379, 139] width 328 height 13
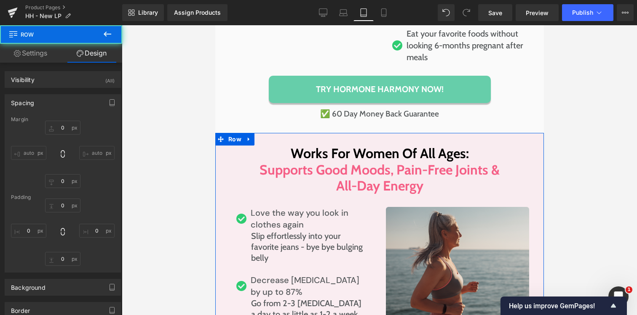
type input "0"
type input "30"
type input "20"
type input "34"
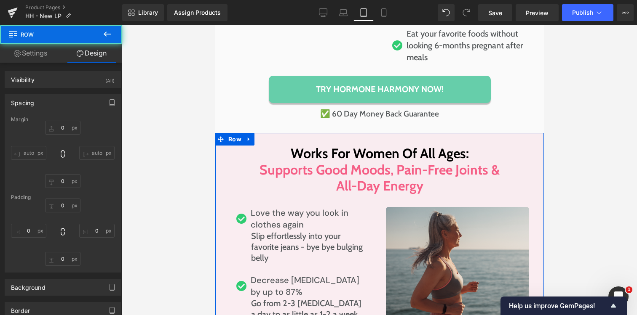
type input "20"
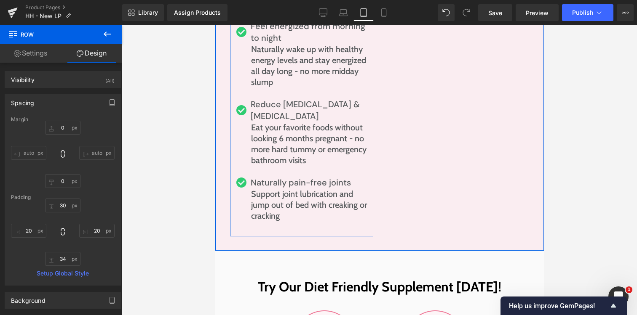
scroll to position [2537, 0]
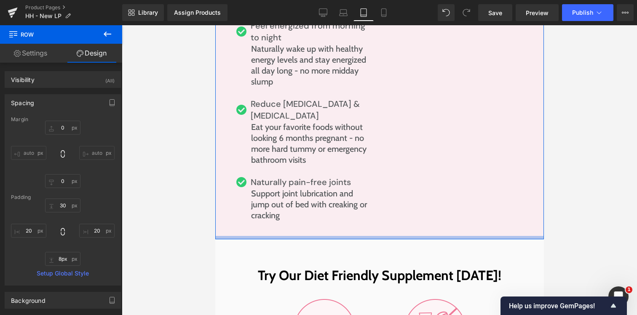
type input "7px"
drag, startPoint x: 347, startPoint y: 240, endPoint x: 350, endPoint y: 229, distance: 11.7
click at [350, 236] on div at bounding box center [379, 237] width 328 height 3
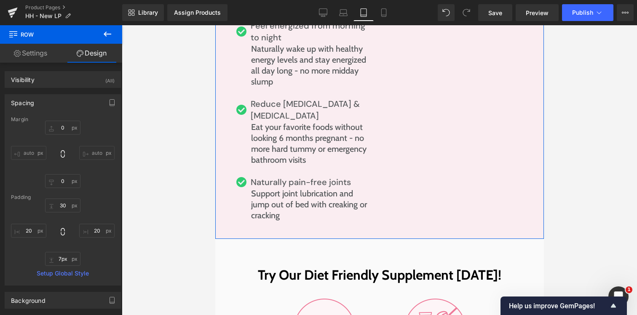
scroll to position [2257, 0]
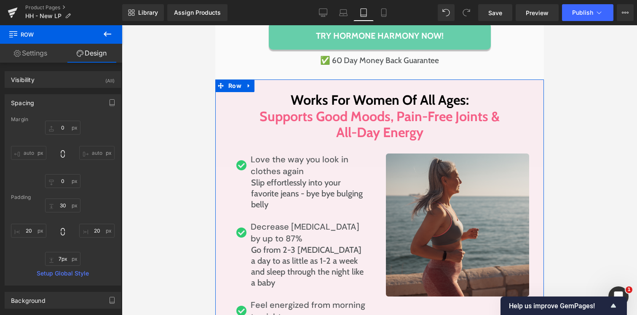
click at [286, 175] on p "Love the way you look in clothes again" at bounding box center [308, 166] width 116 height 24
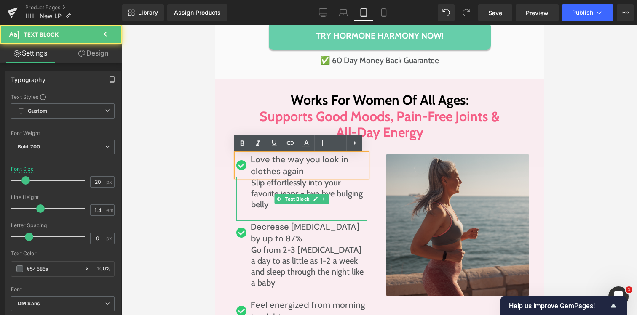
click at [285, 189] on p "Slip effortlessly into your favorite jeans - bye bye bulging belly" at bounding box center [308, 193] width 116 height 33
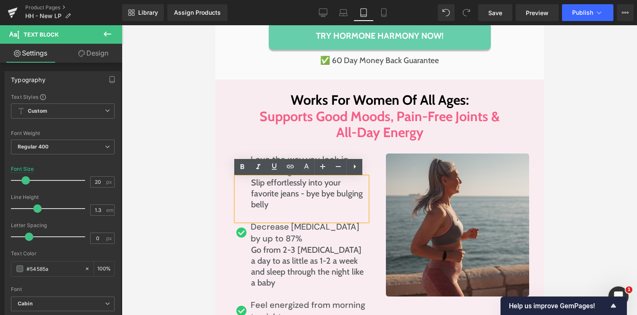
click at [230, 138] on h1 "All-Day Energy" at bounding box center [379, 133] width 312 height 16
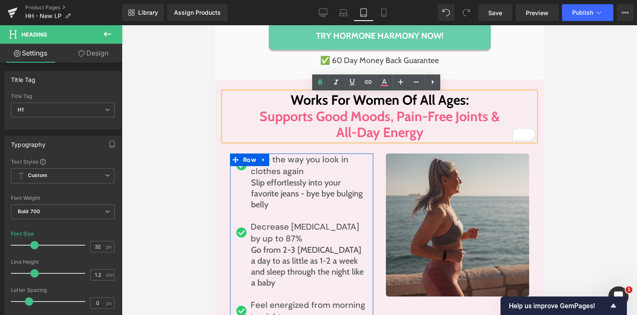
click at [278, 184] on p "Slip effortlessly into your favorite jeans - bye bye bulging belly" at bounding box center [308, 193] width 116 height 33
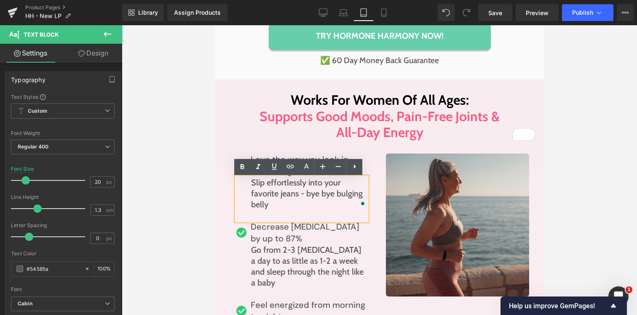
click at [250, 184] on p "Slip effortlessly into your favorite jeans - bye bye bulging belly" at bounding box center [308, 193] width 116 height 33
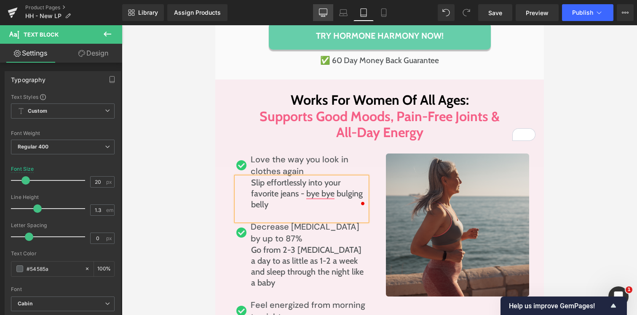
click at [322, 14] on icon at bounding box center [323, 14] width 8 height 0
type input "22"
type input "100"
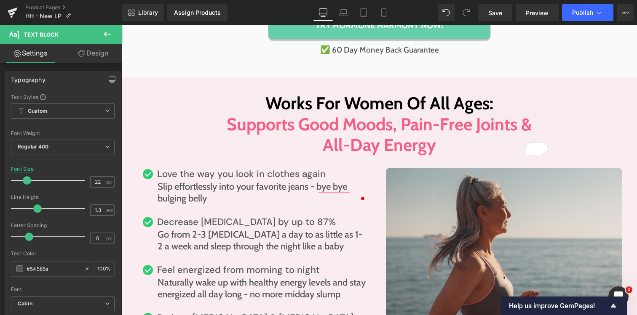
scroll to position [2338, 0]
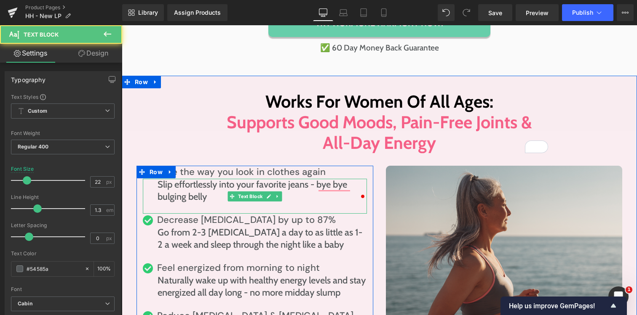
click at [157, 187] on p "Slip effortlessly into your favorite jeans - bye bye bulging belly" at bounding box center [261, 191] width 209 height 24
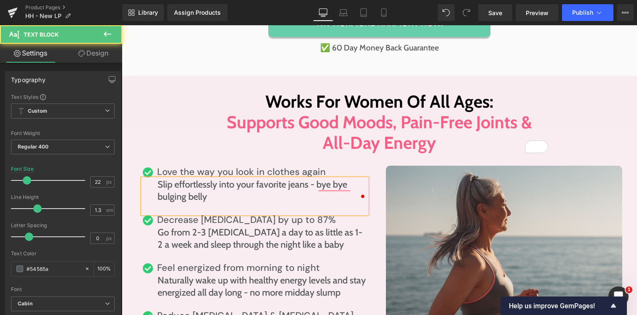
click at [172, 191] on span "Slip effortlessly into your favorite jeans - bye bye bulging belly" at bounding box center [251, 191] width 189 height 24
click at [173, 191] on span "Slip effortlessly into your favorite jeans - bye bye bulging belly" at bounding box center [251, 191] width 189 height 24
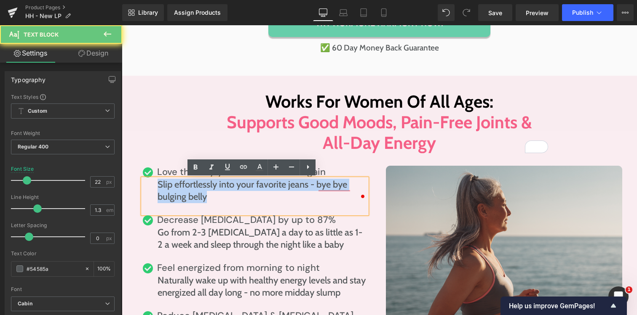
click at [173, 191] on span "Slip effortlessly into your favorite jeans - bye bye bulging belly" at bounding box center [251, 191] width 189 height 24
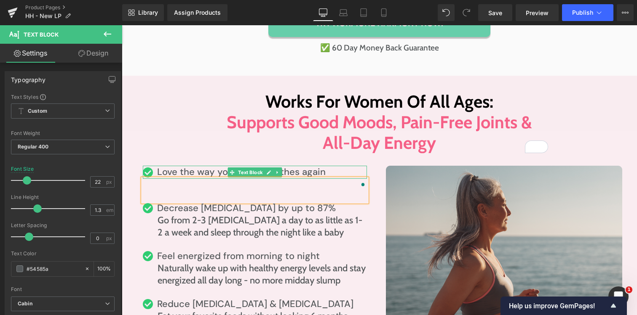
click at [319, 172] on p "Love the way you look in clothes again" at bounding box center [262, 172] width 210 height 13
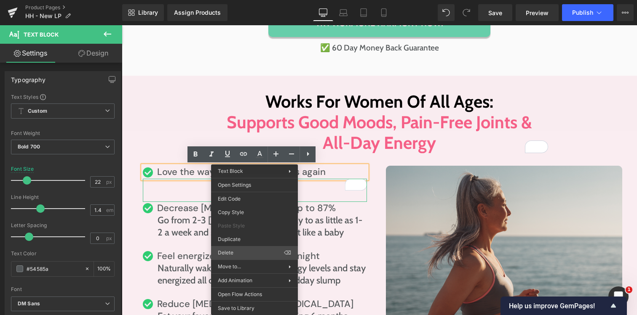
drag, startPoint x: 348, startPoint y: 279, endPoint x: 227, endPoint y: 253, distance: 123.6
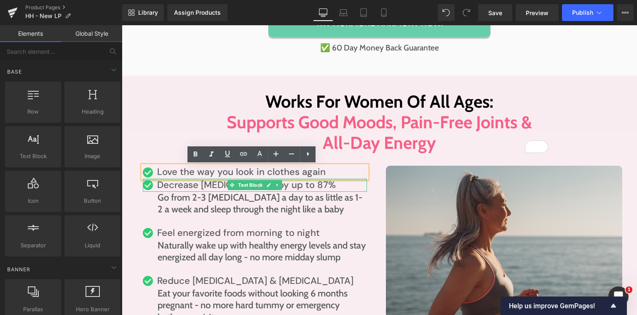
click at [325, 175] on p "Love the way you look in clothes again" at bounding box center [262, 172] width 210 height 13
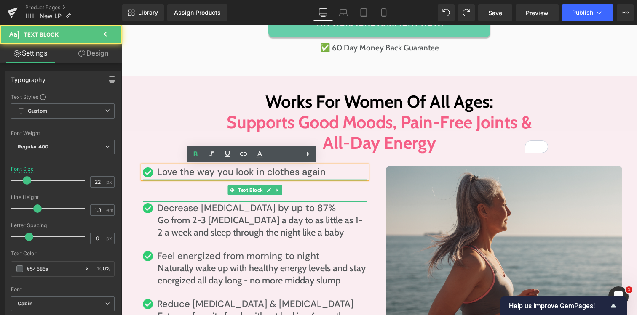
click at [307, 179] on div at bounding box center [255, 180] width 224 height 2
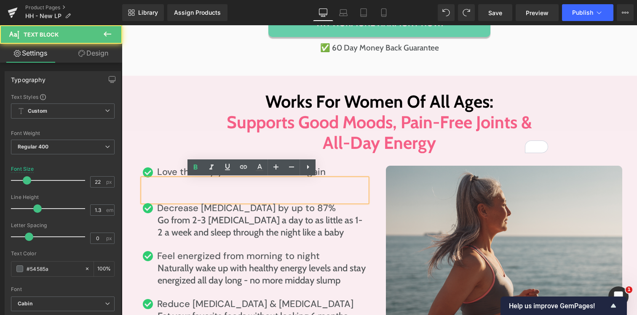
drag, startPoint x: 200, startPoint y: 185, endPoint x: 193, endPoint y: 188, distance: 7.7
click at [200, 185] on p "To enrich screen reader interactions, please activate Accessibility in Grammarl…" at bounding box center [261, 185] width 209 height 12
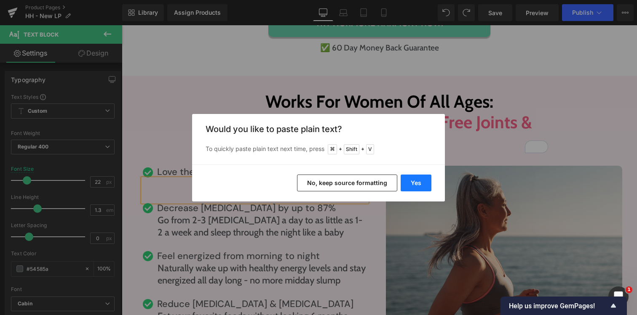
click at [410, 184] on button "Yes" at bounding box center [415, 183] width 31 height 17
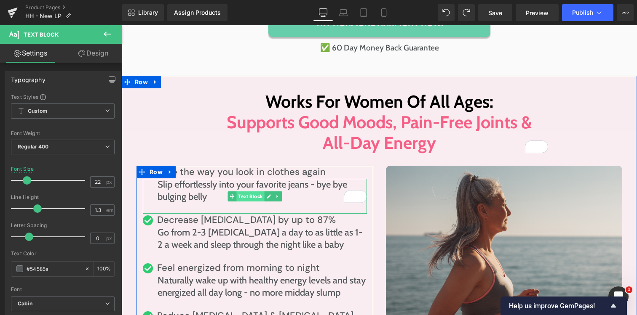
click at [248, 192] on span "Text Block" at bounding box center [250, 197] width 28 height 10
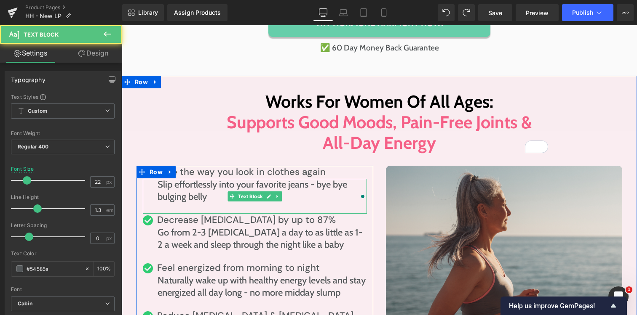
click at [179, 191] on p "Slip effortlessly into your favorite jeans - bye bye bulging belly" at bounding box center [261, 191] width 209 height 24
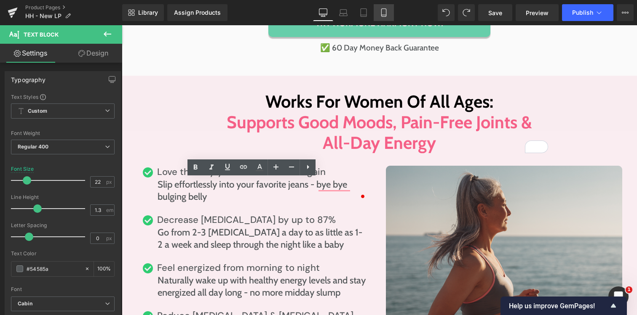
click at [386, 13] on icon at bounding box center [383, 13] width 5 height 8
type input "20"
type input "100"
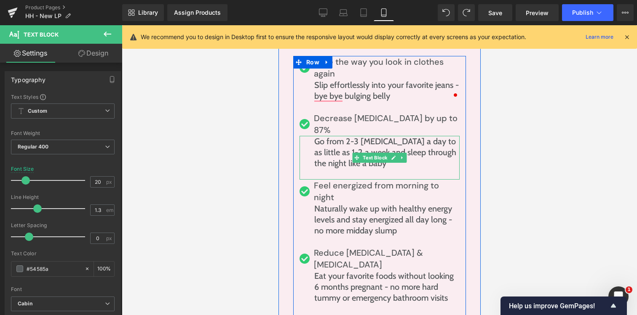
scroll to position [3671, 0]
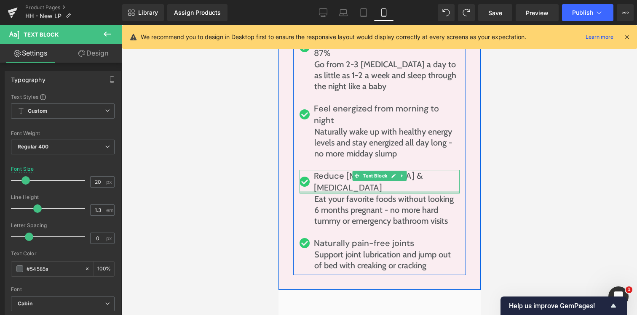
click at [429, 170] on p "Reduce bloating & indigestion" at bounding box center [386, 182] width 146 height 24
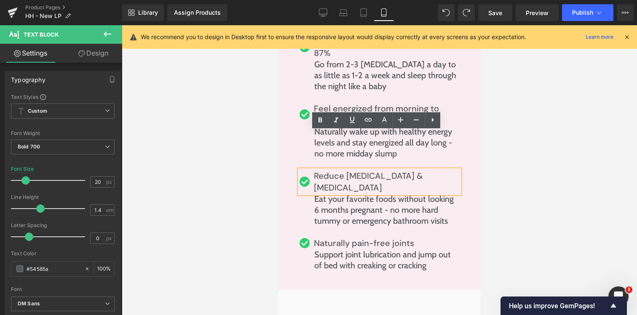
click at [431, 170] on p "Reduce bloating & indigestion" at bounding box center [386, 182] width 146 height 24
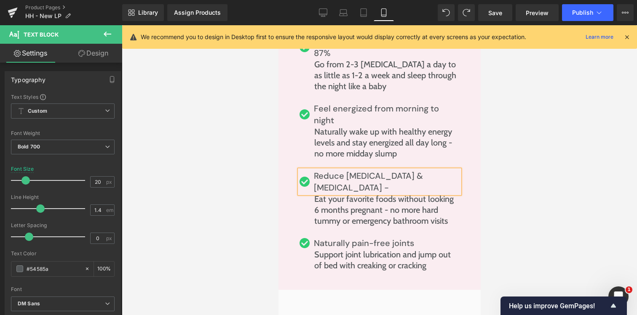
scroll to position [3612, 0]
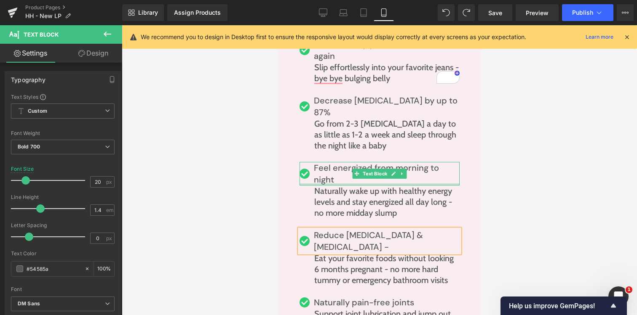
click at [327, 163] on span "Feel energized from morning to night" at bounding box center [375, 174] width 125 height 23
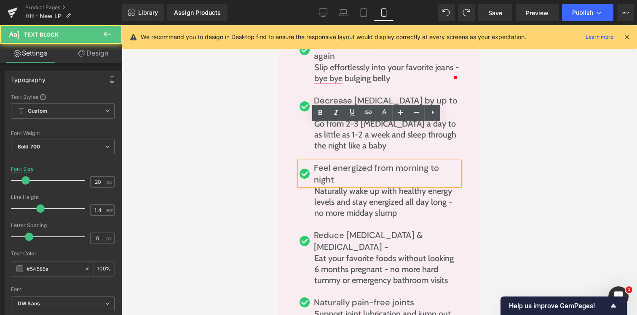
click at [333, 162] on p "Feel energized from morning to night" at bounding box center [386, 174] width 146 height 24
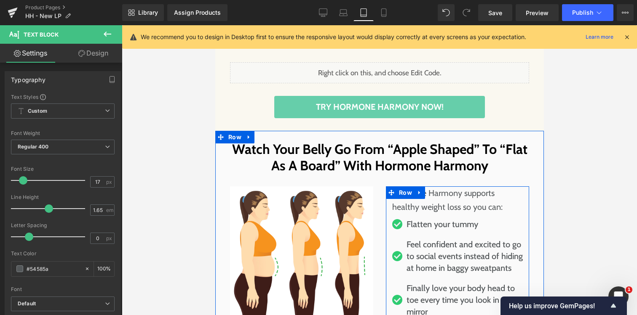
click at [432, 195] on span at bounding box center [436, 200] width 9 height 10
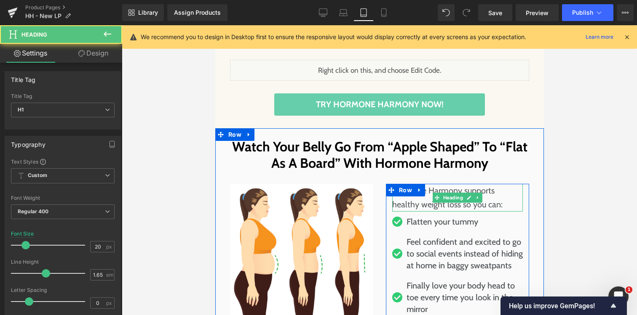
scroll to position [1881, 0]
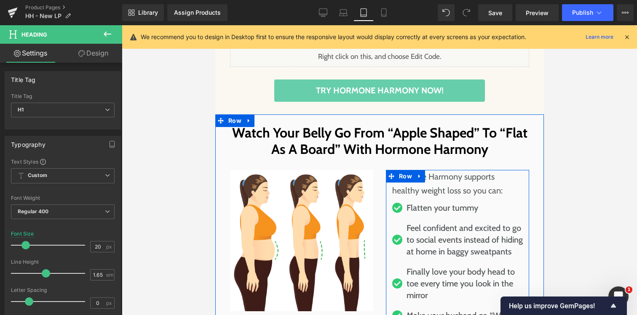
click at [428, 222] on p "Feel confident and excited to go to social events instead of hiding at home in …" at bounding box center [464, 239] width 116 height 35
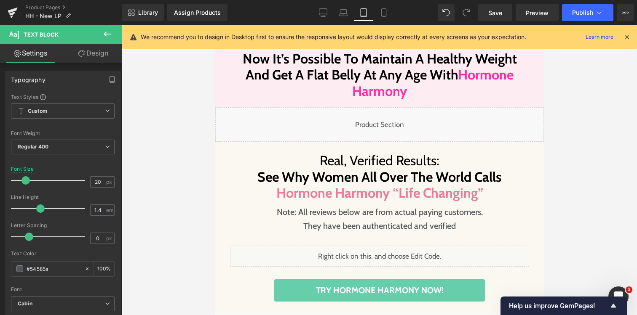
scroll to position [1479, 0]
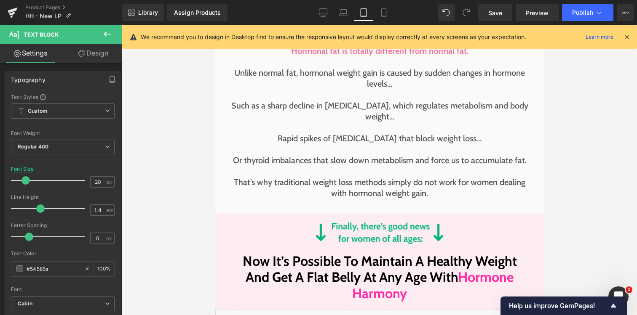
click at [349, 166] on p at bounding box center [378, 171] width 299 height 11
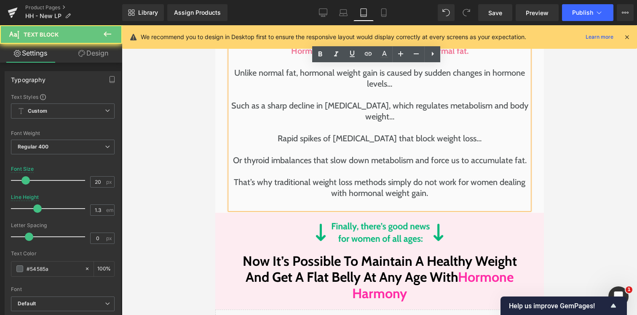
click at [349, 144] on p at bounding box center [378, 149] width 299 height 11
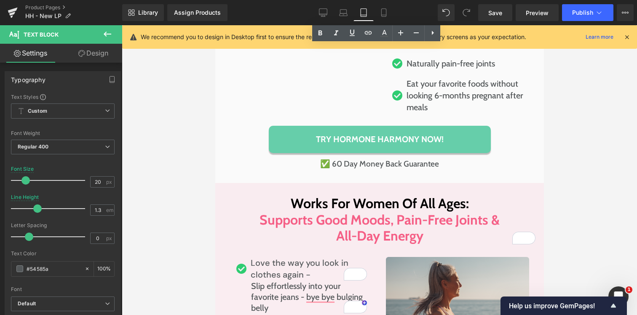
scroll to position [2322, 0]
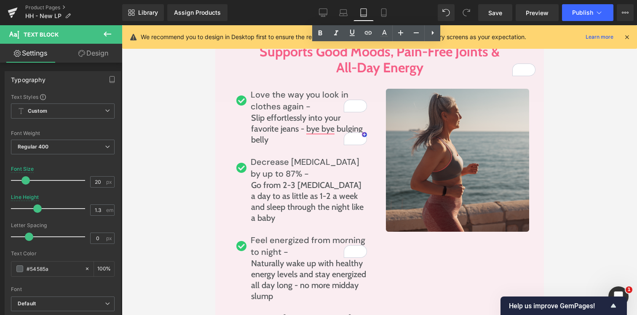
click at [280, 149] on div "Slip effortlessly into your favorite jeans - bye bye bulging belly" at bounding box center [301, 134] width 131 height 44
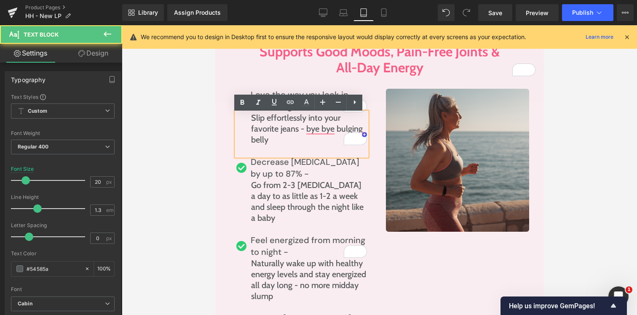
click at [273, 123] on p "Slip effortlessly into your favorite jeans - bye bye bulging belly" at bounding box center [308, 128] width 116 height 33
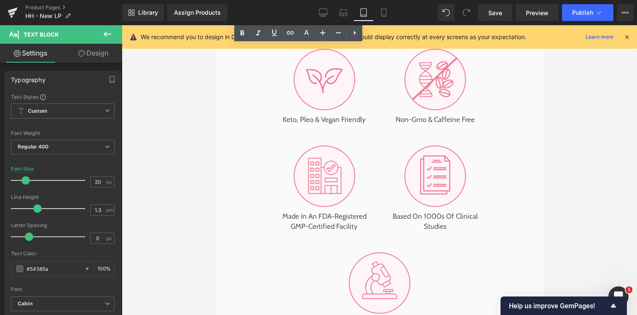
scroll to position [2955, 0]
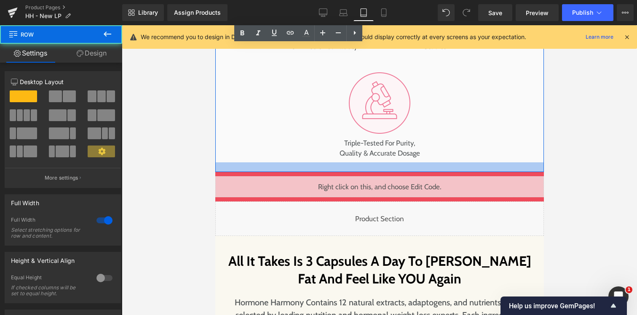
drag, startPoint x: 317, startPoint y: 156, endPoint x: 317, endPoint y: 150, distance: 5.9
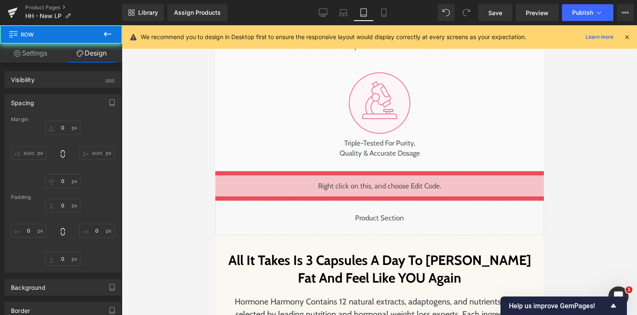
type input "0"
type input "21"
type input "20"
type input "21"
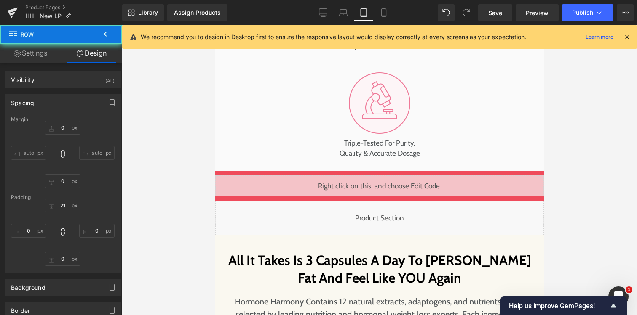
type input "20"
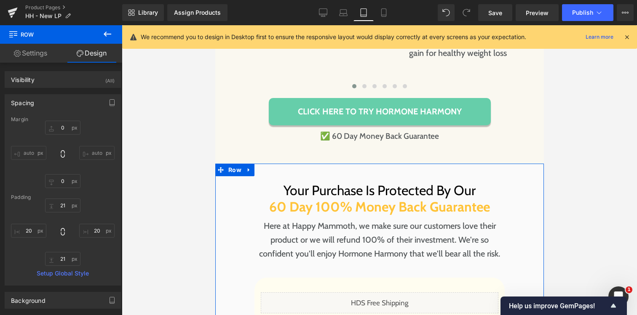
scroll to position [3379, 0]
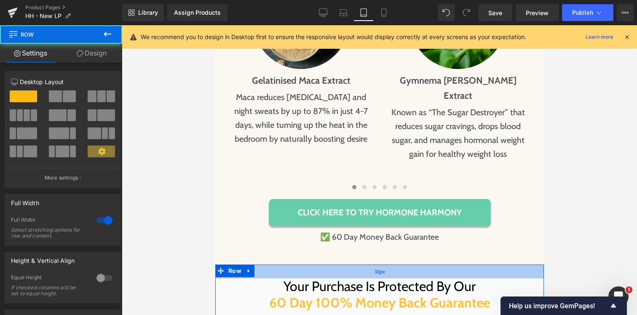
click at [333, 265] on div "33px" at bounding box center [379, 272] width 328 height 14
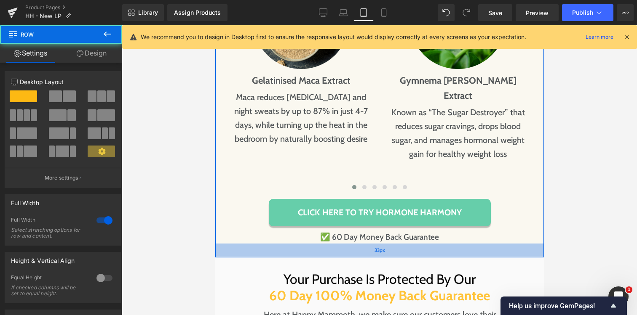
drag, startPoint x: 331, startPoint y: 239, endPoint x: 332, endPoint y: 232, distance: 7.6
click at [332, 244] on div "33px" at bounding box center [379, 251] width 328 height 14
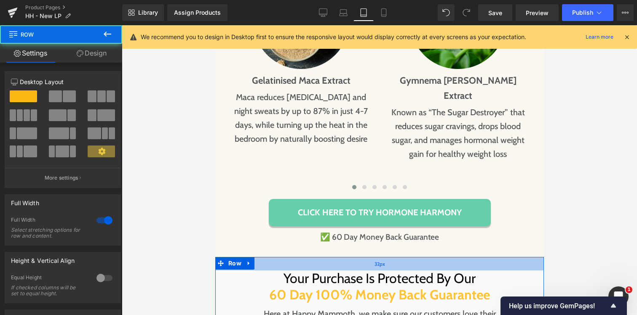
click at [330, 257] on div "32px" at bounding box center [379, 263] width 328 height 13
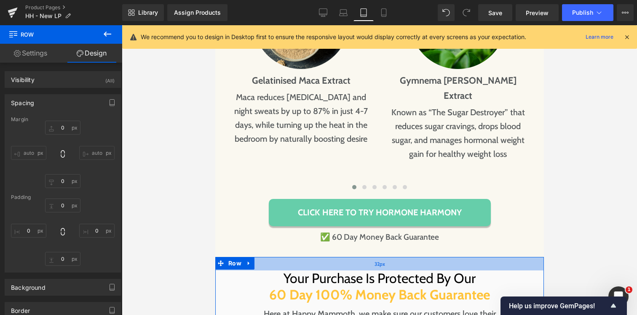
type input "0"
type input "32"
type input "0"
type input "50"
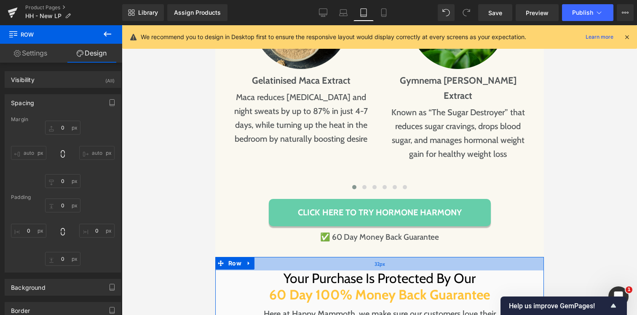
type input "0"
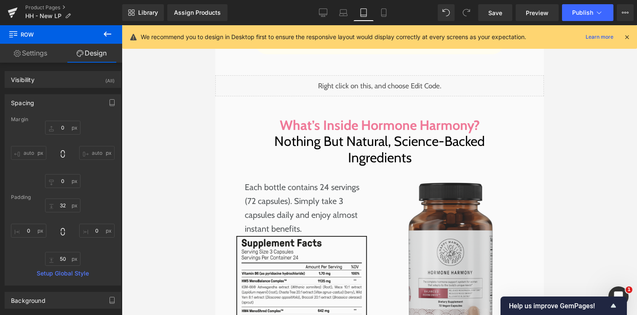
scroll to position [3938, 0]
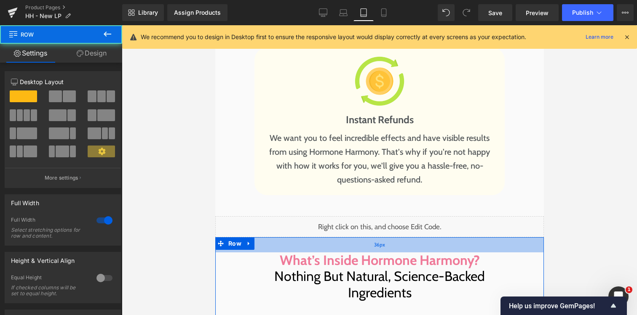
drag, startPoint x: 333, startPoint y: 223, endPoint x: 335, endPoint y: 215, distance: 8.5
click at [335, 237] on div "36px" at bounding box center [379, 244] width 328 height 15
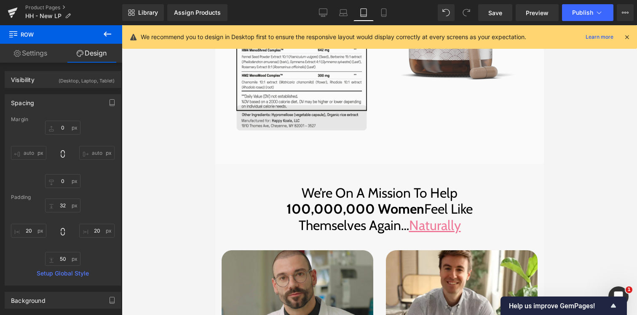
scroll to position [4349, 0]
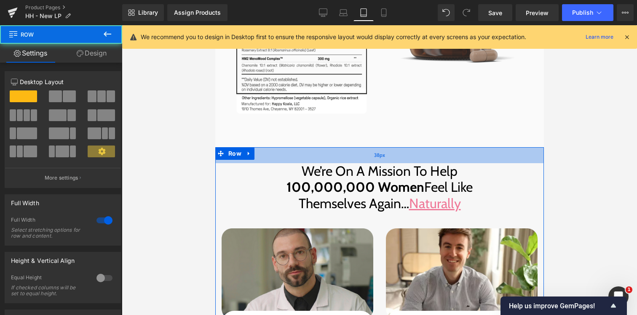
drag, startPoint x: 338, startPoint y: 130, endPoint x: 337, endPoint y: 125, distance: 5.2
click at [337, 147] on div "38px" at bounding box center [379, 155] width 328 height 16
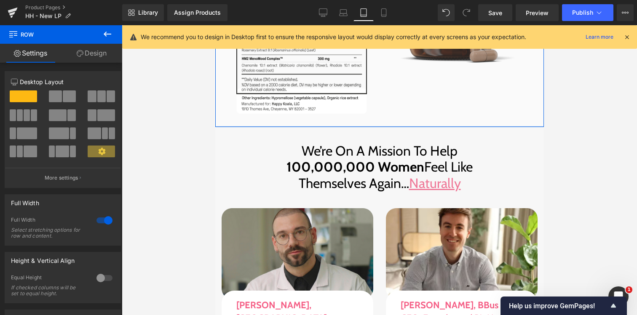
drag, startPoint x: 339, startPoint y: 119, endPoint x: 336, endPoint y: 99, distance: 20.4
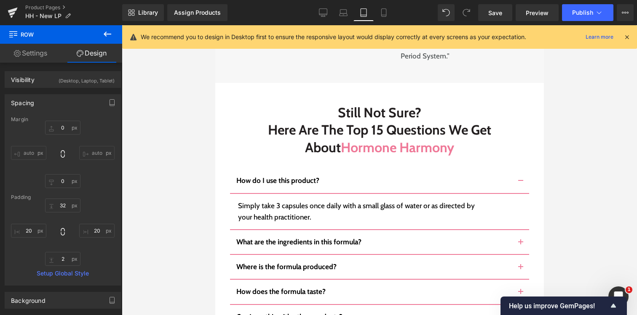
scroll to position [5169, 0]
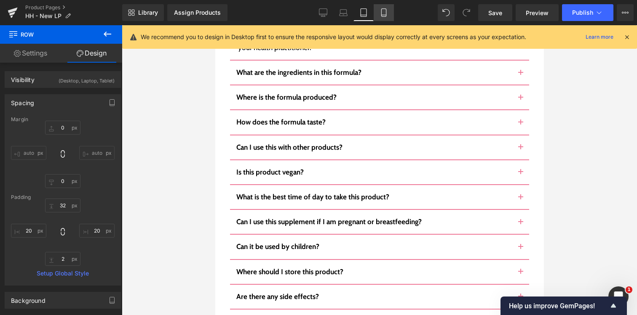
click at [394, 13] on div "Library Assign Products Product Preview No product match your search. Please tr…" at bounding box center [379, 12] width 514 height 17
drag, startPoint x: 390, startPoint y: 13, endPoint x: 382, endPoint y: 39, distance: 27.7
click at [389, 13] on link "Mobile" at bounding box center [383, 12] width 20 height 17
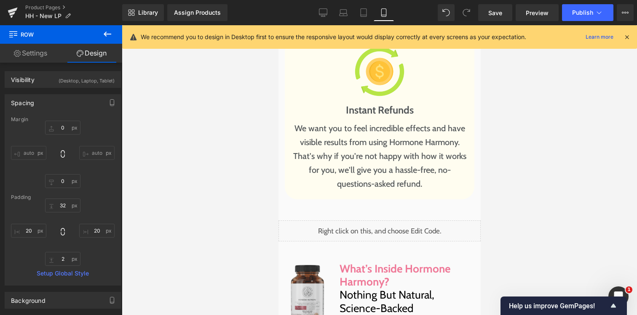
type input "0"
type input "50"
type input "20"
type input "50"
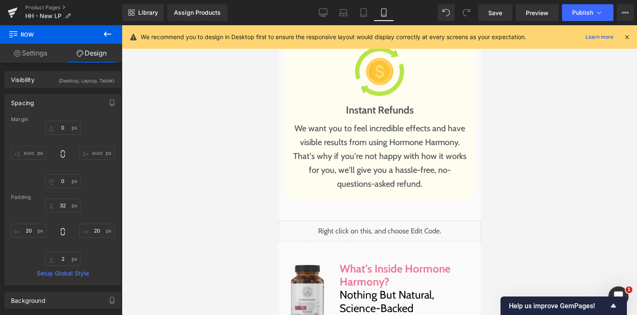
type input "20"
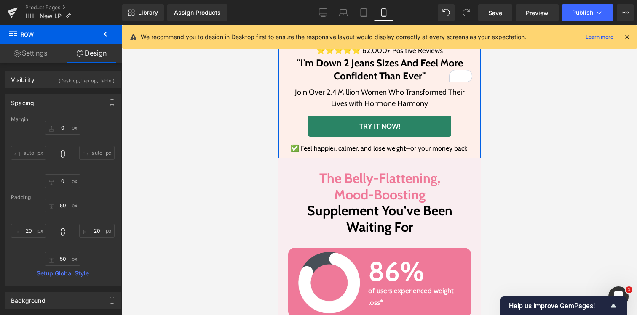
scroll to position [289, 0]
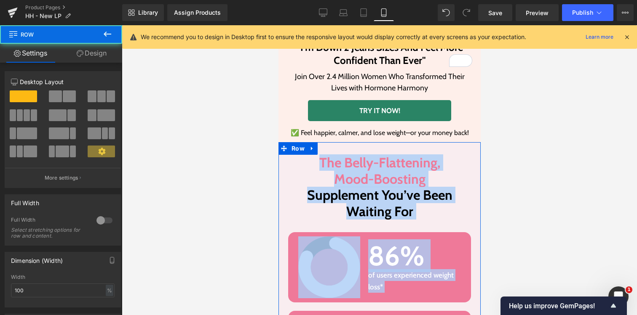
click at [348, 149] on div "The Belly-Flattening, Mood-Boosting Supplement You’ve Been Waiting For Heading …" at bounding box center [379, 314] width 202 height 345
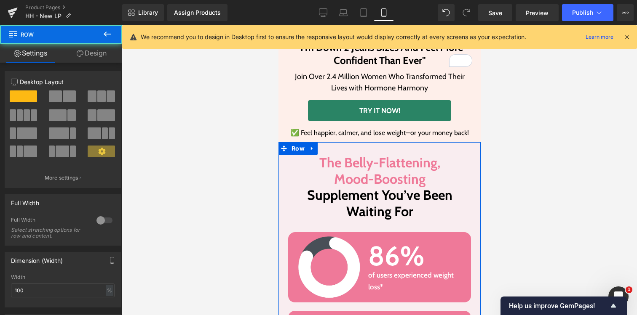
click at [347, 151] on div "The Belly-Flattening, Mood-Boosting Supplement You’ve Been Waiting For Heading …" at bounding box center [379, 314] width 202 height 345
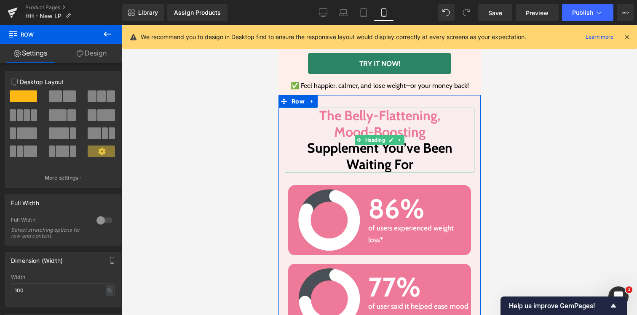
scroll to position [346, 0]
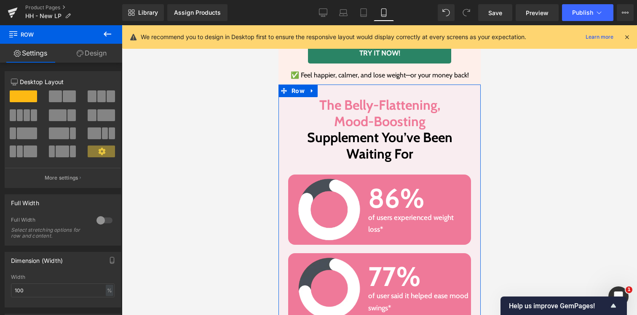
click at [381, 197] on h2 "86%" at bounding box center [418, 198] width 101 height 27
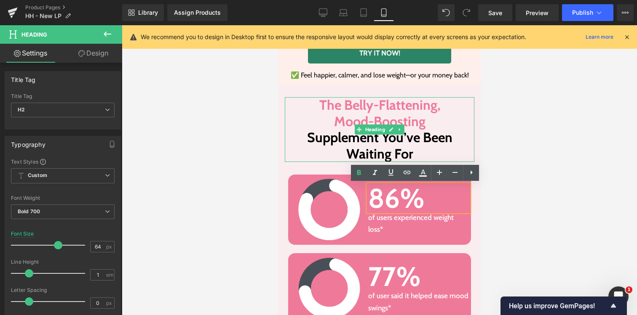
click at [361, 144] on h2 "Supplement You’ve Been Waiting For" at bounding box center [378, 146] width 189 height 32
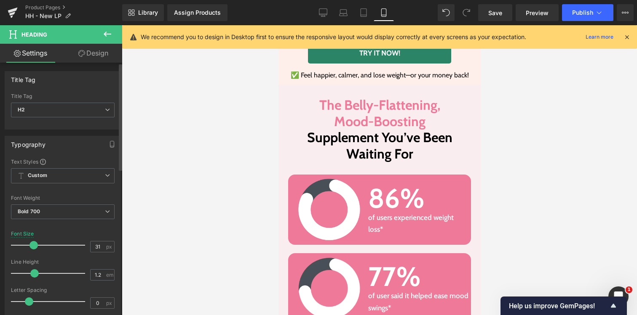
click at [31, 246] on span at bounding box center [33, 245] width 8 height 8
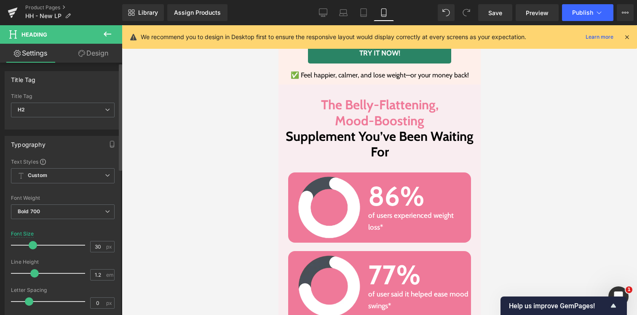
click at [30, 245] on span at bounding box center [33, 245] width 8 height 8
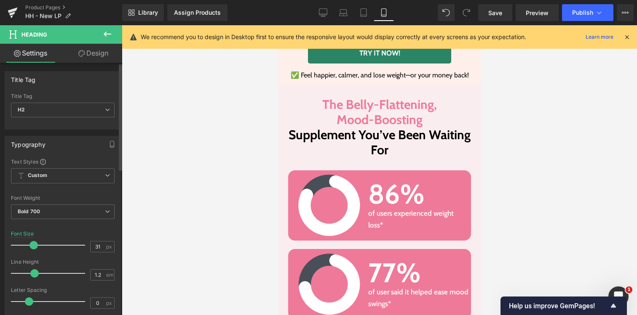
click at [31, 246] on span at bounding box center [33, 245] width 8 height 8
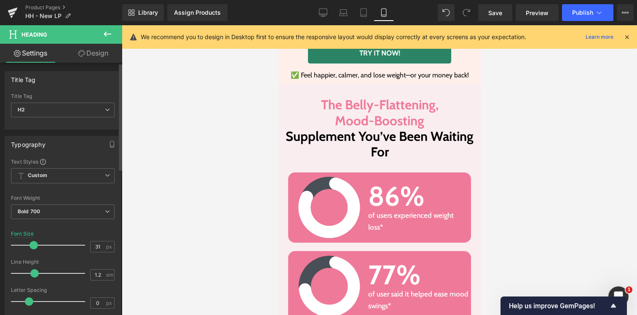
type input "32"
click at [32, 246] on span at bounding box center [33, 245] width 8 height 8
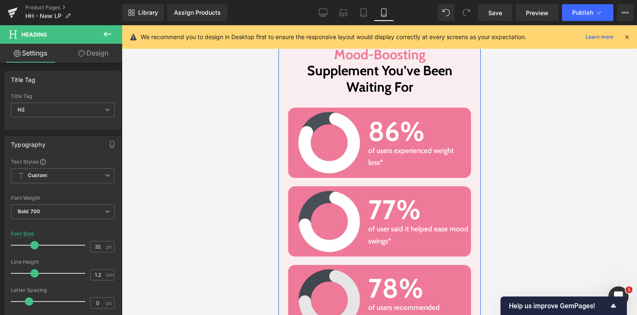
scroll to position [517, 0]
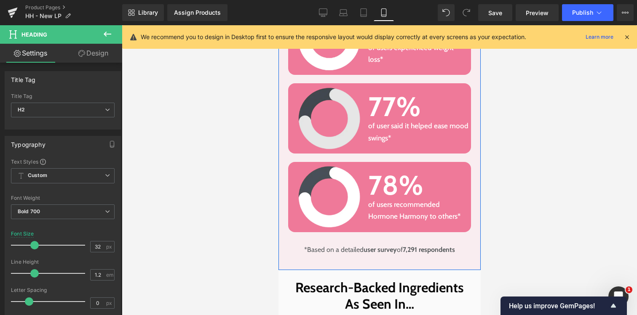
click at [335, 122] on div "Image" at bounding box center [329, 119] width 74 height 62
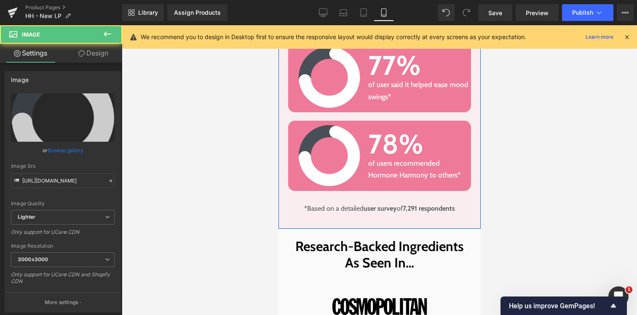
scroll to position [674, 0]
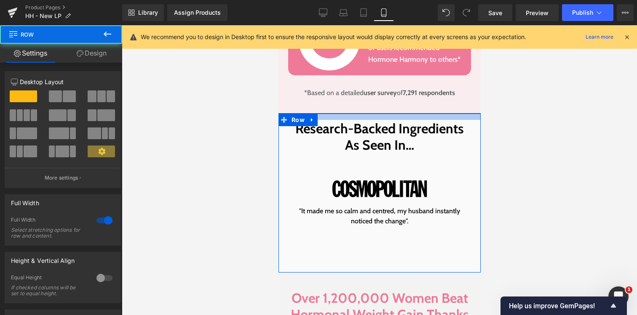
click at [366, 117] on div at bounding box center [379, 117] width 202 height 6
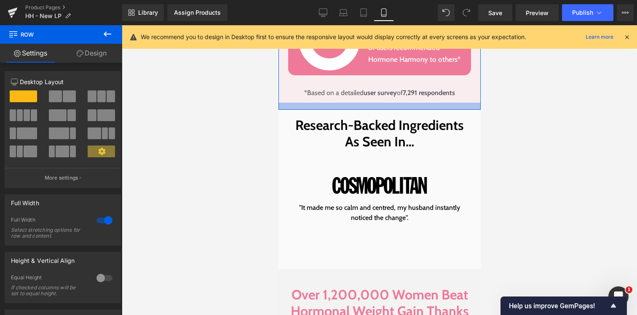
click at [368, 107] on div at bounding box center [379, 106] width 202 height 7
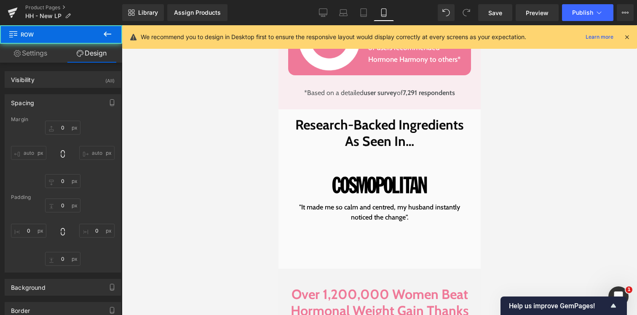
type input "-1"
type input "0"
type input "16"
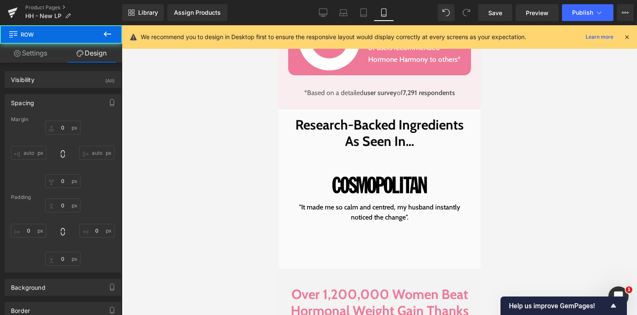
type input "0"
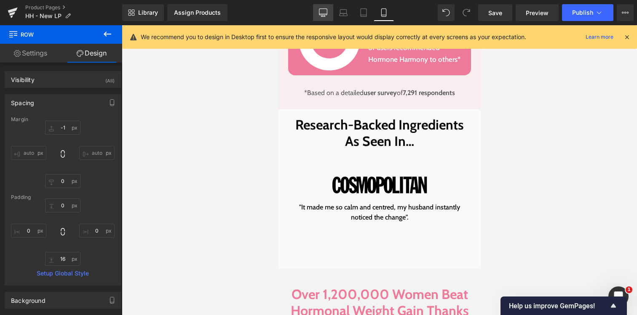
click at [325, 16] on icon at bounding box center [323, 12] width 8 height 8
type input "-1"
type input "0"
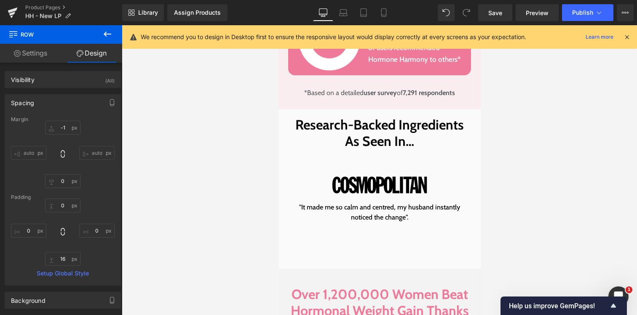
type input "25"
type input "0"
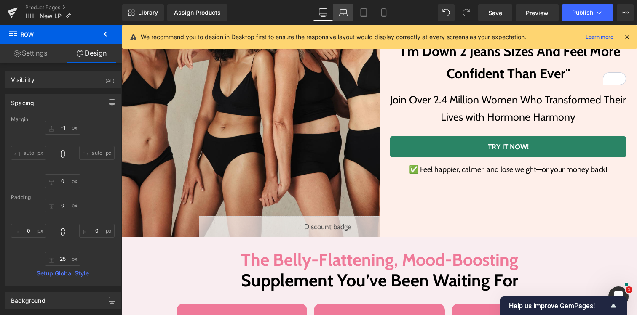
click at [341, 17] on link "Laptop" at bounding box center [343, 12] width 20 height 17
type input "0"
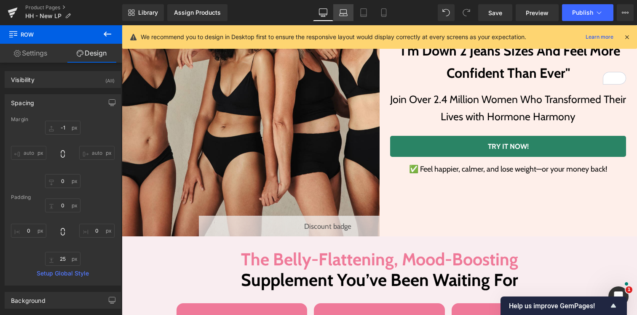
type input "0"
type input "25"
type input "0"
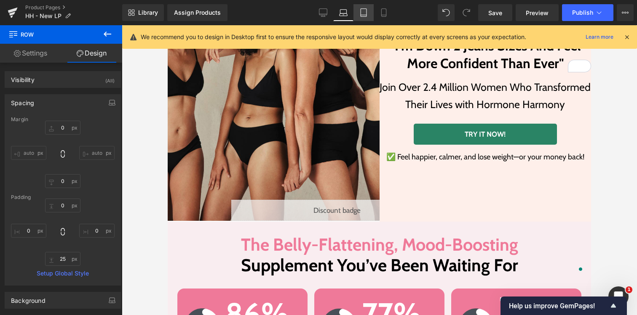
click at [358, 18] on link "Tablet" at bounding box center [363, 12] width 20 height 17
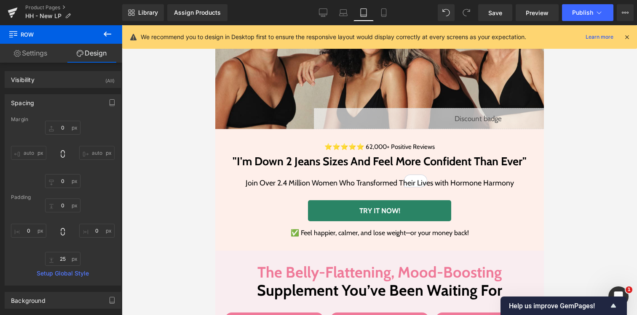
type input "-1"
type input "0"
type input "25"
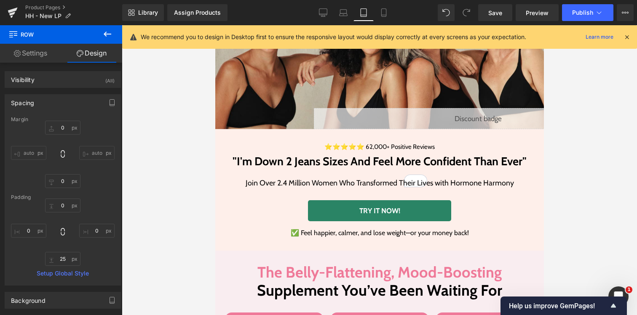
type input "0"
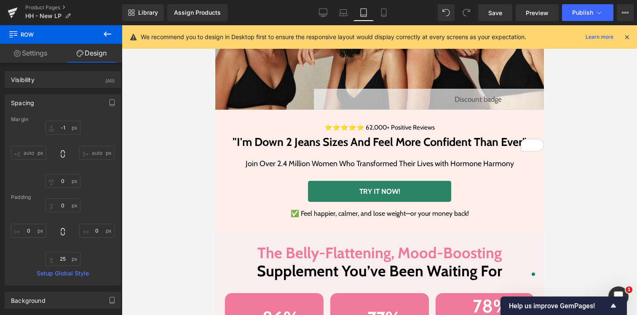
scroll to position [0, 0]
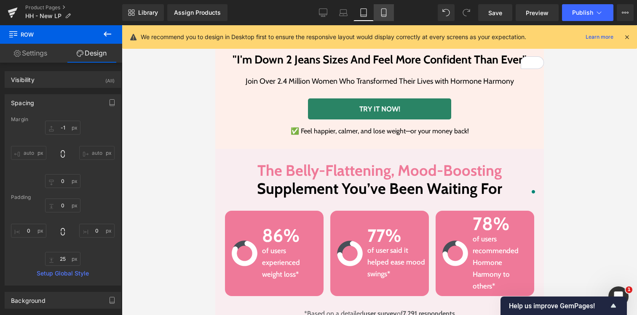
click at [380, 10] on icon at bounding box center [383, 12] width 8 height 8
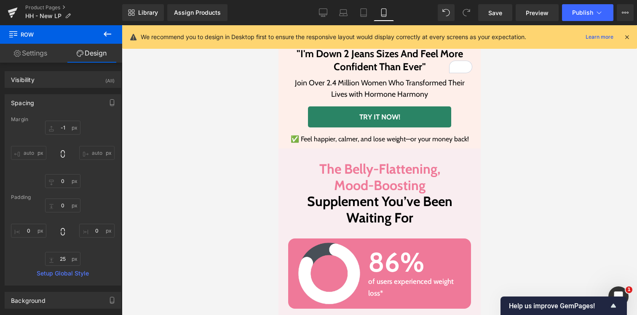
type input "-1"
type input "0"
type input "16"
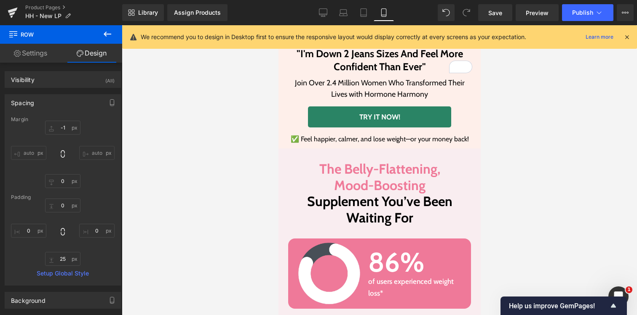
type input "0"
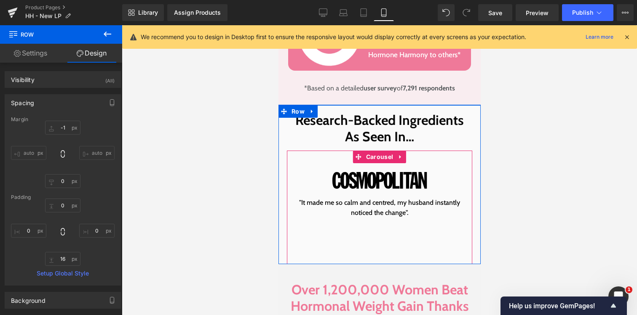
scroll to position [789, 0]
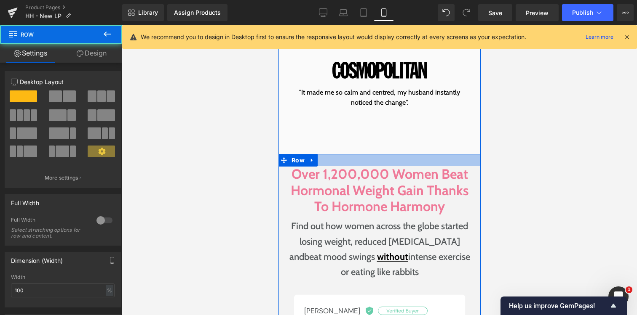
click at [358, 158] on div at bounding box center [379, 160] width 202 height 12
click at [359, 157] on div at bounding box center [379, 160] width 202 height 12
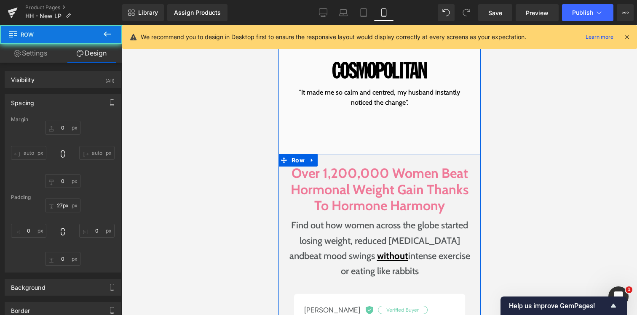
type input "0"
type input "27"
type input "20"
type input "48"
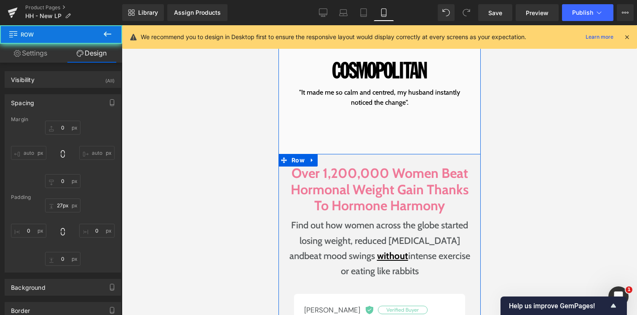
type input "20"
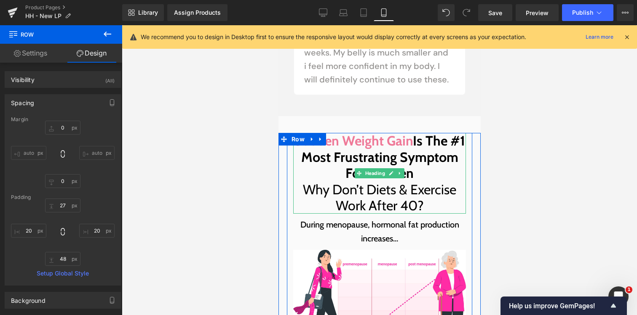
scroll to position [1532, 0]
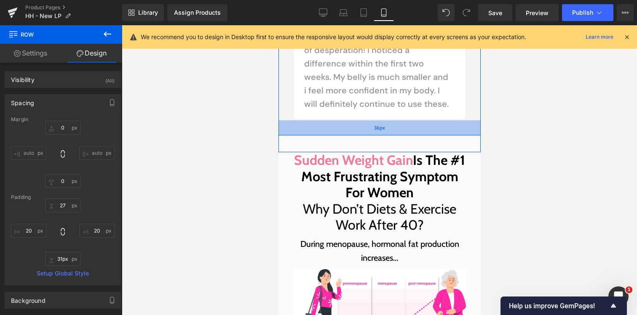
type input "30px"
drag, startPoint x: 362, startPoint y: 124, endPoint x: 362, endPoint y: 117, distance: 7.2
click at [362, 120] on div "36px" at bounding box center [379, 127] width 202 height 15
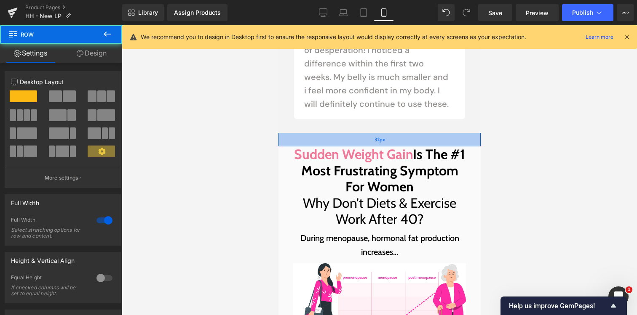
click at [360, 133] on div "32px" at bounding box center [379, 139] width 202 height 13
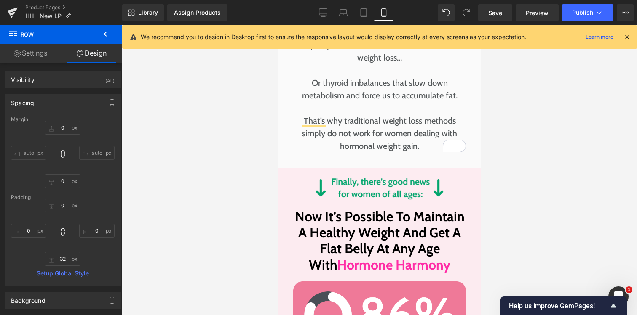
scroll to position [2281, 0]
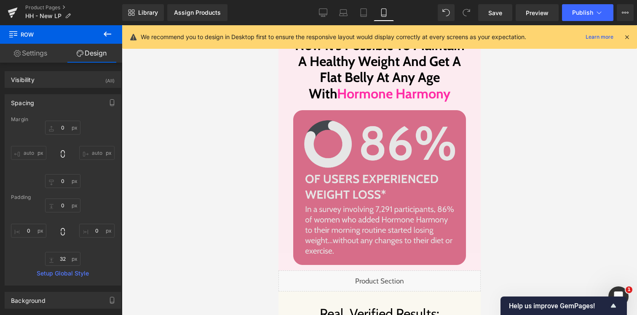
click at [349, 146] on img at bounding box center [379, 187] width 173 height 155
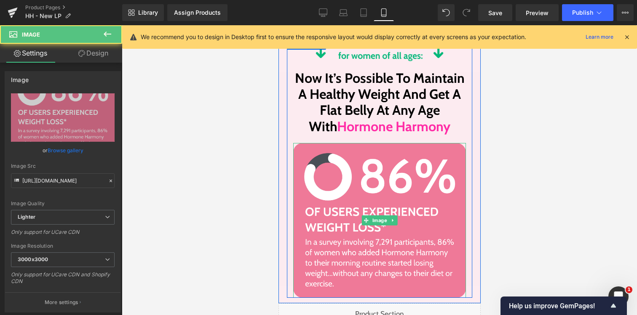
scroll to position [2204, 0]
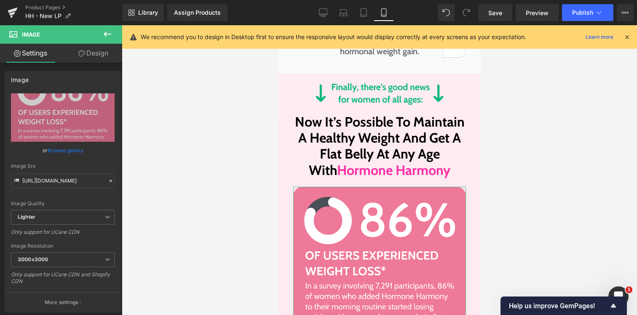
click at [108, 56] on link "Design" at bounding box center [93, 53] width 61 height 19
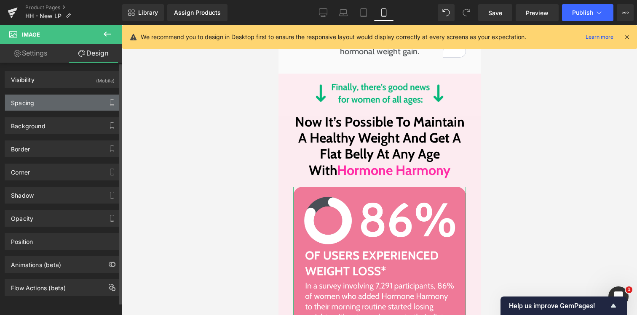
click at [75, 101] on div "Spacing" at bounding box center [62, 103] width 115 height 16
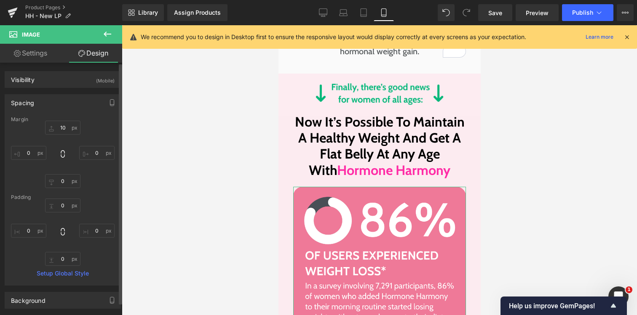
click at [75, 100] on div "Spacing" at bounding box center [62, 103] width 115 height 16
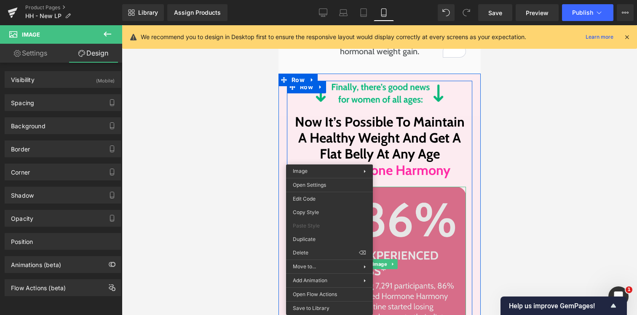
drag, startPoint x: 329, startPoint y: 182, endPoint x: 607, endPoint y: 208, distance: 279.0
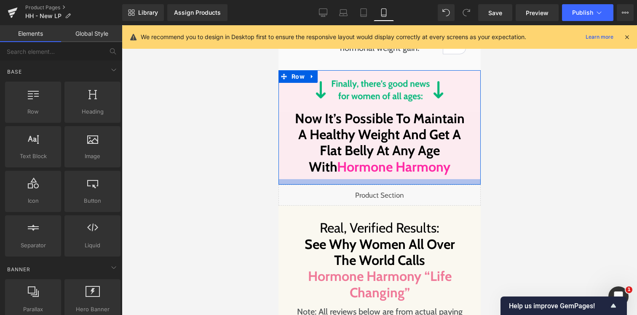
scroll to position [2256, 0]
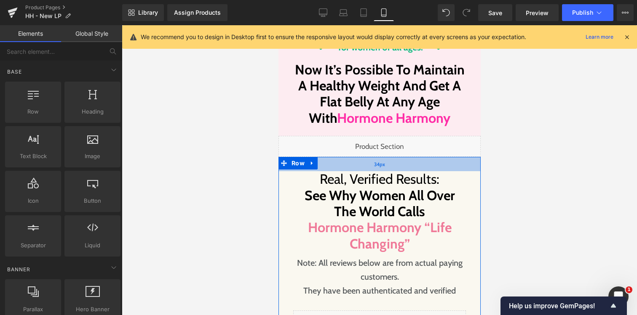
click at [368, 157] on div "34px" at bounding box center [379, 164] width 202 height 14
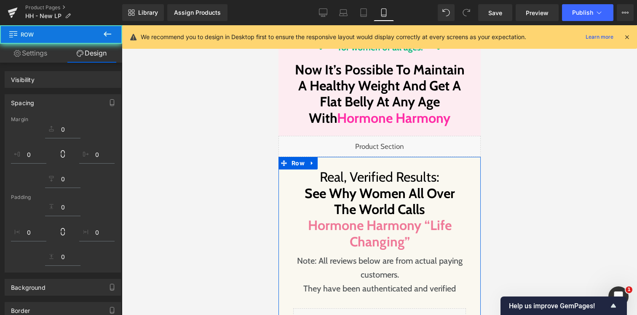
click at [369, 157] on div at bounding box center [379, 163] width 202 height 12
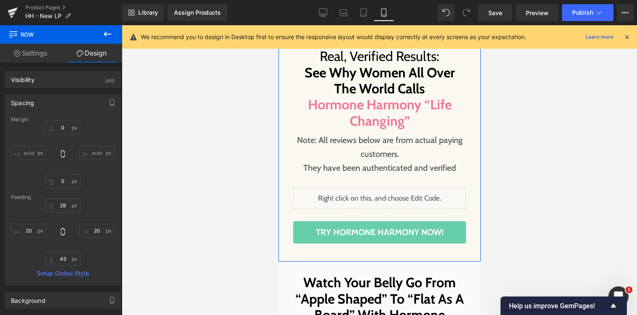
scroll to position [2378, 0]
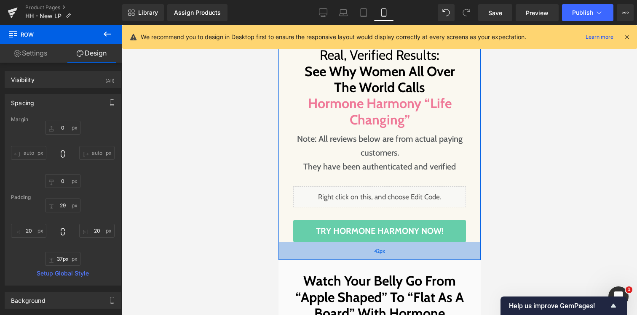
type input "36px"
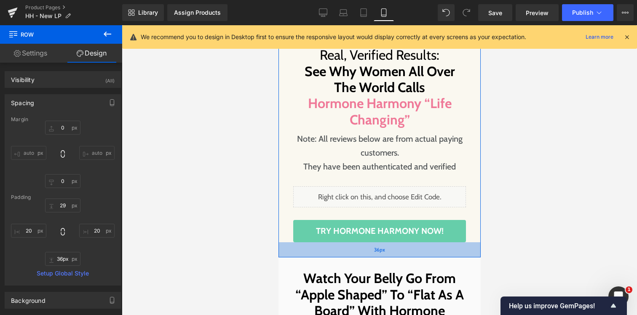
click at [368, 242] on div "36px" at bounding box center [379, 249] width 202 height 15
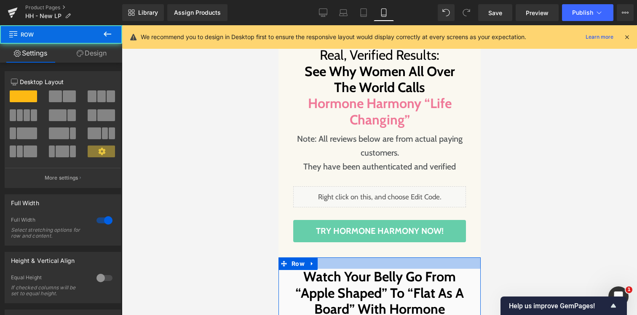
click at [365, 258] on div at bounding box center [379, 263] width 202 height 11
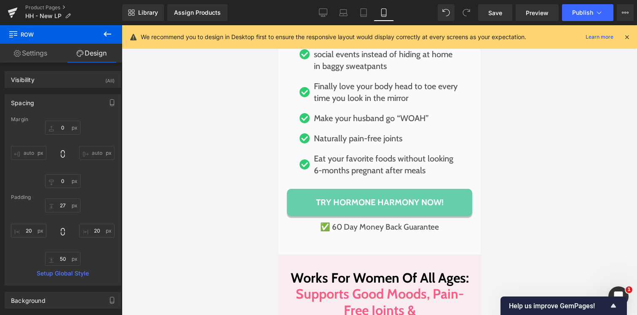
scroll to position [2923, 0]
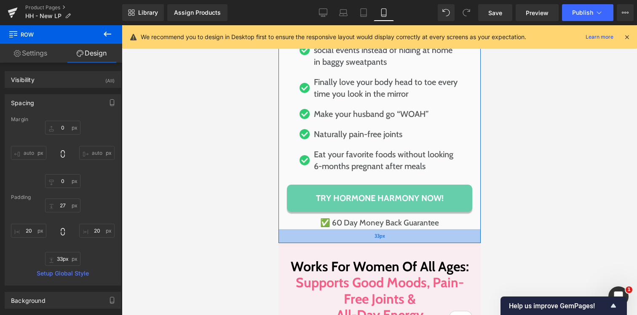
type input "32px"
drag, startPoint x: 359, startPoint y: 221, endPoint x: 362, endPoint y: 213, distance: 8.4
click at [362, 229] on div "32px" at bounding box center [379, 235] width 202 height 13
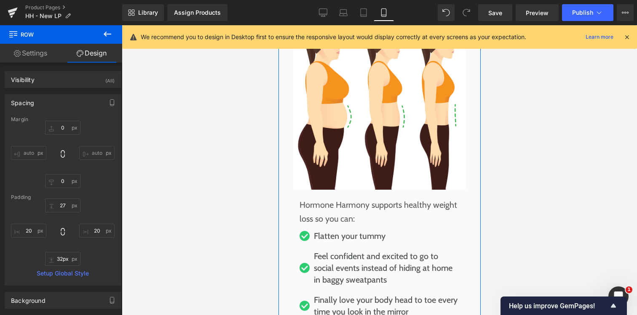
scroll to position [2868, 0]
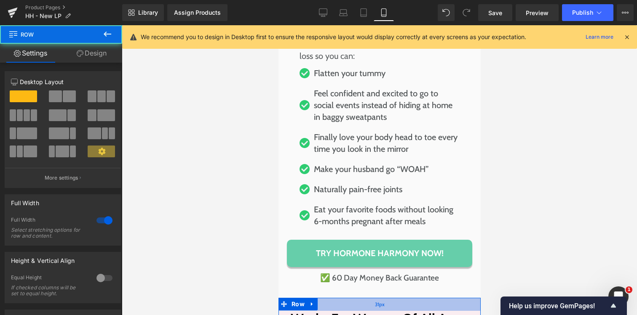
click at [361, 298] on div "31px" at bounding box center [379, 304] width 202 height 13
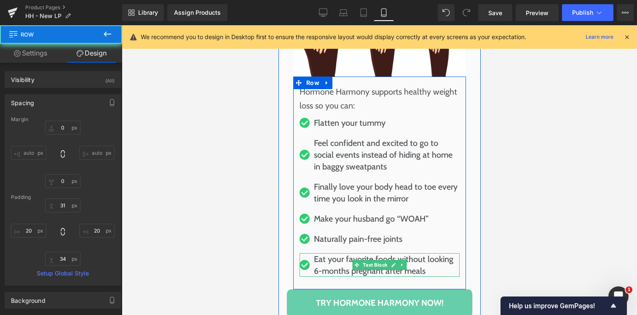
scroll to position [2785, 0]
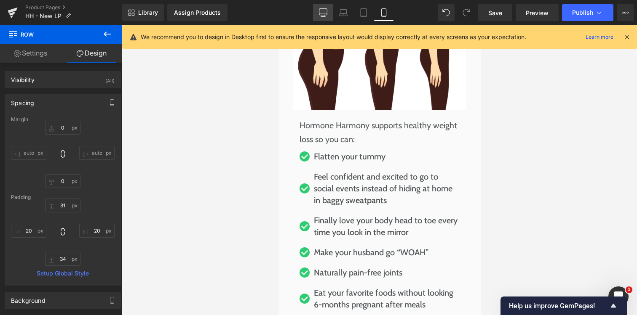
click at [328, 19] on link "Desktop" at bounding box center [323, 12] width 20 height 17
type input "0"
type input "37"
type input "20"
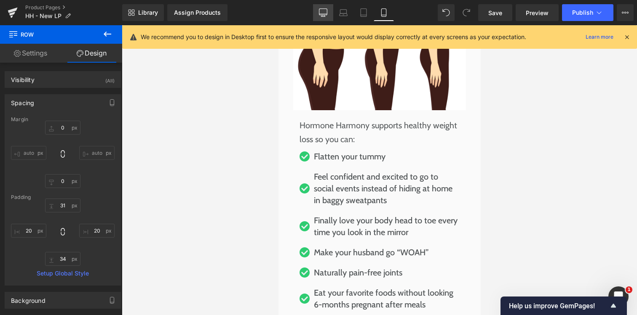
type input "34"
type input "20"
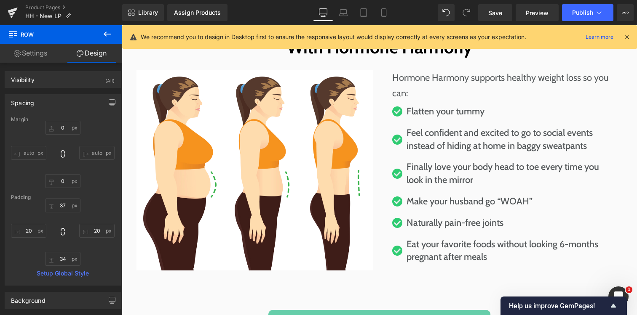
scroll to position [1990, 0]
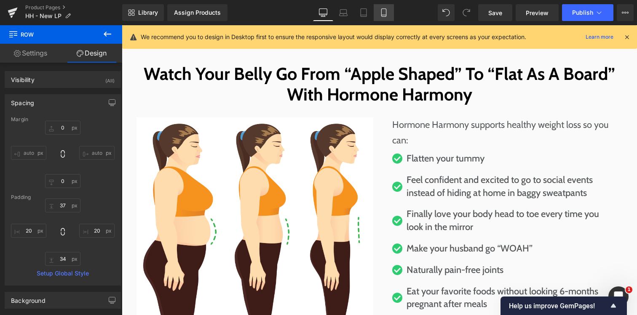
click at [380, 20] on link "Mobile" at bounding box center [383, 12] width 20 height 17
type input "0"
type input "31"
type input "20"
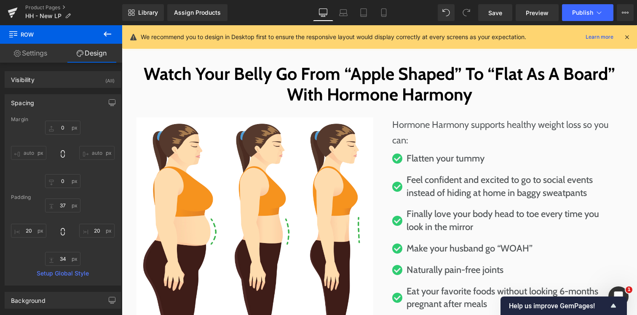
type input "34"
type input "20"
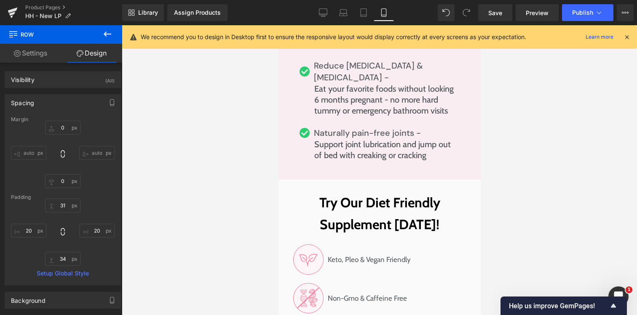
scroll to position [3583, 0]
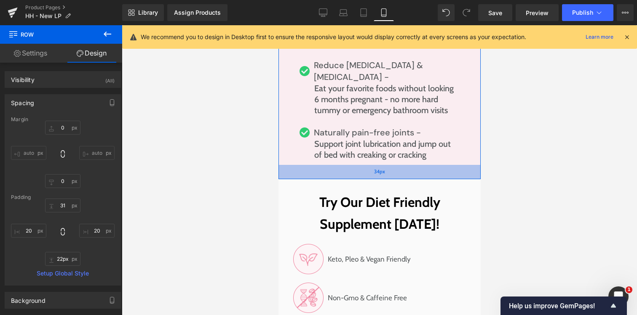
type input "21px"
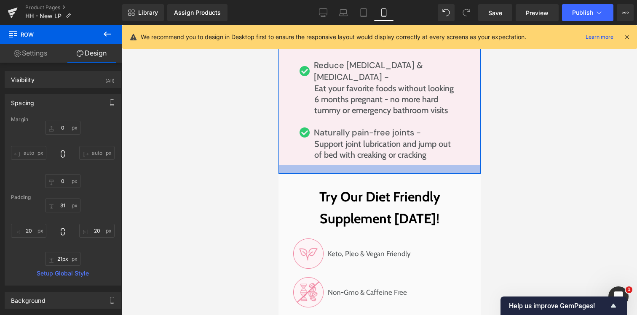
drag, startPoint x: 344, startPoint y: 128, endPoint x: 344, endPoint y: 123, distance: 5.5
click at [344, 165] on div at bounding box center [379, 169] width 202 height 9
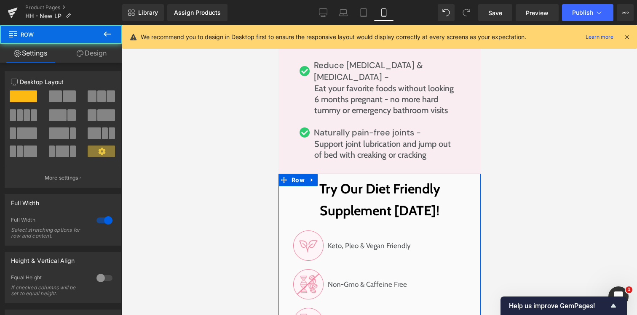
drag, startPoint x: 343, startPoint y: 129, endPoint x: 344, endPoint y: 116, distance: 12.7
click at [344, 116] on div "Liquid Liquid Image Liquid Row ⭐⭐⭐⭐⭐ 62,000+ Positive Reviews Heading "I'm Down…" at bounding box center [379, 144] width 202 height 7204
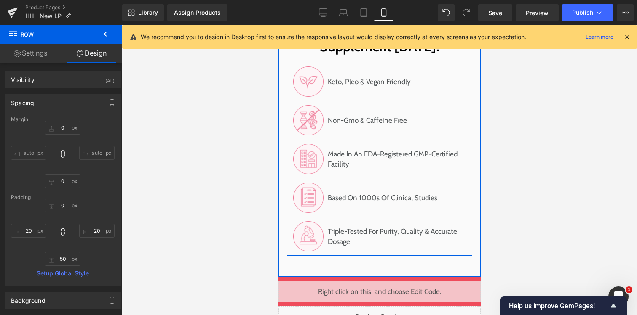
scroll to position [3817, 0]
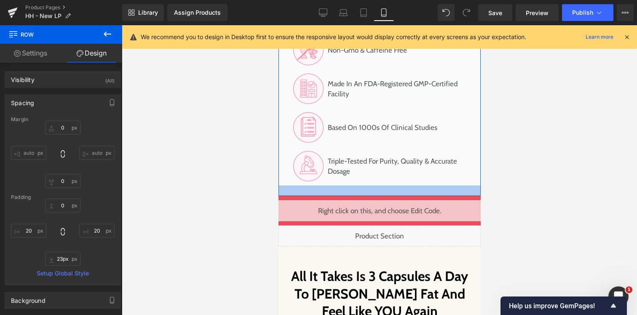
type input "22px"
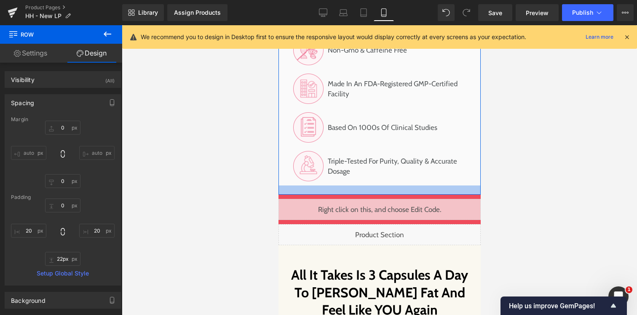
drag, startPoint x: 352, startPoint y: 151, endPoint x: 353, endPoint y: 141, distance: 10.1
click at [353, 186] on div at bounding box center [379, 190] width 202 height 9
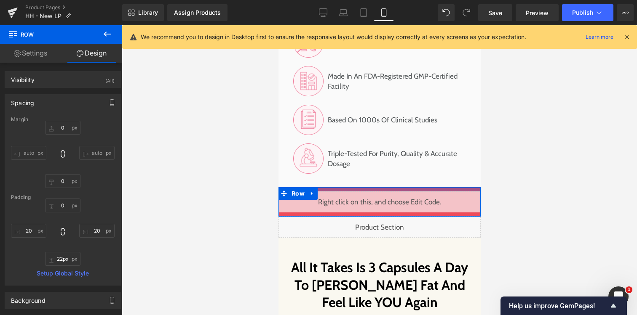
scroll to position [3834, 0]
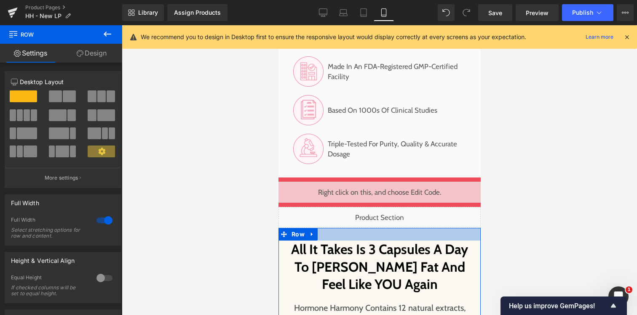
drag, startPoint x: 350, startPoint y: 189, endPoint x: 352, endPoint y: 180, distance: 8.6
click at [352, 228] on div at bounding box center [379, 234] width 202 height 13
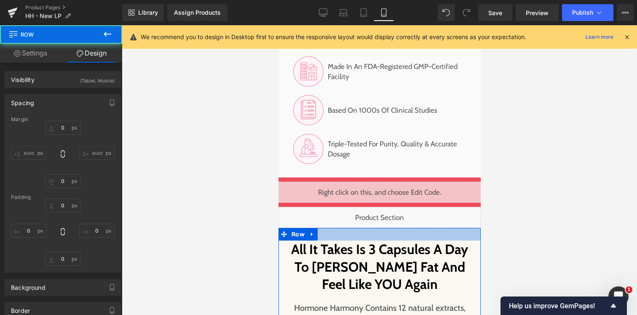
type input "0"
type input "30"
type input "20"
type input "50"
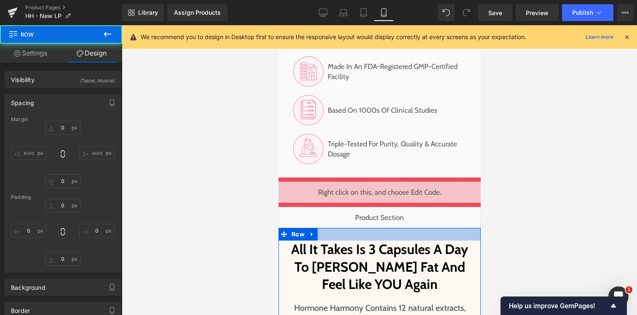
type input "20"
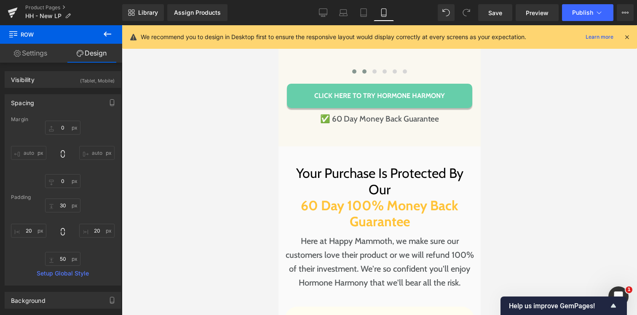
scroll to position [4255, 0]
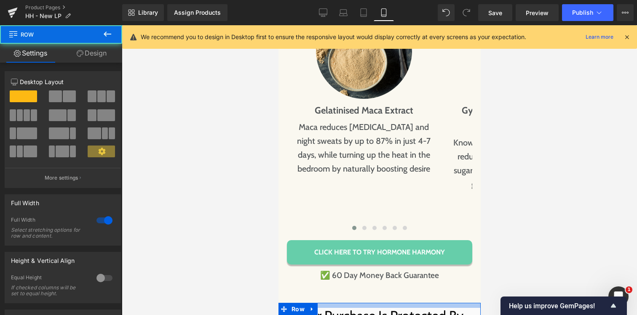
drag, startPoint x: 362, startPoint y: 239, endPoint x: 362, endPoint y: 224, distance: 14.7
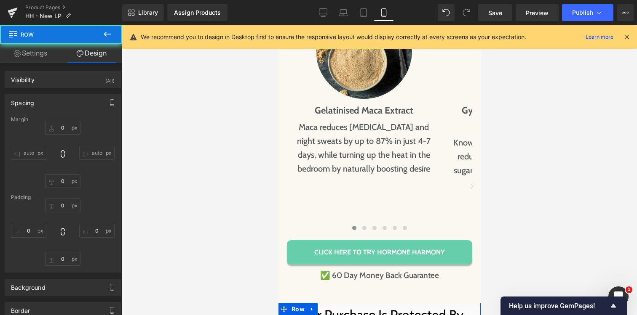
type input "0"
type input "10"
type input "0"
type input "50"
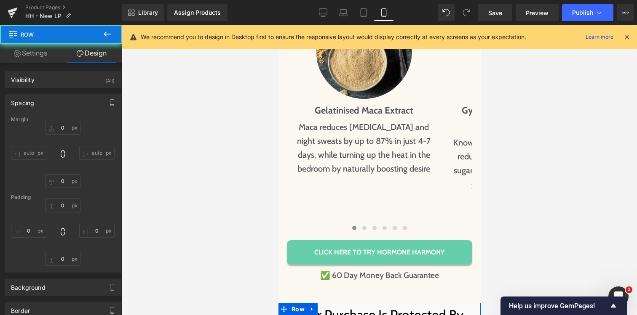
type input "0"
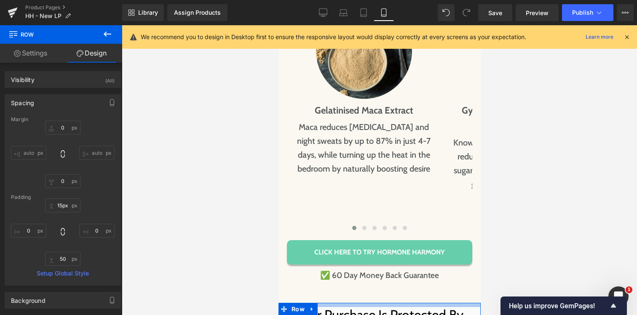
type input "16px"
click at [359, 303] on div at bounding box center [379, 306] width 202 height 7
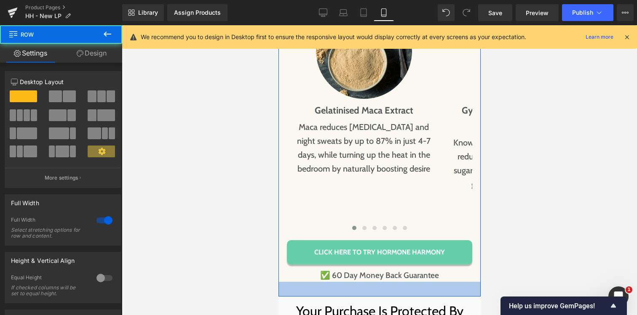
drag, startPoint x: 359, startPoint y: 225, endPoint x: 367, endPoint y: 230, distance: 9.6
click at [360, 282] on div "35px" at bounding box center [379, 289] width 202 height 15
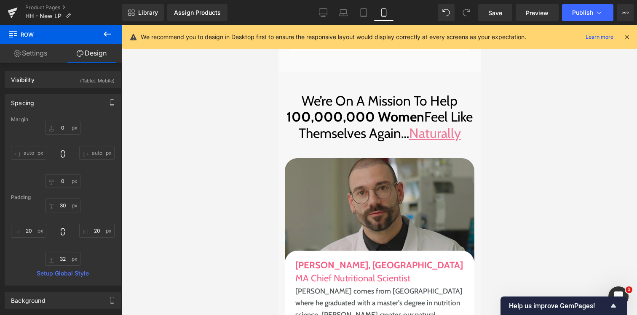
scroll to position [5253, 0]
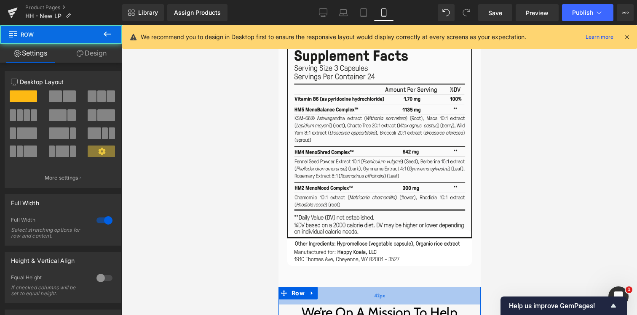
drag, startPoint x: 359, startPoint y: 232, endPoint x: 360, endPoint y: 228, distance: 4.2
click at [360, 287] on div "42px" at bounding box center [379, 296] width 202 height 18
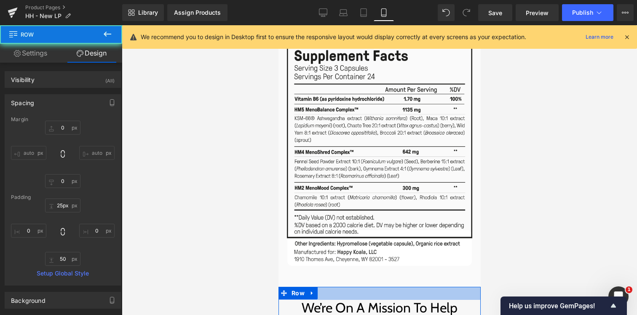
type input "24px"
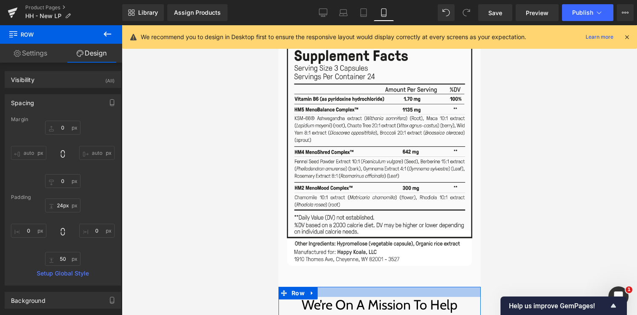
drag, startPoint x: 357, startPoint y: 232, endPoint x: 358, endPoint y: 225, distance: 7.2
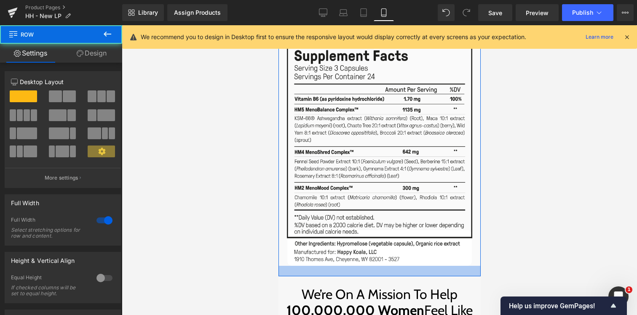
drag, startPoint x: 354, startPoint y: 224, endPoint x: 358, endPoint y: 213, distance: 11.1
click at [358, 266] on div at bounding box center [379, 271] width 202 height 11
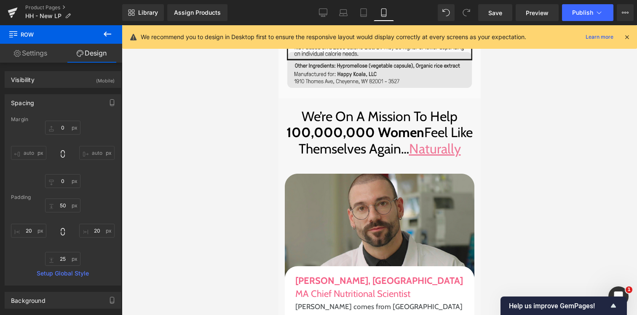
scroll to position [5318, 0]
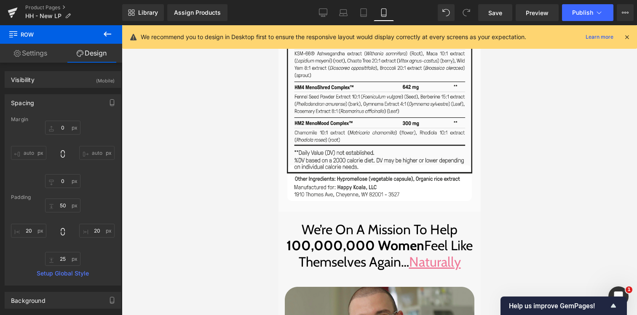
click at [349, 221] on span "We’re On A Mission To Help" at bounding box center [379, 229] width 156 height 16
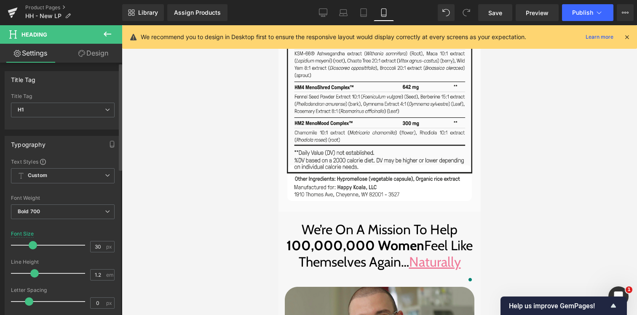
click at [33, 242] on span at bounding box center [33, 245] width 8 height 8
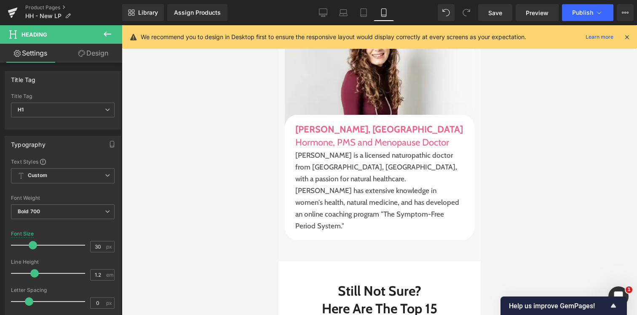
scroll to position [6563, 0]
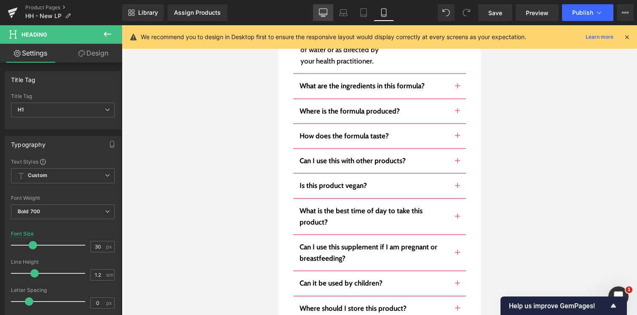
click at [322, 14] on icon at bounding box center [323, 12] width 8 height 8
type input "41"
type input "100"
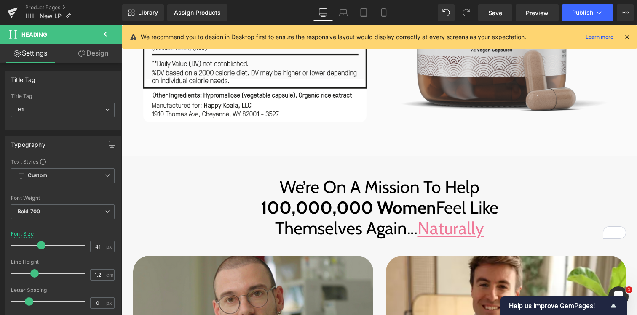
scroll to position [4626, 0]
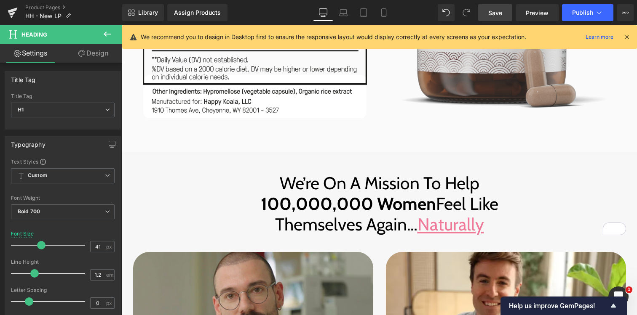
drag, startPoint x: 490, startPoint y: 17, endPoint x: 240, endPoint y: 97, distance: 262.4
click at [490, 17] on link "Save" at bounding box center [495, 12] width 34 height 17
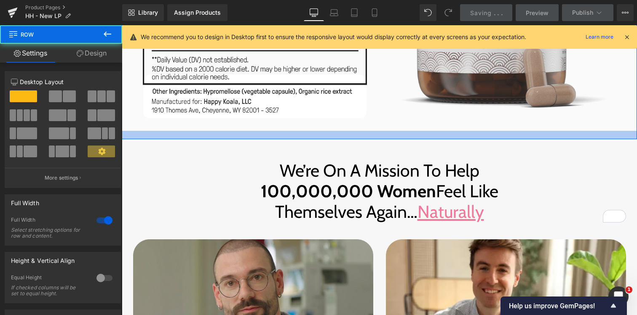
drag, startPoint x: 376, startPoint y: 109, endPoint x: 376, endPoint y: 95, distance: 13.9
click at [376, 131] on div at bounding box center [379, 135] width 515 height 8
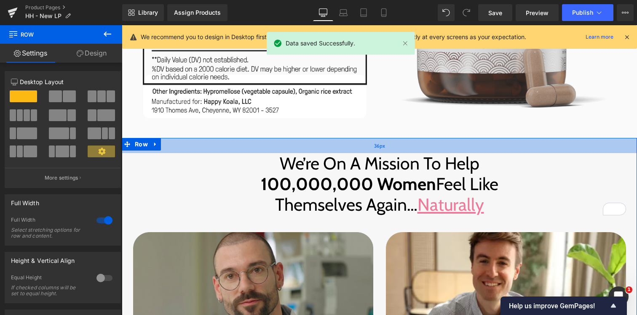
drag, startPoint x: 375, startPoint y: 104, endPoint x: 374, endPoint y: 99, distance: 5.5
click at [374, 138] on div "36px" at bounding box center [379, 145] width 515 height 15
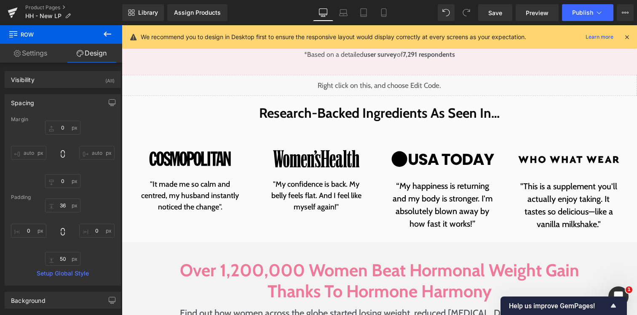
scroll to position [0, 0]
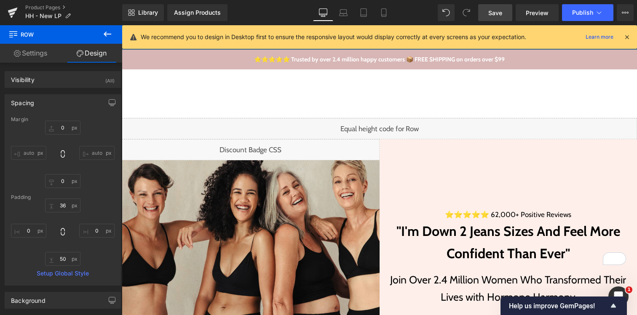
click at [488, 8] on span "Save" at bounding box center [495, 12] width 14 height 9
click at [487, 17] on link "Save" at bounding box center [495, 12] width 34 height 17
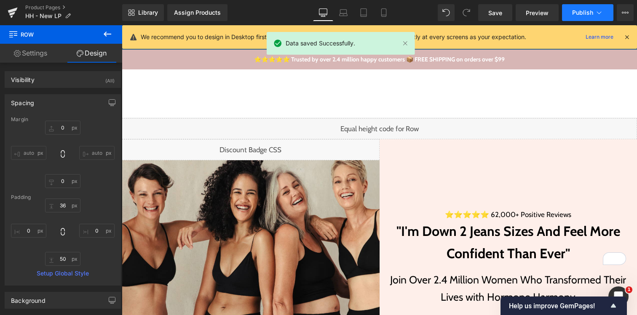
click at [595, 13] on icon at bounding box center [598, 12] width 8 height 8
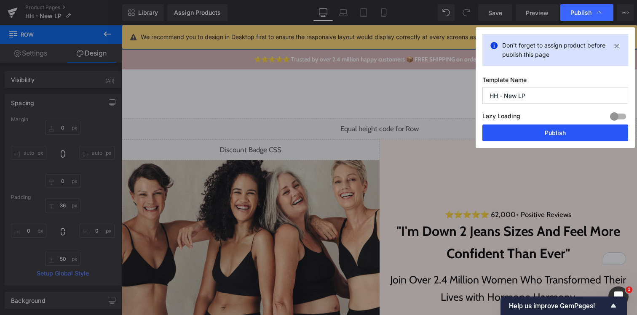
click at [556, 131] on button "Publish" at bounding box center [555, 133] width 146 height 17
